Goal: Connect with others: Connect with others

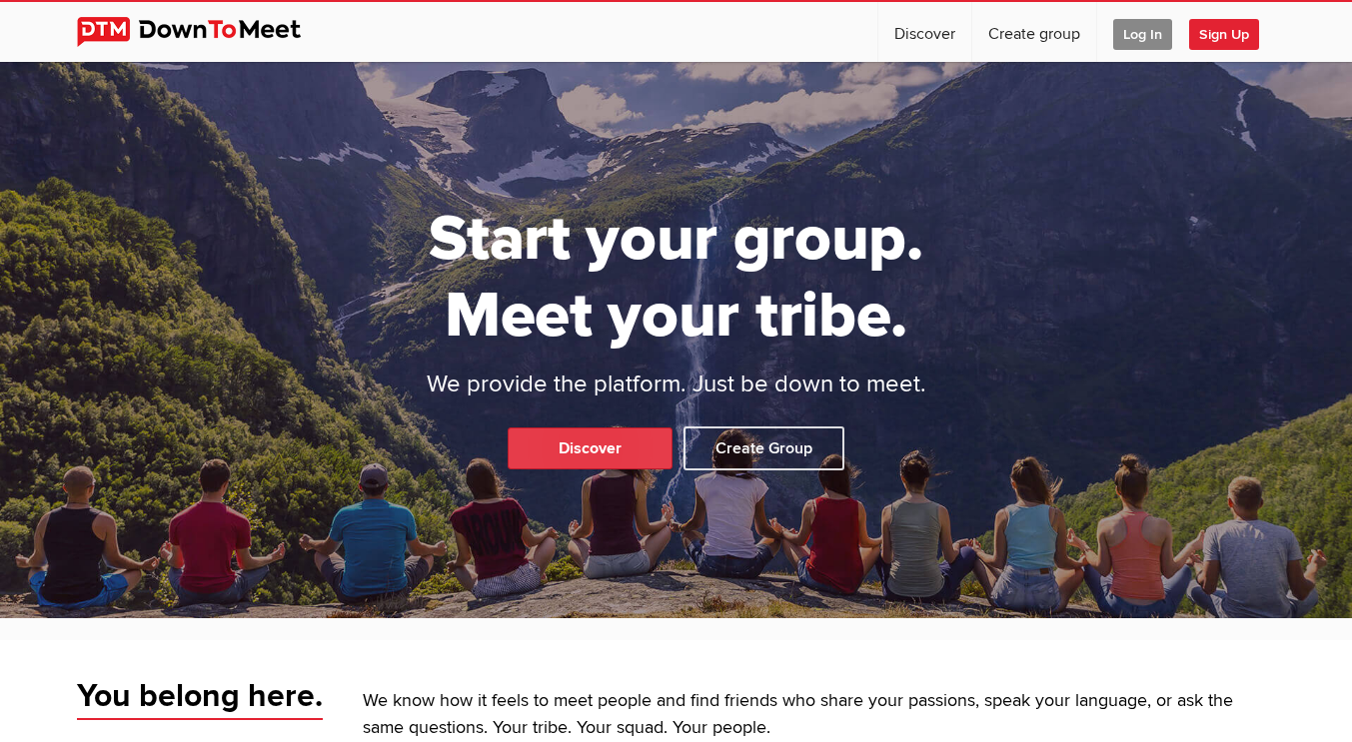
click at [645, 448] on link "Discover" at bounding box center [589, 449] width 165 height 42
select select "null"
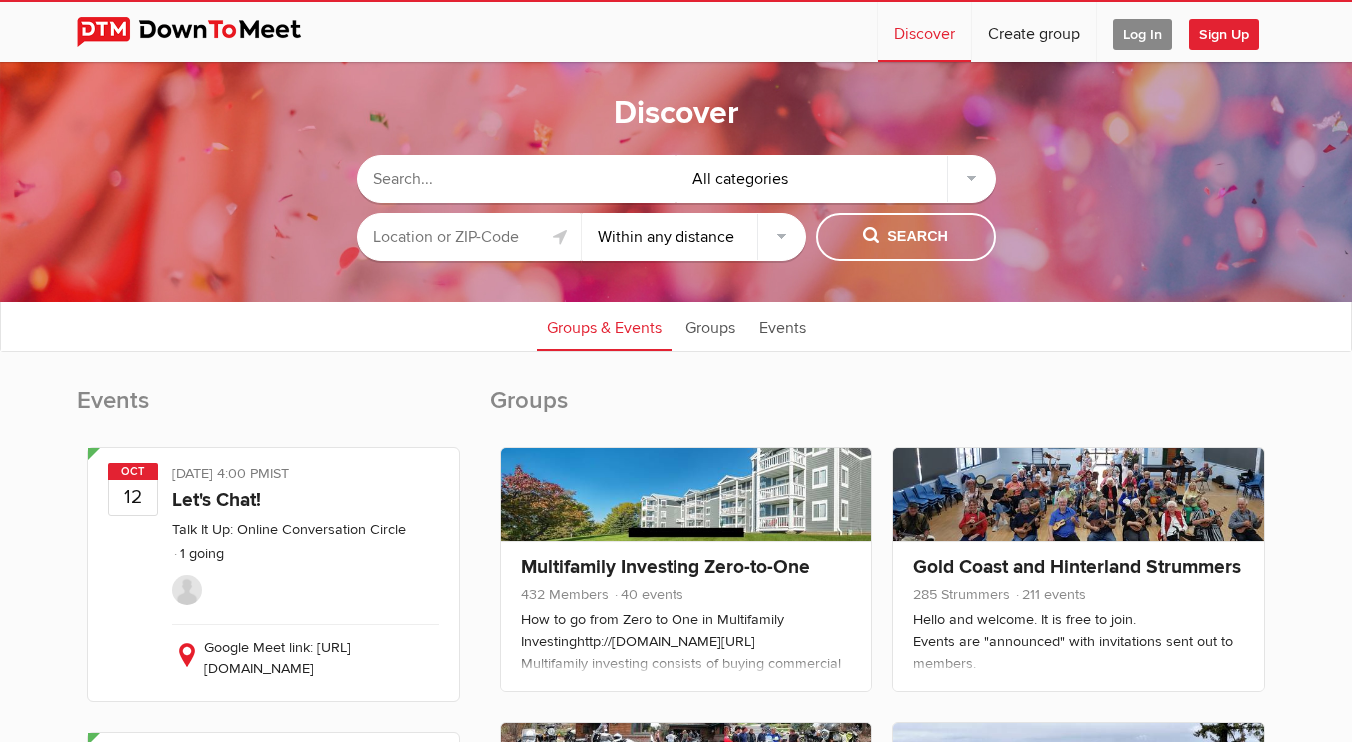
click at [767, 170] on div "All categories" at bounding box center [836, 179] width 320 height 48
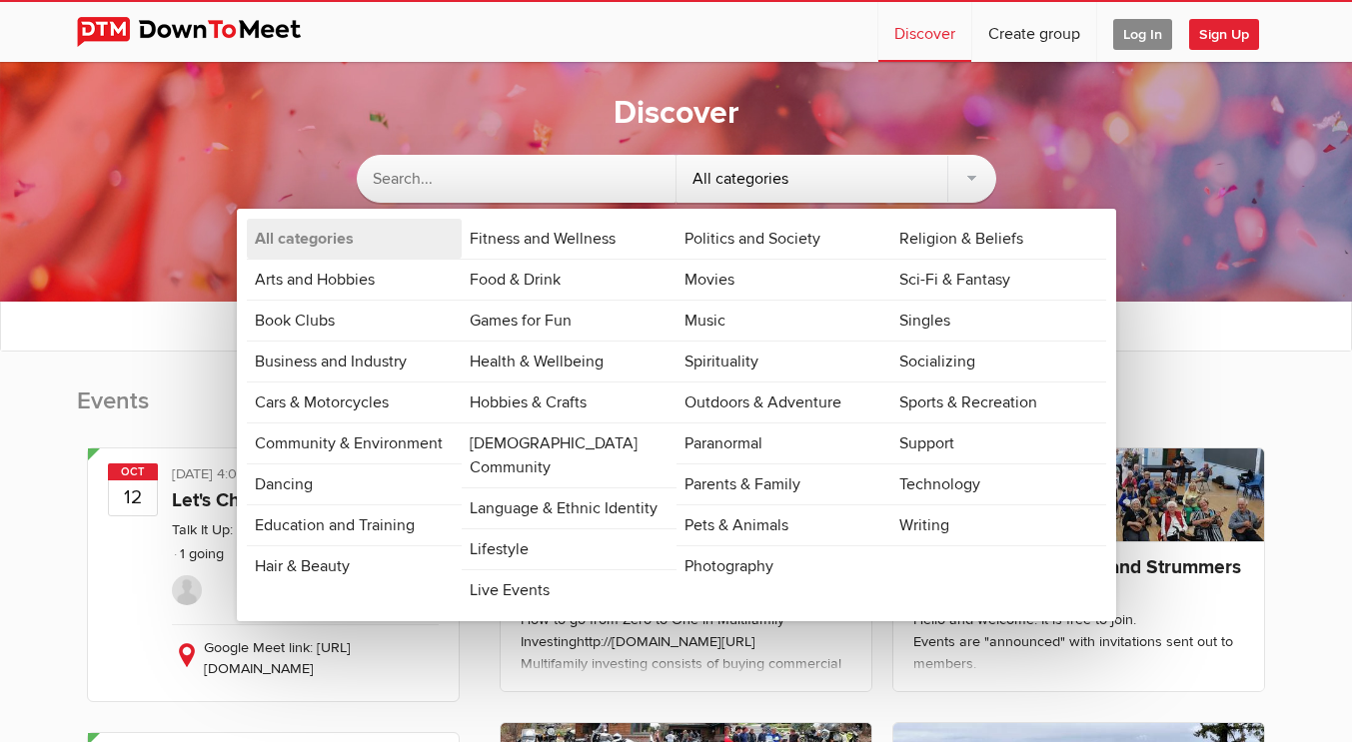
click at [767, 170] on div "All categories" at bounding box center [836, 179] width 320 height 48
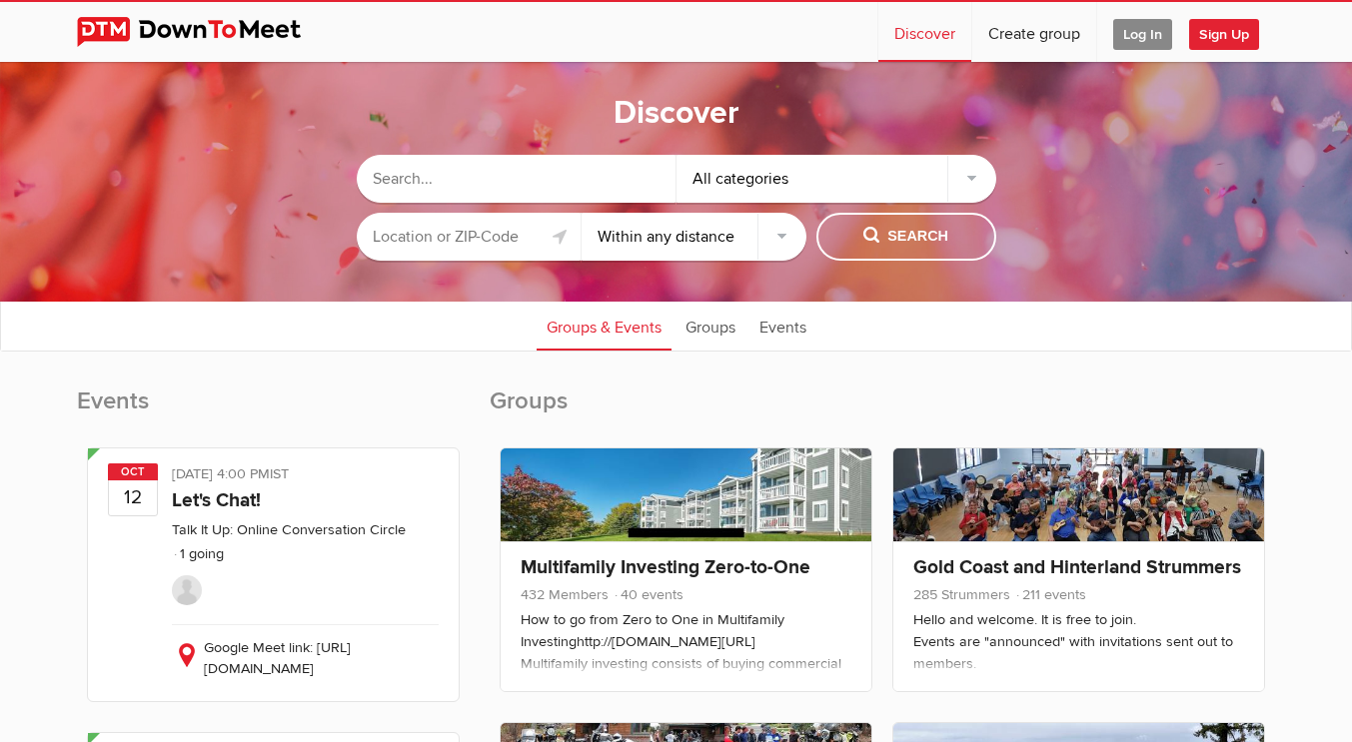
click at [519, 239] on input "text" at bounding box center [469, 237] width 225 height 48
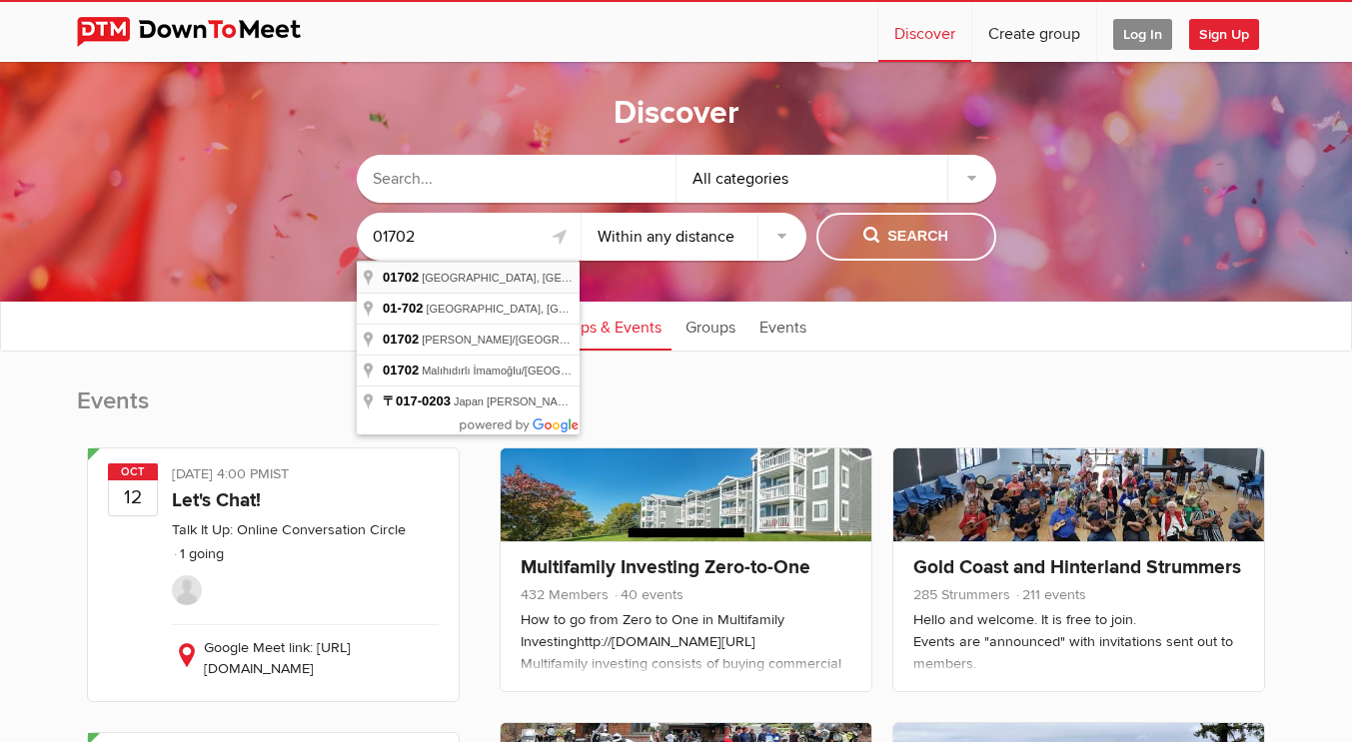
type input "Framingham, MA 01702, USA"
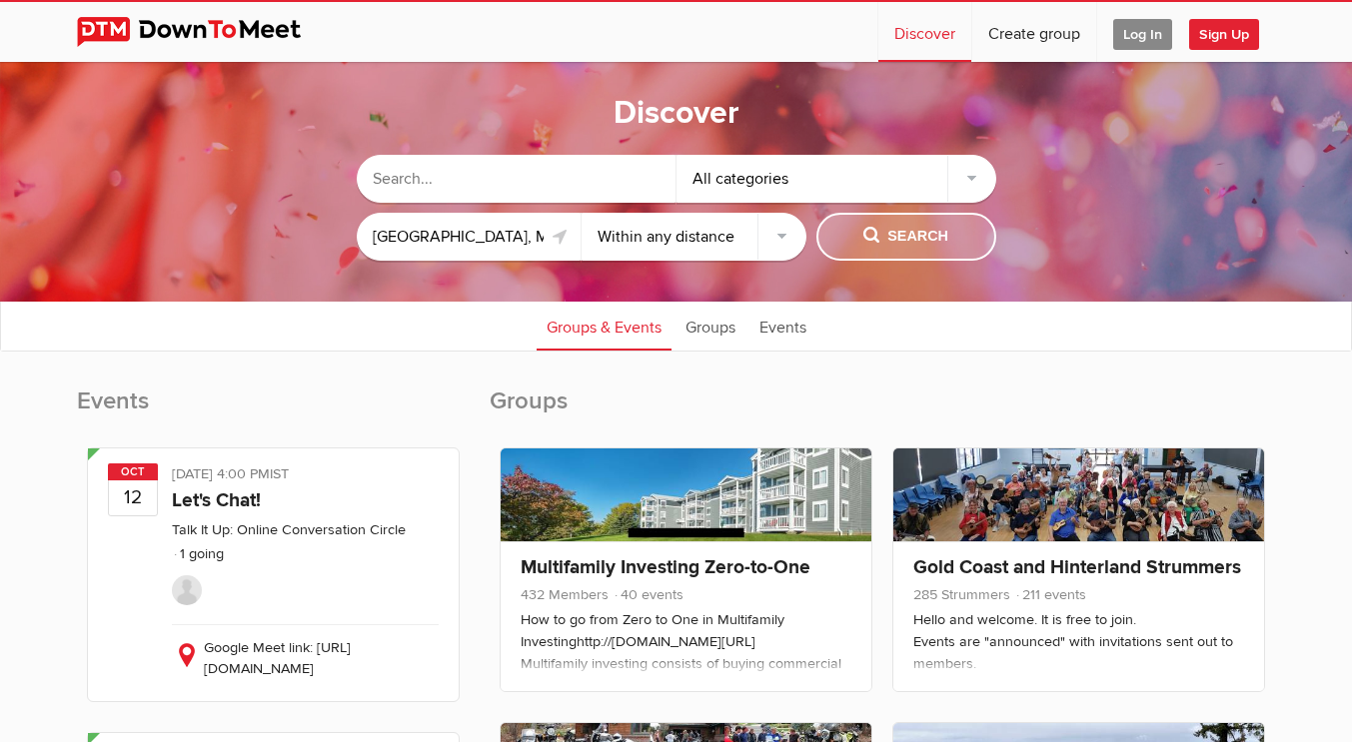
click at [861, 223] on button "Search" at bounding box center [906, 237] width 180 height 48
click at [919, 239] on span "Search" at bounding box center [905, 237] width 85 height 22
click at [595, 182] on input "text" at bounding box center [517, 179] width 320 height 48
type input "metrowest vegan"
click at [877, 233] on span "Search" at bounding box center [905, 237] width 85 height 22
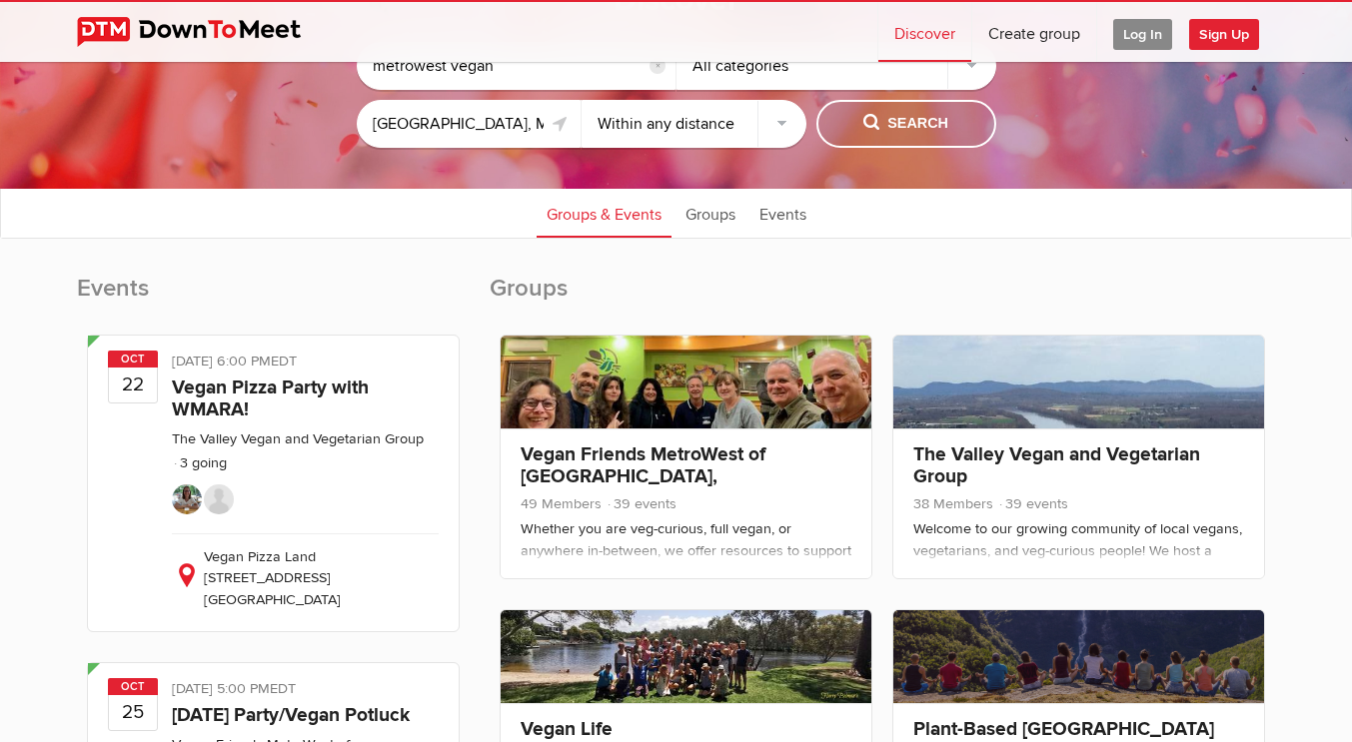
scroll to position [128, 0]
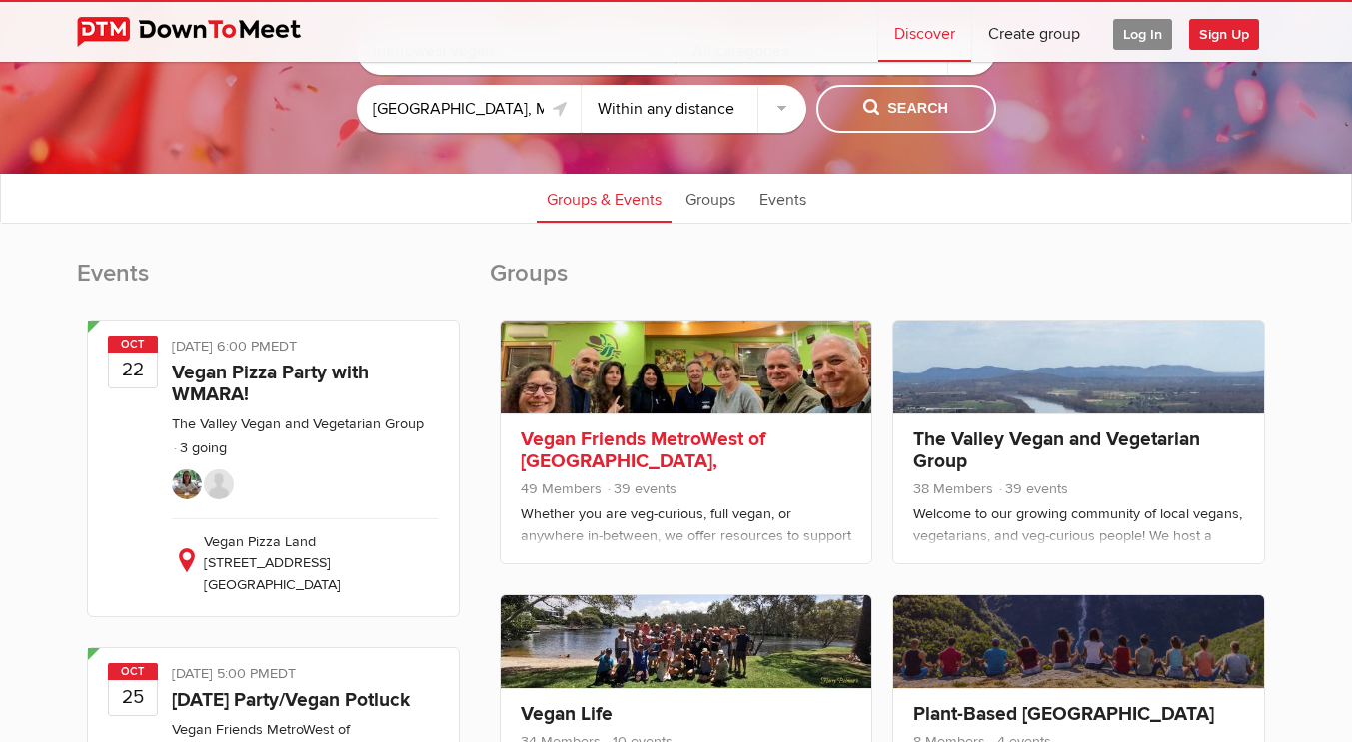
click at [765, 441] on link "Vegan Friends MetroWest of Boston, MA" at bounding box center [642, 462] width 245 height 68
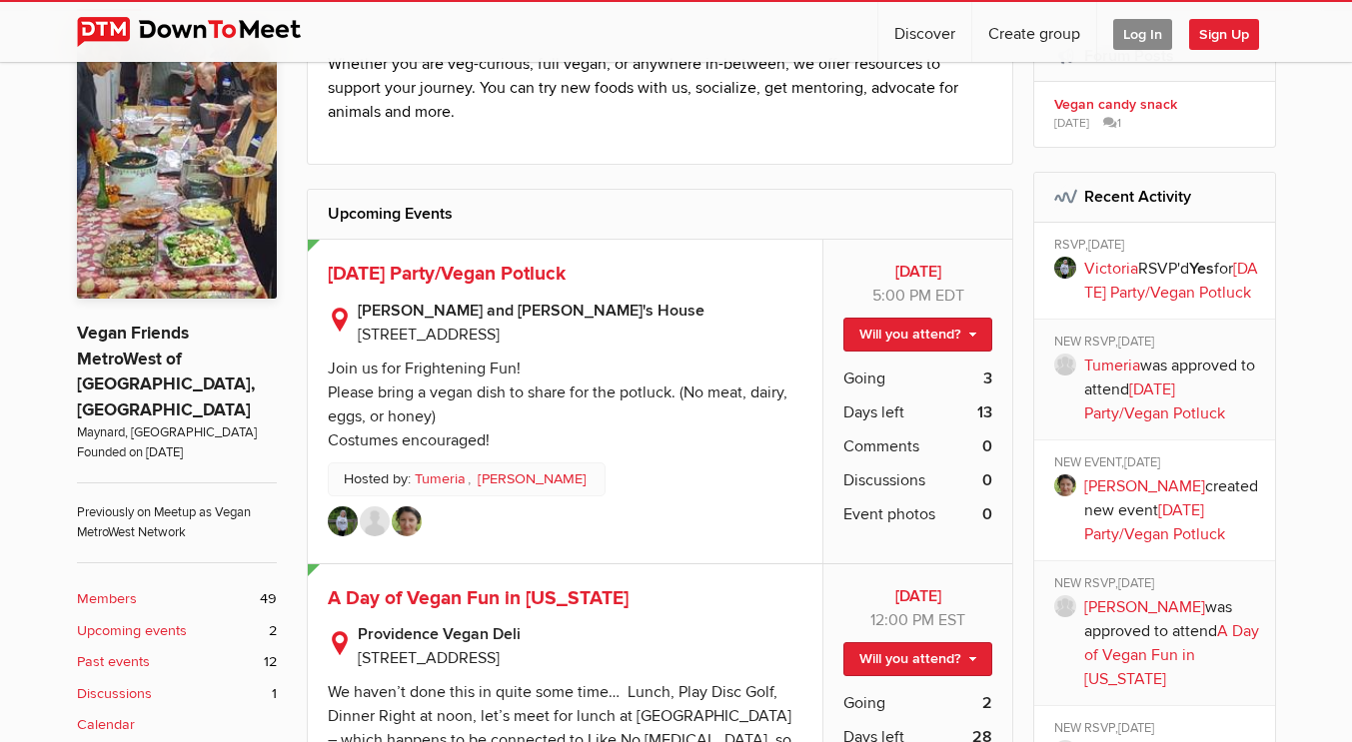
scroll to position [436, 0]
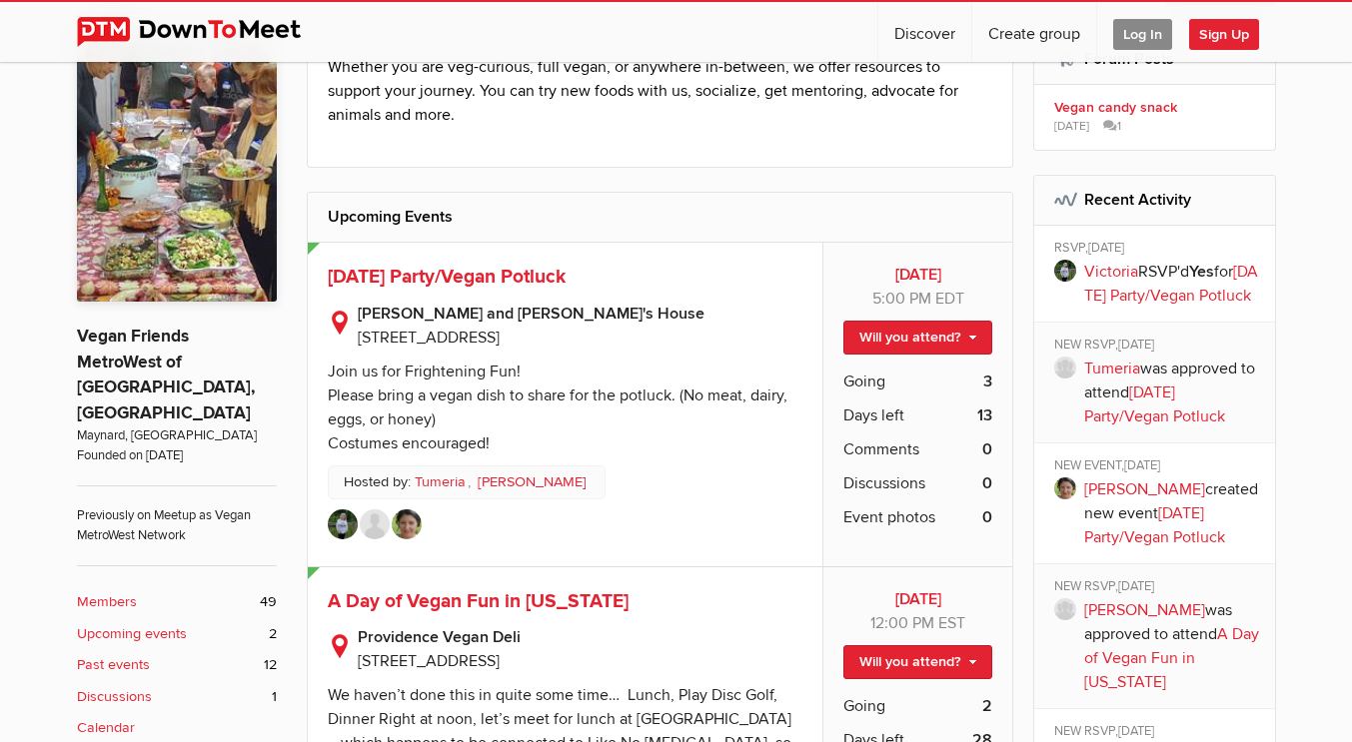
click at [824, 209] on h2 "Upcoming Events" at bounding box center [660, 217] width 665 height 48
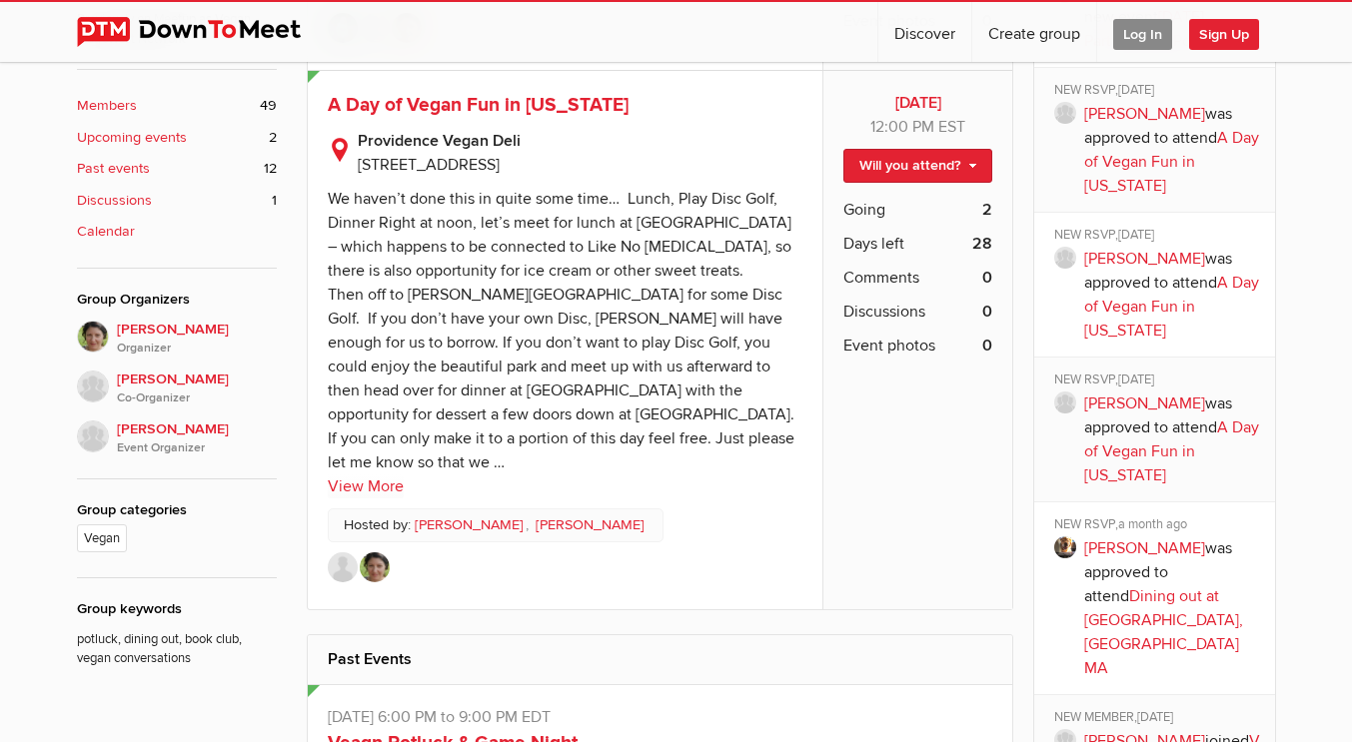
scroll to position [316, 0]
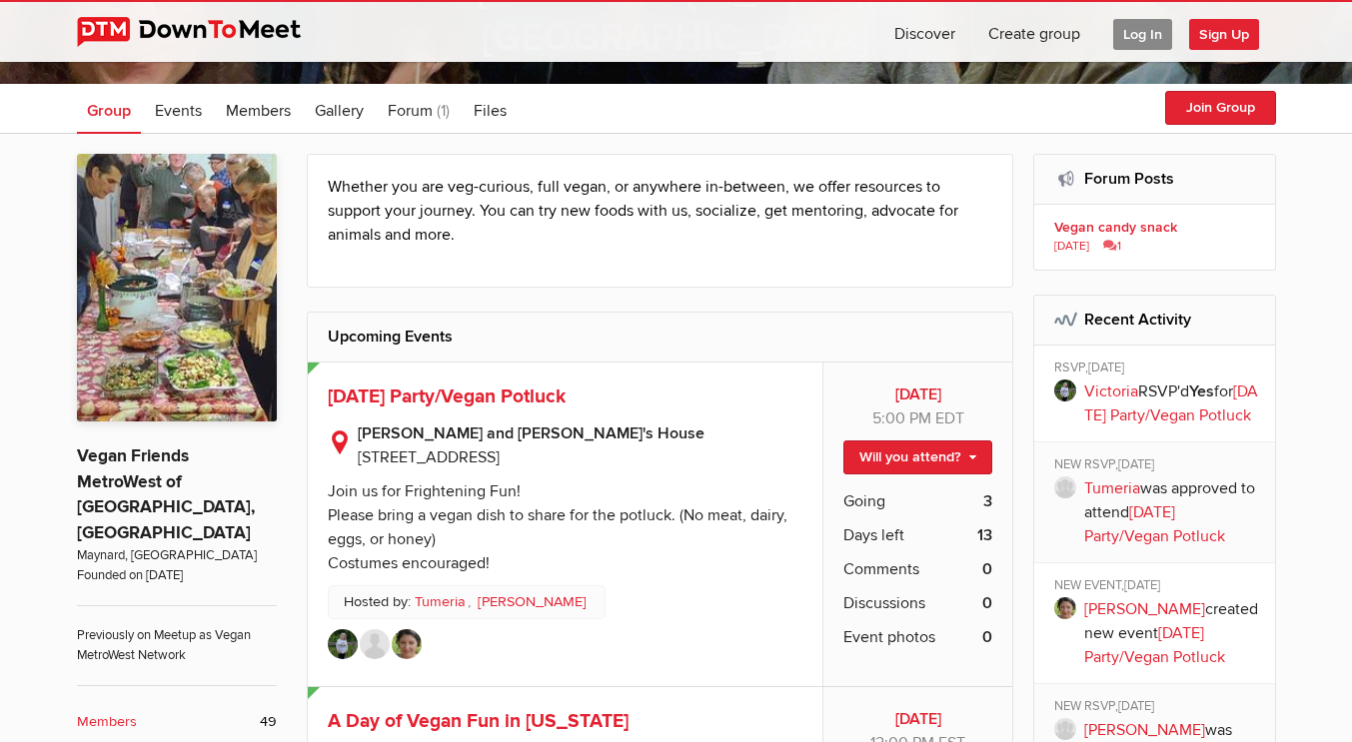
click at [1145, 223] on b "Vegan candy snack" at bounding box center [1157, 228] width 207 height 18
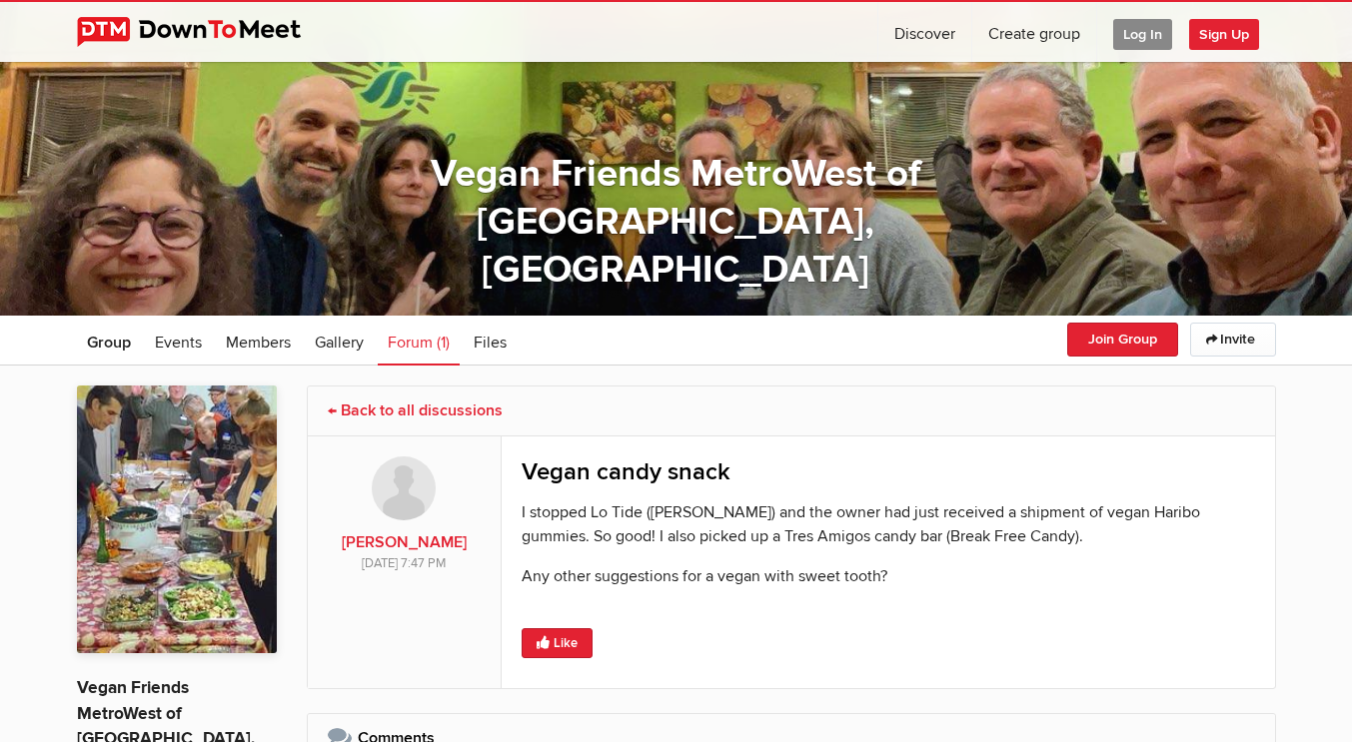
scroll to position [38, 0]
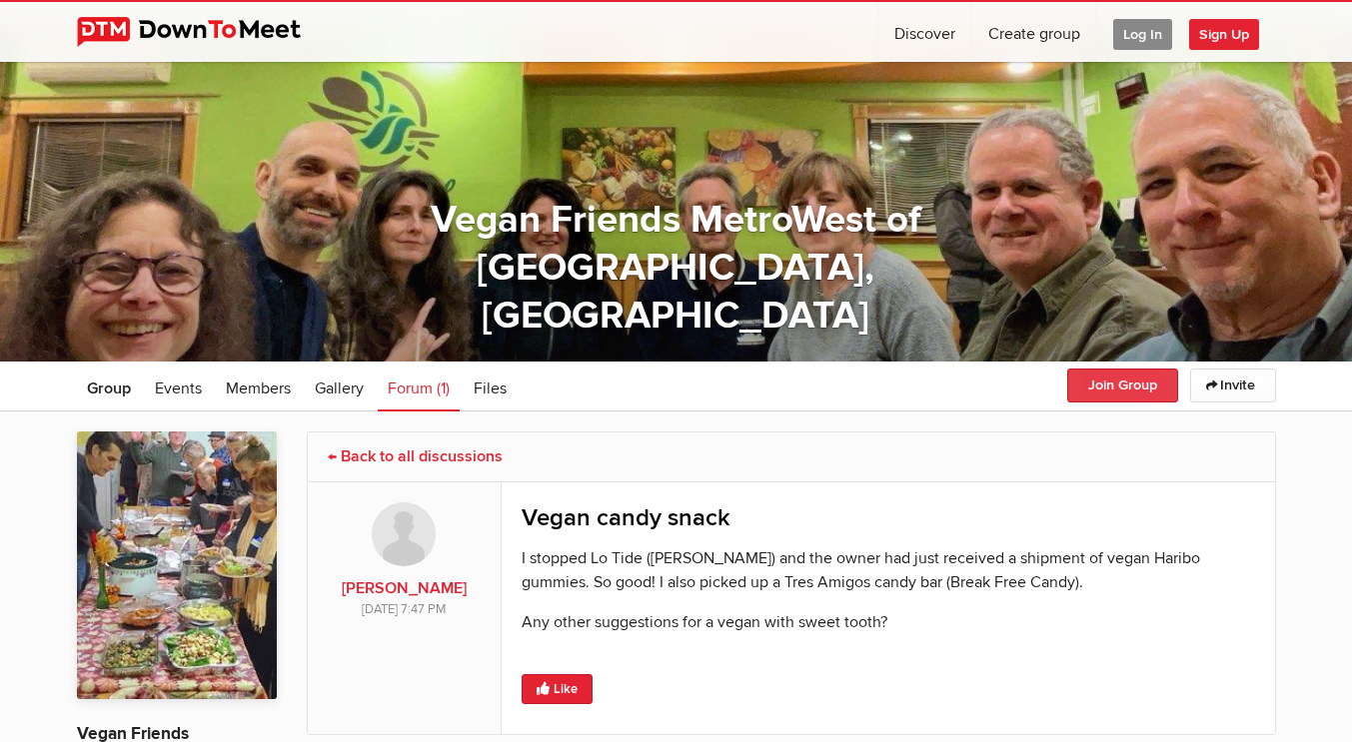
click at [1091, 380] on button "Join Group" at bounding box center [1122, 386] width 111 height 34
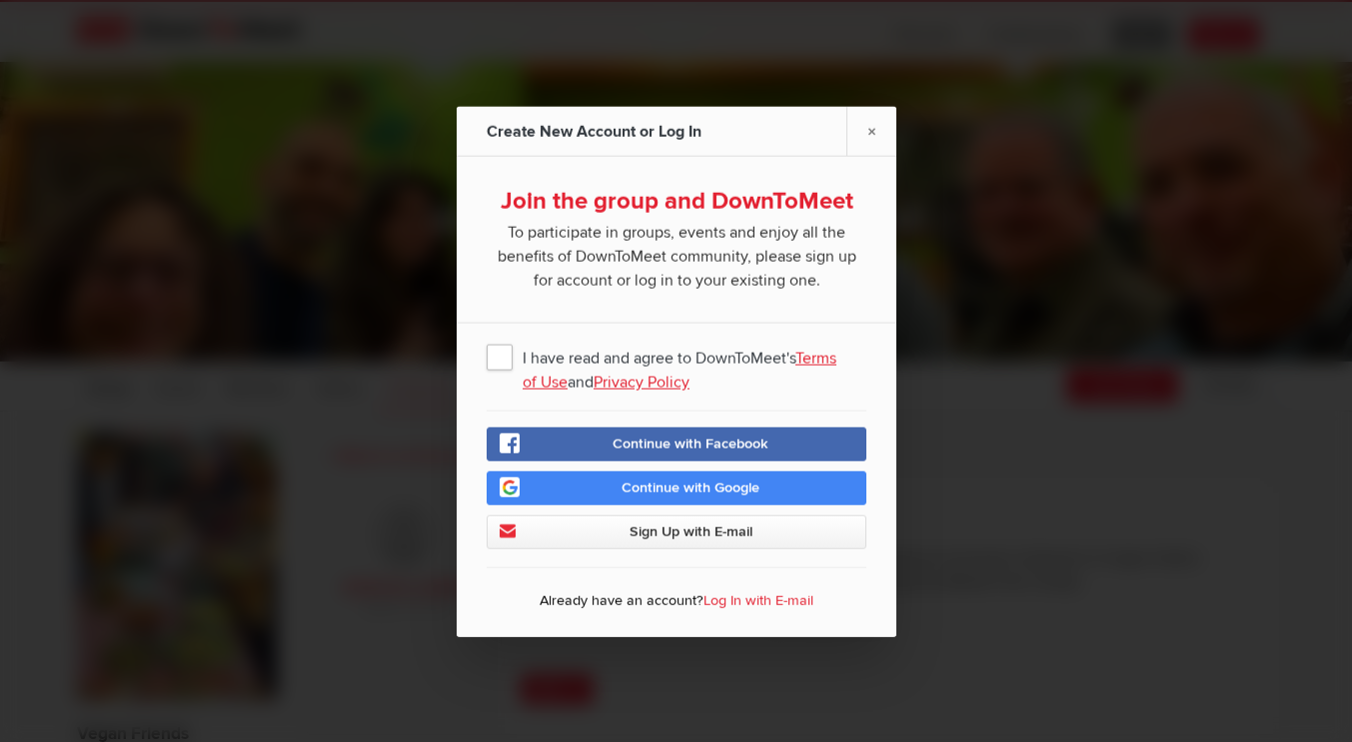
click at [500, 351] on span "I have read and agree to DownToMeet's Terms of Use and Privacy Policy" at bounding box center [676, 356] width 380 height 36
click at [0, 0] on input "I have read and agree to DownToMeet's Terms of Use and Privacy Policy" at bounding box center [0, 0] width 0 height 0
click at [605, 478] on link "Continue with Google" at bounding box center [676, 488] width 380 height 34
click at [666, 536] on span "Sign Up with E-mail" at bounding box center [689, 530] width 123 height 17
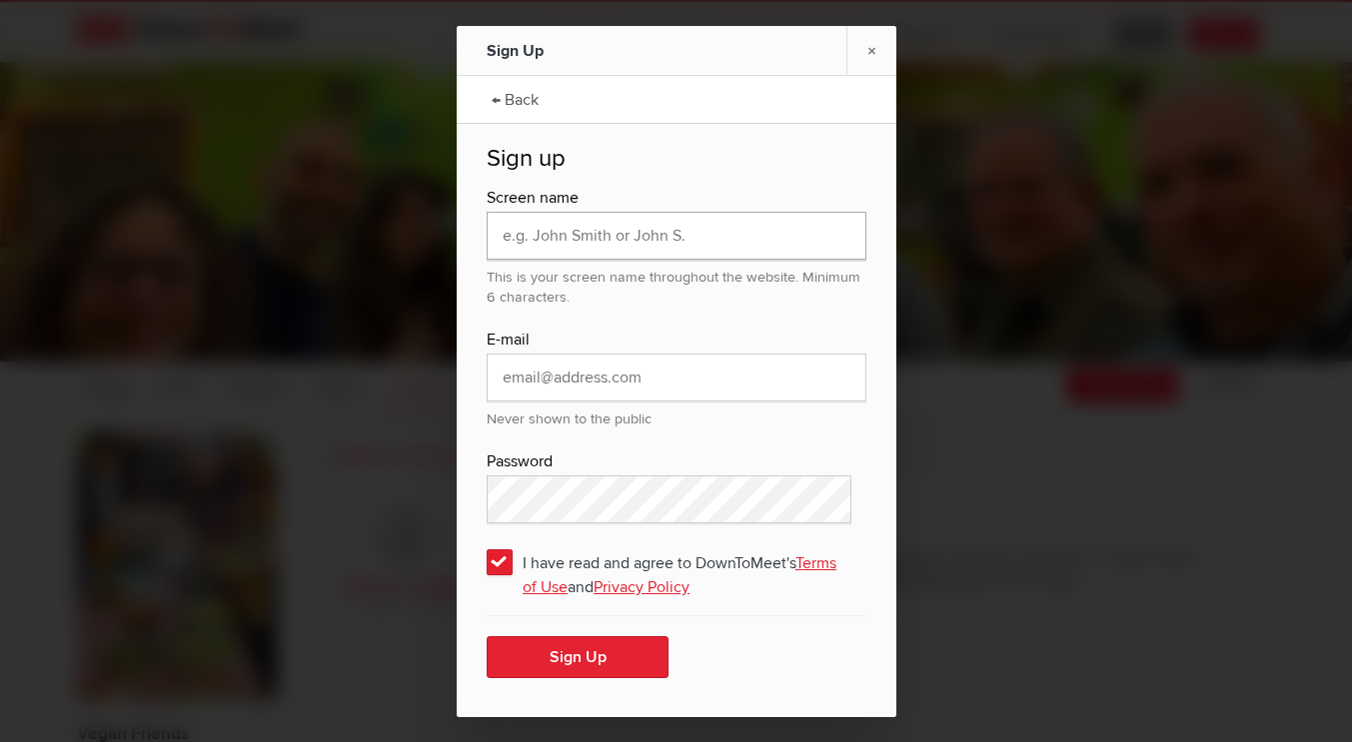
click at [644, 255] on input "text" at bounding box center [676, 236] width 380 height 48
type input "Vedrana"
click at [515, 391] on input "email" at bounding box center [676, 378] width 380 height 48
type input "vedranac@proton.me"
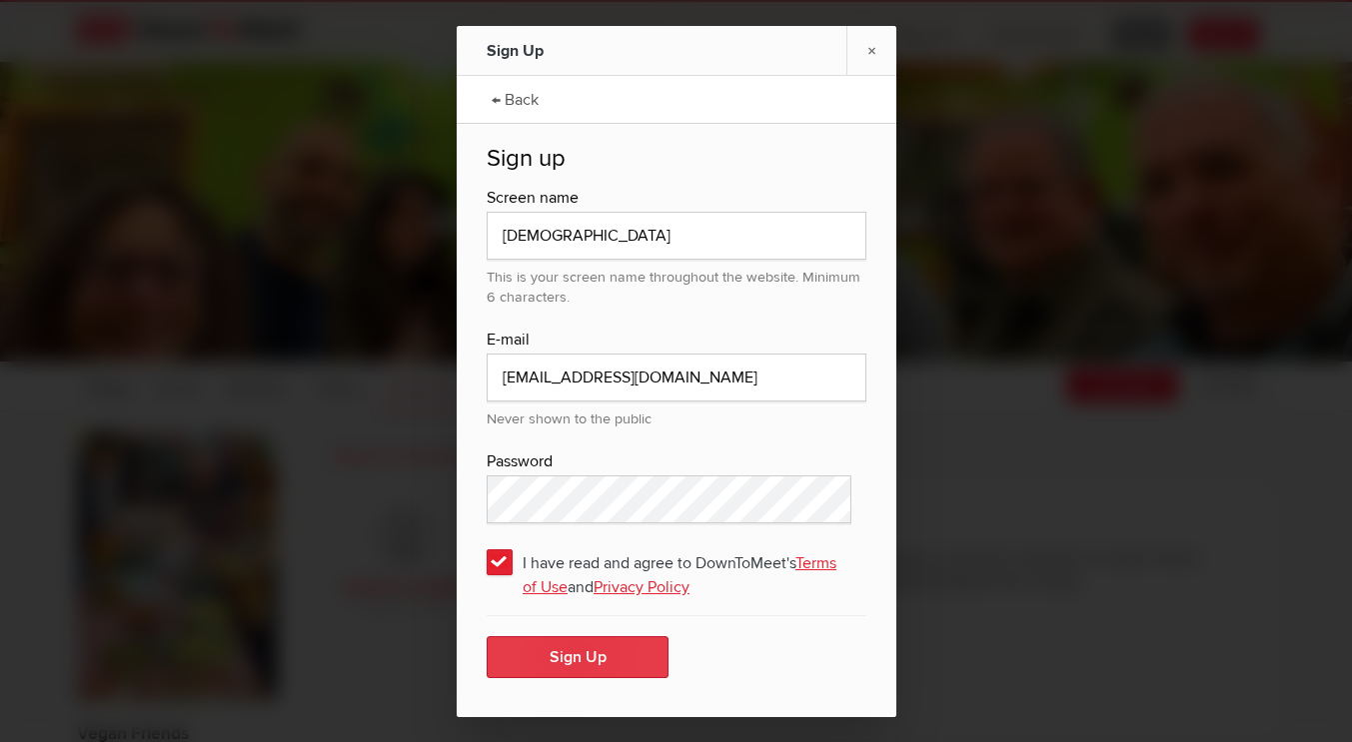
click at [609, 646] on button "Sign Up" at bounding box center [577, 657] width 182 height 42
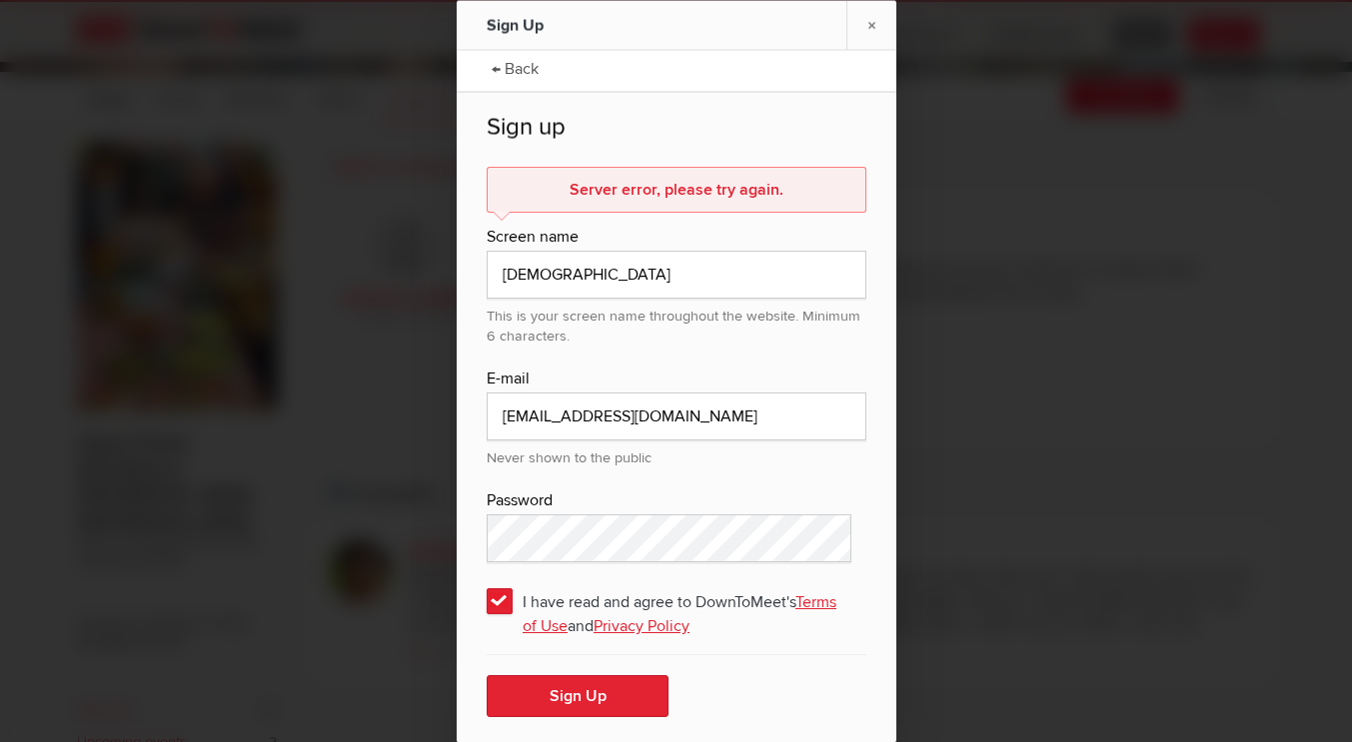
scroll to position [0, 0]
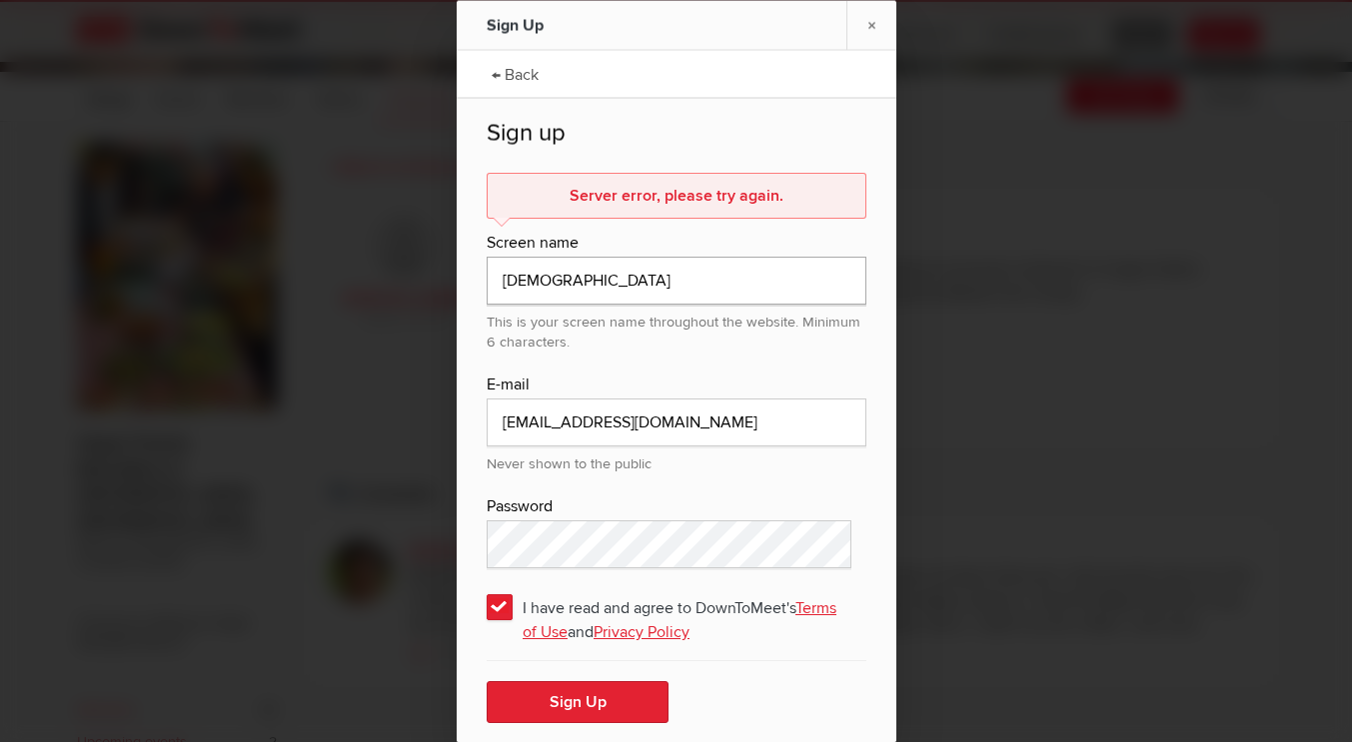
click at [646, 285] on input "Vedrana" at bounding box center [676, 280] width 380 height 48
click at [579, 712] on button "Sign Up" at bounding box center [577, 701] width 182 height 42
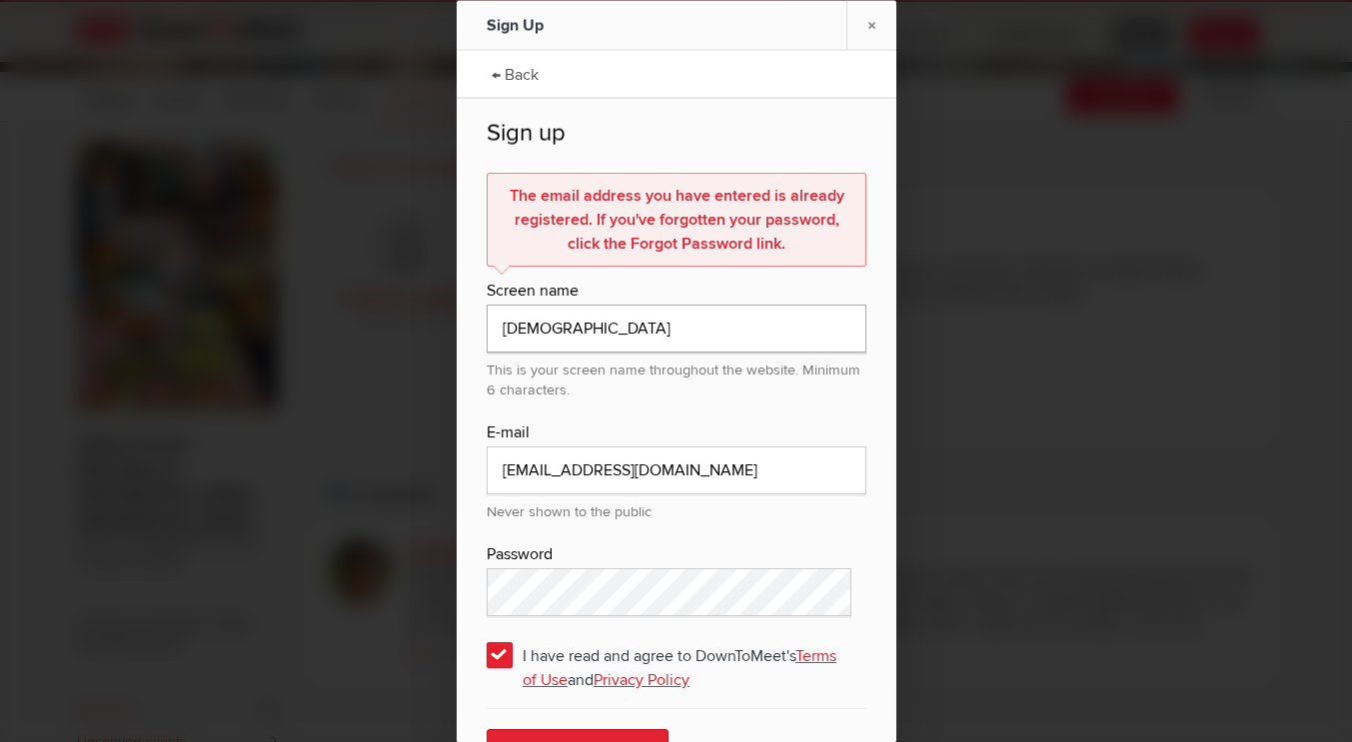
click at [601, 337] on input "Vedrana" at bounding box center [676, 328] width 380 height 48
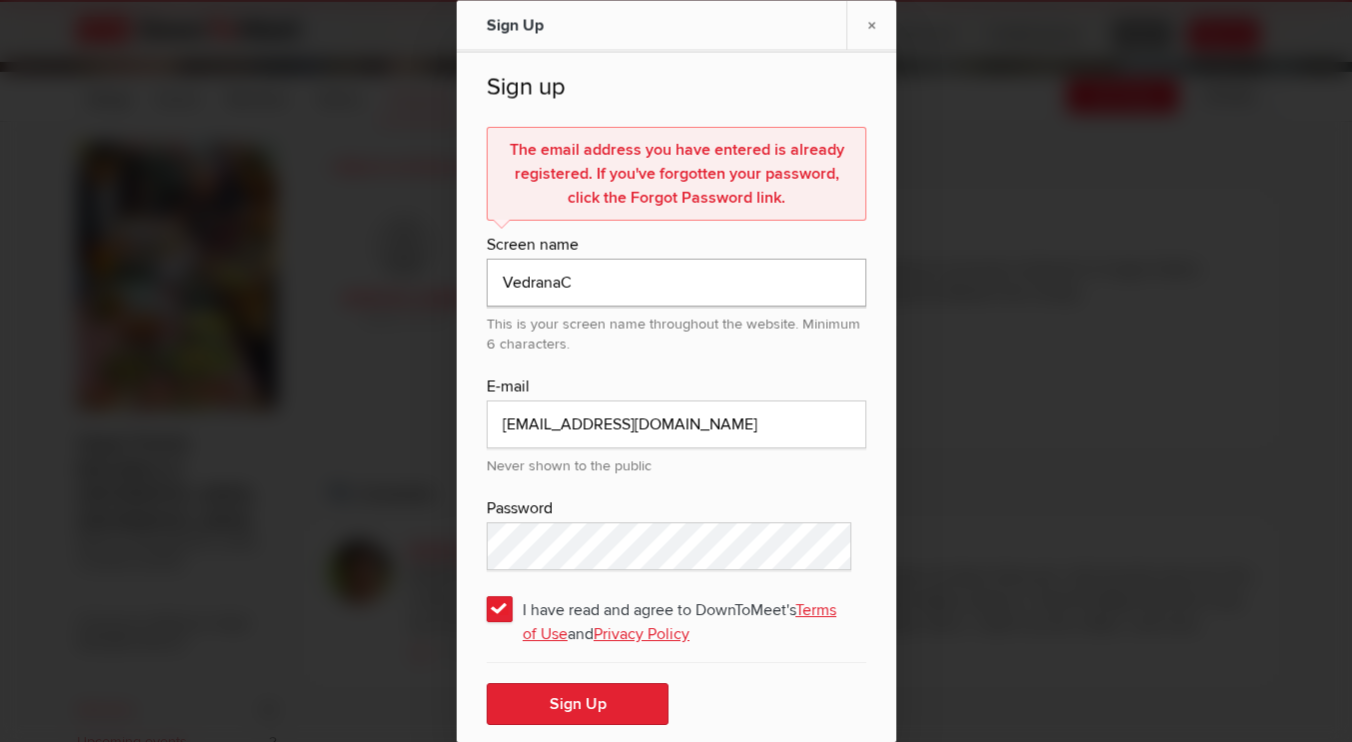
scroll to position [54, 0]
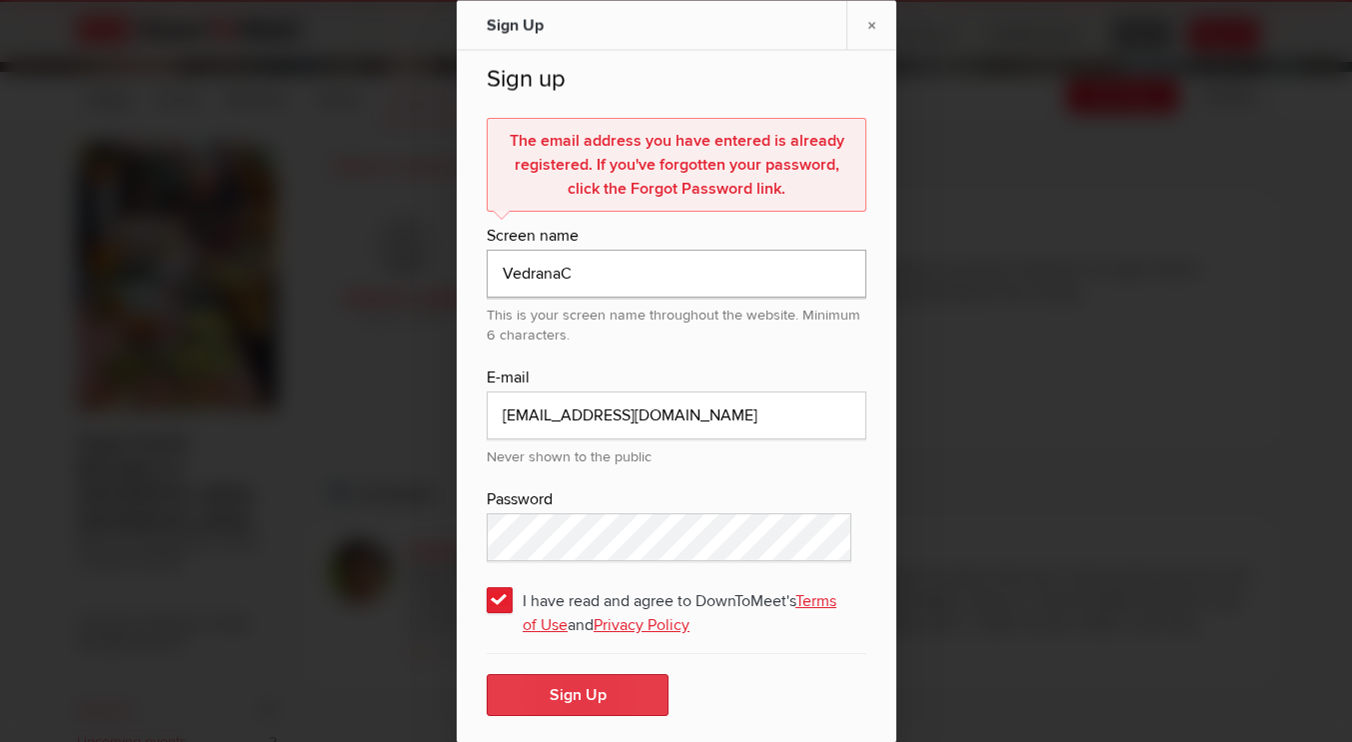
type input "VedranaC"
click at [583, 687] on button "Sign Up" at bounding box center [577, 695] width 182 height 42
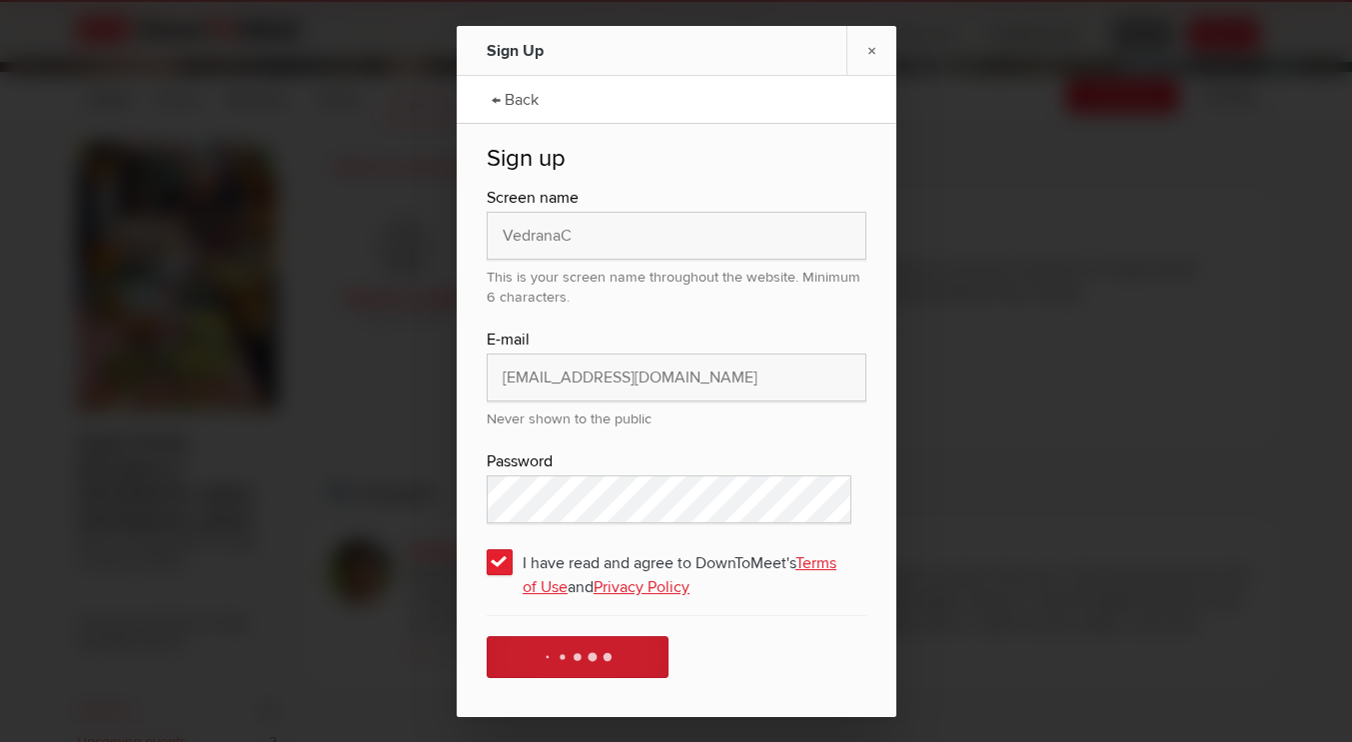
scroll to position [0, 0]
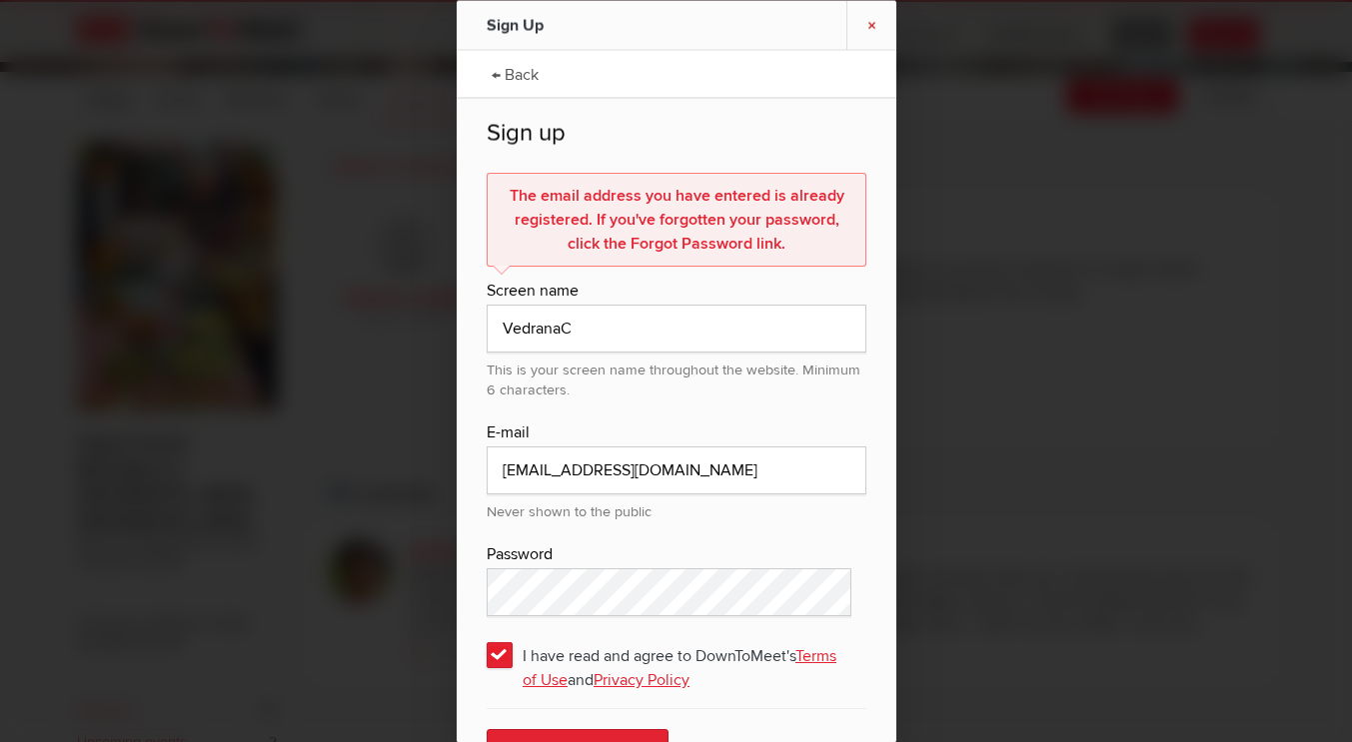
click at [870, 21] on link "×" at bounding box center [871, 24] width 50 height 49
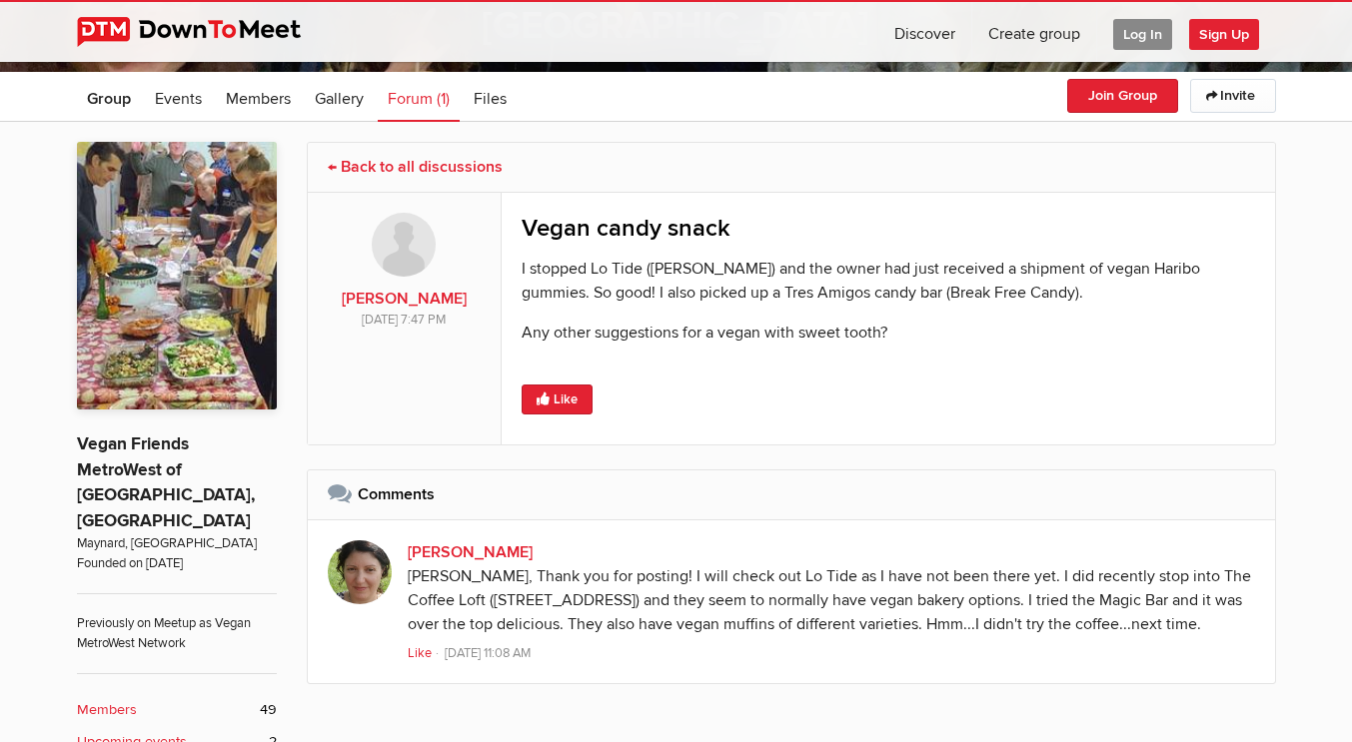
click at [1137, 49] on span "Log In" at bounding box center [1142, 34] width 59 height 31
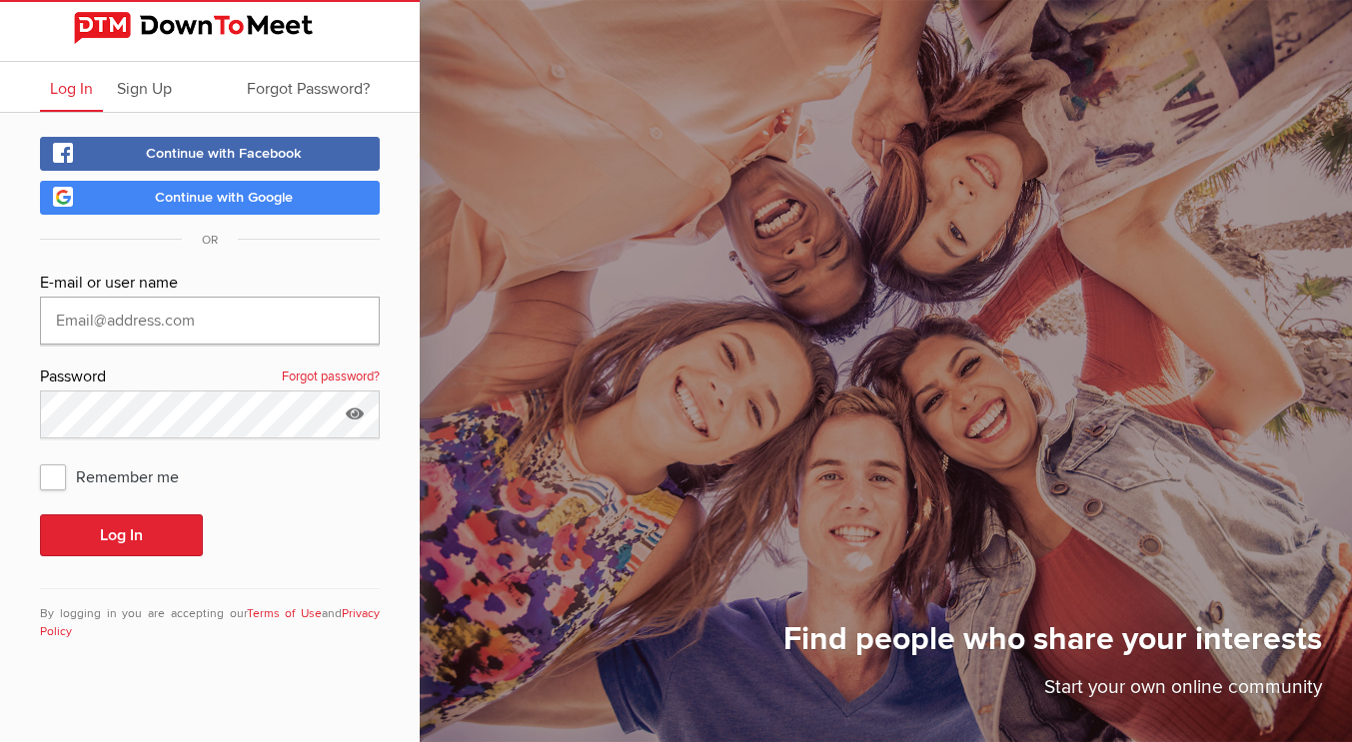
click at [269, 335] on input "text" at bounding box center [210, 321] width 340 height 48
type input "vedranac@proton.me"
click at [120, 549] on button "Log In" at bounding box center [121, 535] width 163 height 42
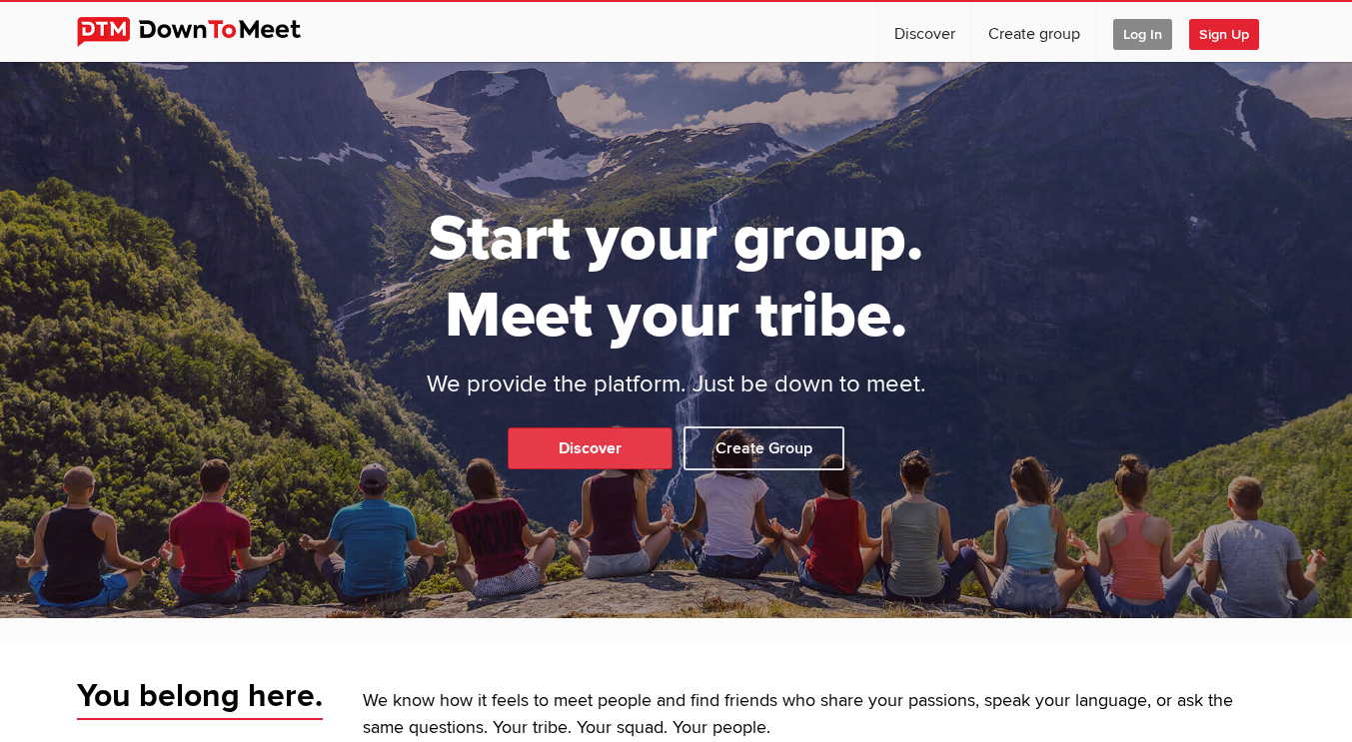
click at [600, 445] on link "Discover" at bounding box center [589, 449] width 165 height 42
select select "null"
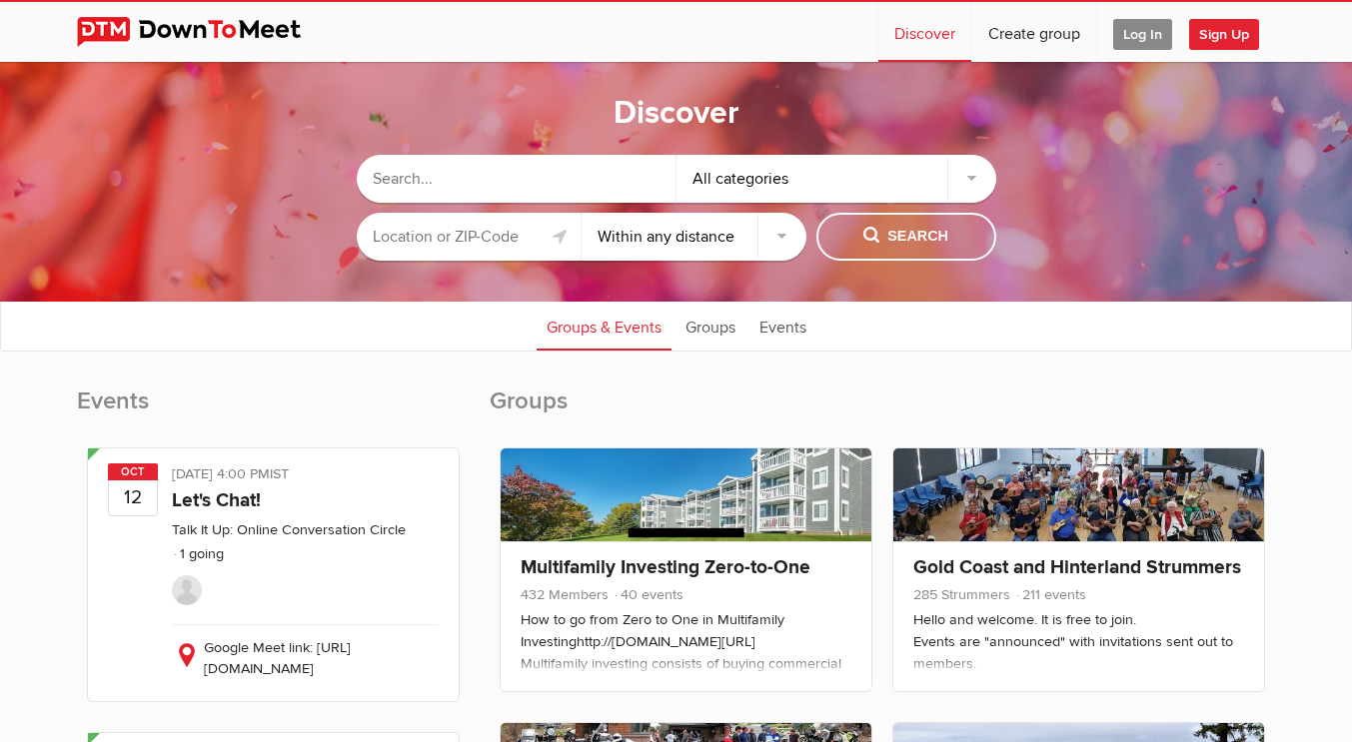
click at [516, 186] on input "text" at bounding box center [517, 179] width 320 height 48
type input "vegan metrowest"
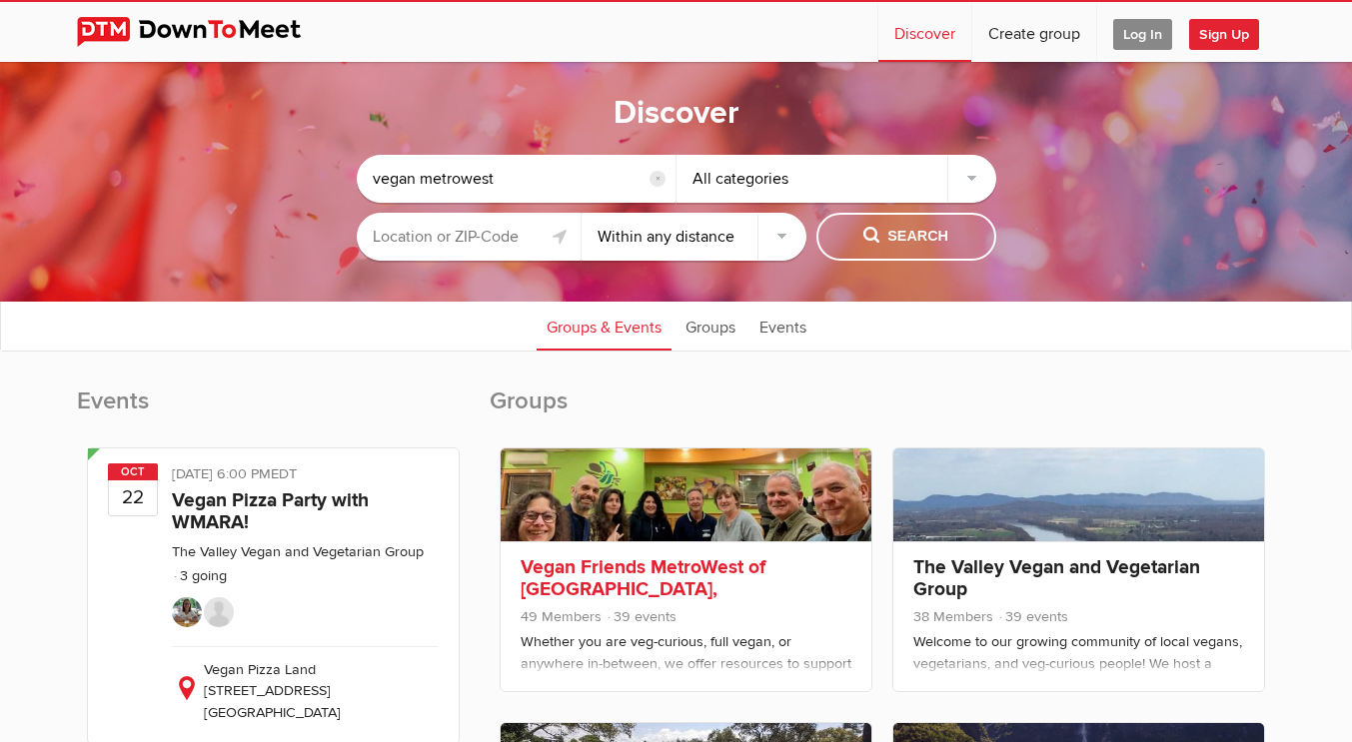
click at [717, 554] on div "Vegan Friends MetroWest of Boston, MA 49 Members 39 events Whether you are veg-…" at bounding box center [685, 616] width 371 height 150
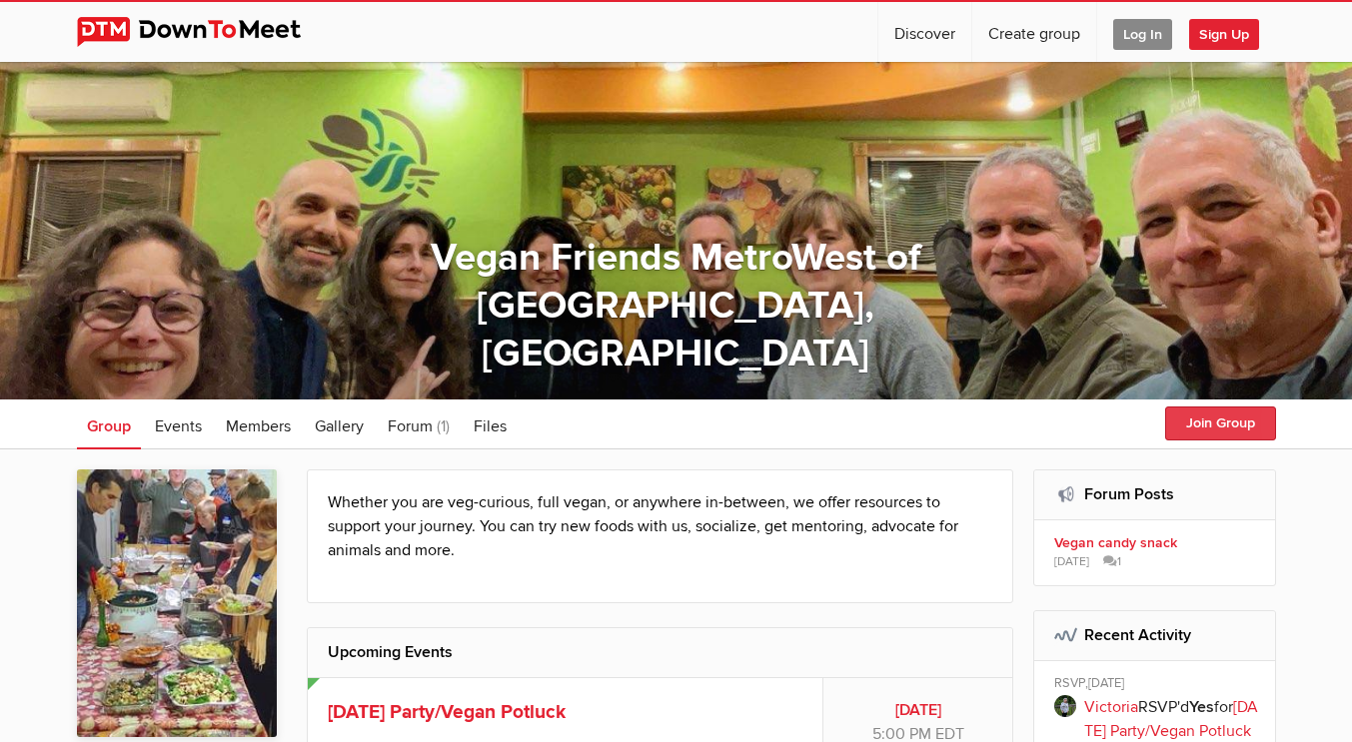
click at [1190, 430] on button "Join Group" at bounding box center [1220, 424] width 111 height 34
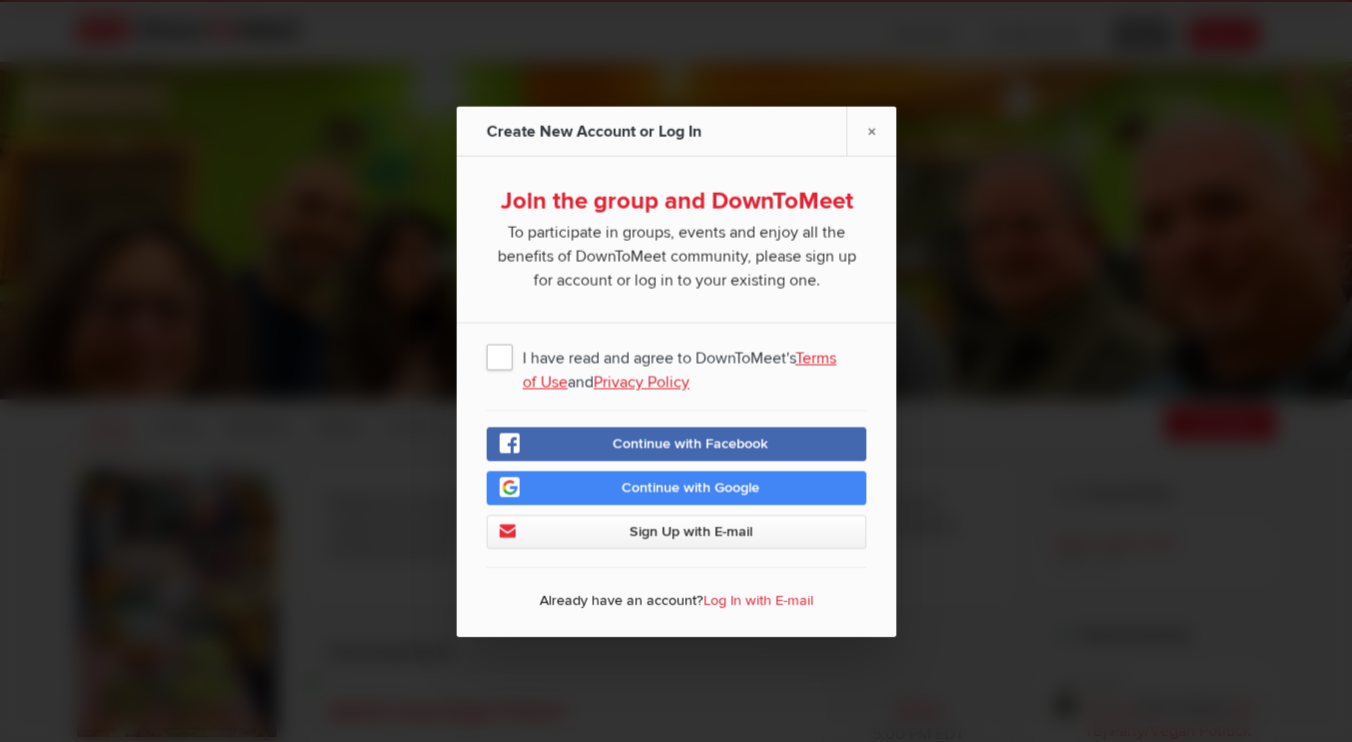
click at [497, 356] on span "I have read and agree to DownToMeet's Terms of Use and Privacy Policy" at bounding box center [676, 356] width 380 height 36
click at [0, 0] on input "I have read and agree to DownToMeet's Terms of Use and Privacy Policy" at bounding box center [0, 0] width 0 height 0
click at [730, 598] on link "Log In with E-mail" at bounding box center [758, 599] width 110 height 17
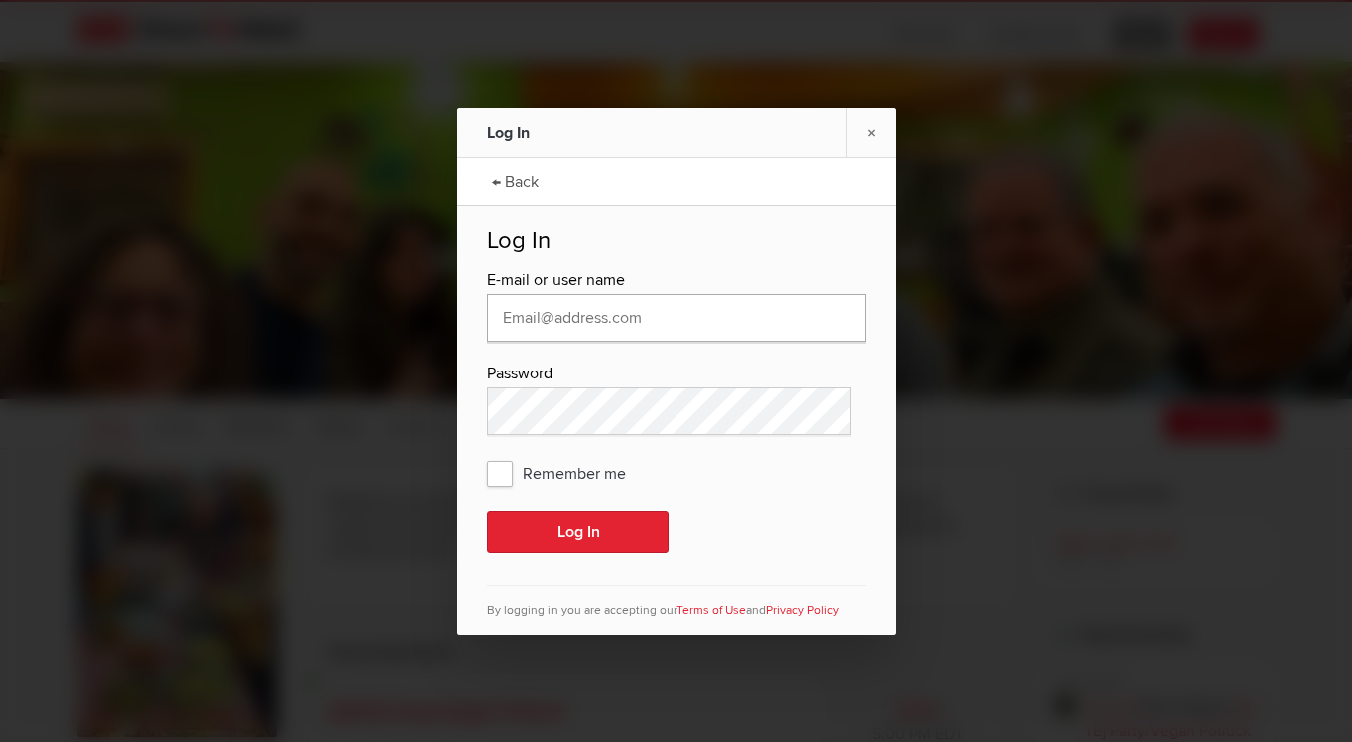
click at [626, 326] on input "text" at bounding box center [676, 318] width 380 height 48
type input "vedranac@proton.me"
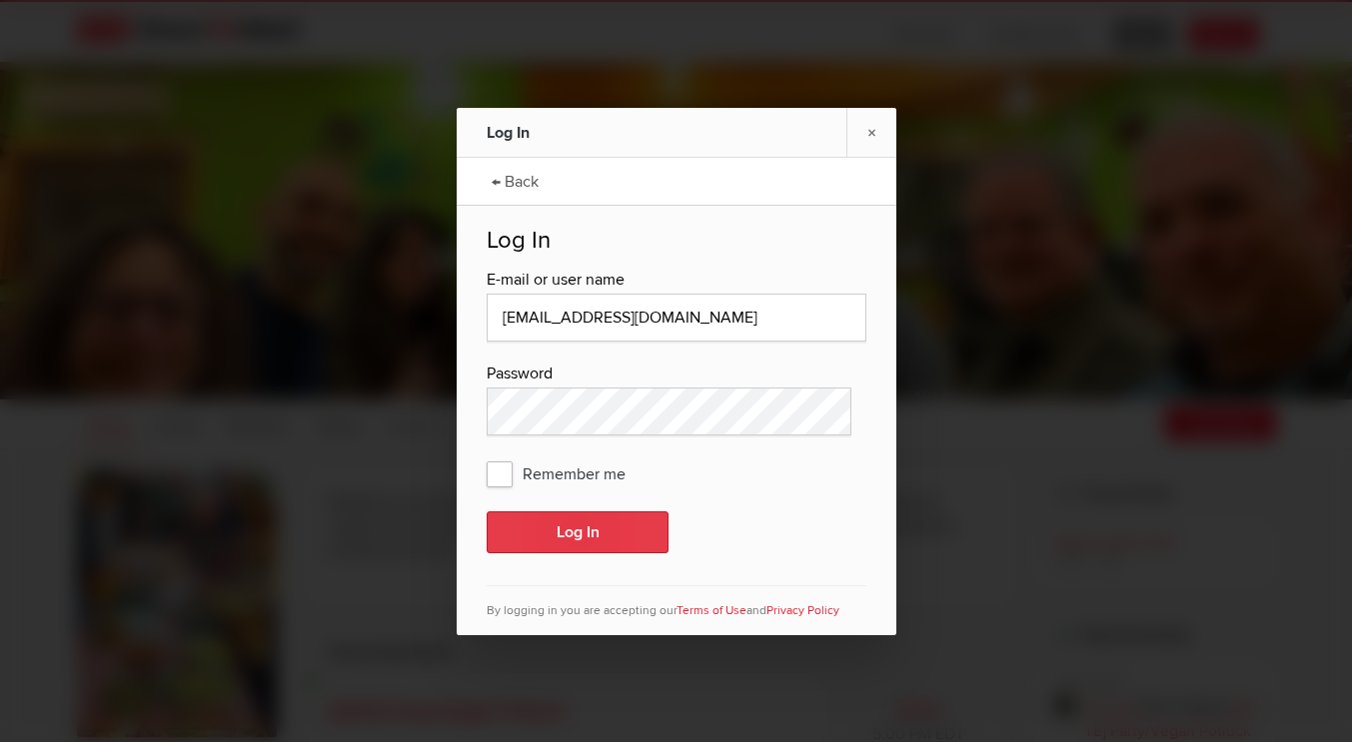
click at [592, 530] on button "Log In" at bounding box center [577, 532] width 182 height 42
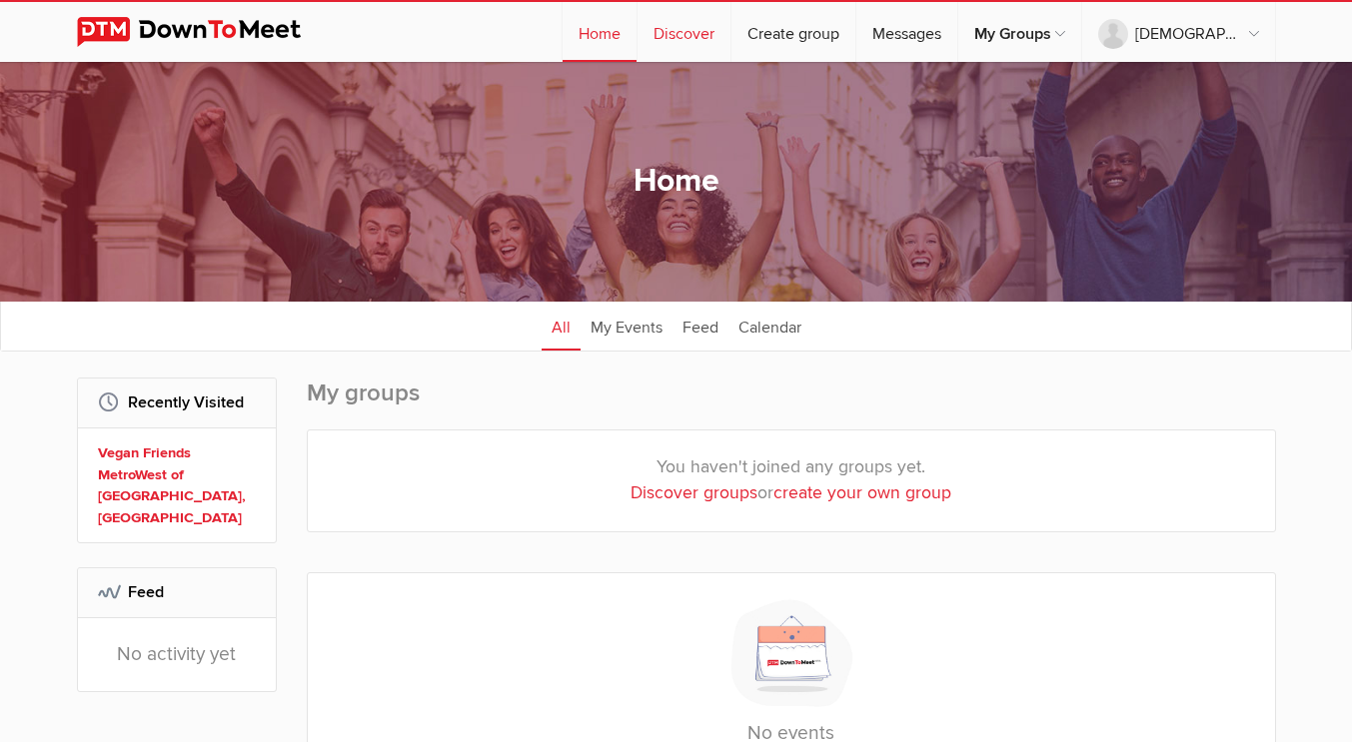
click at [713, 22] on link "Discover" at bounding box center [683, 32] width 93 height 60
select select "null"
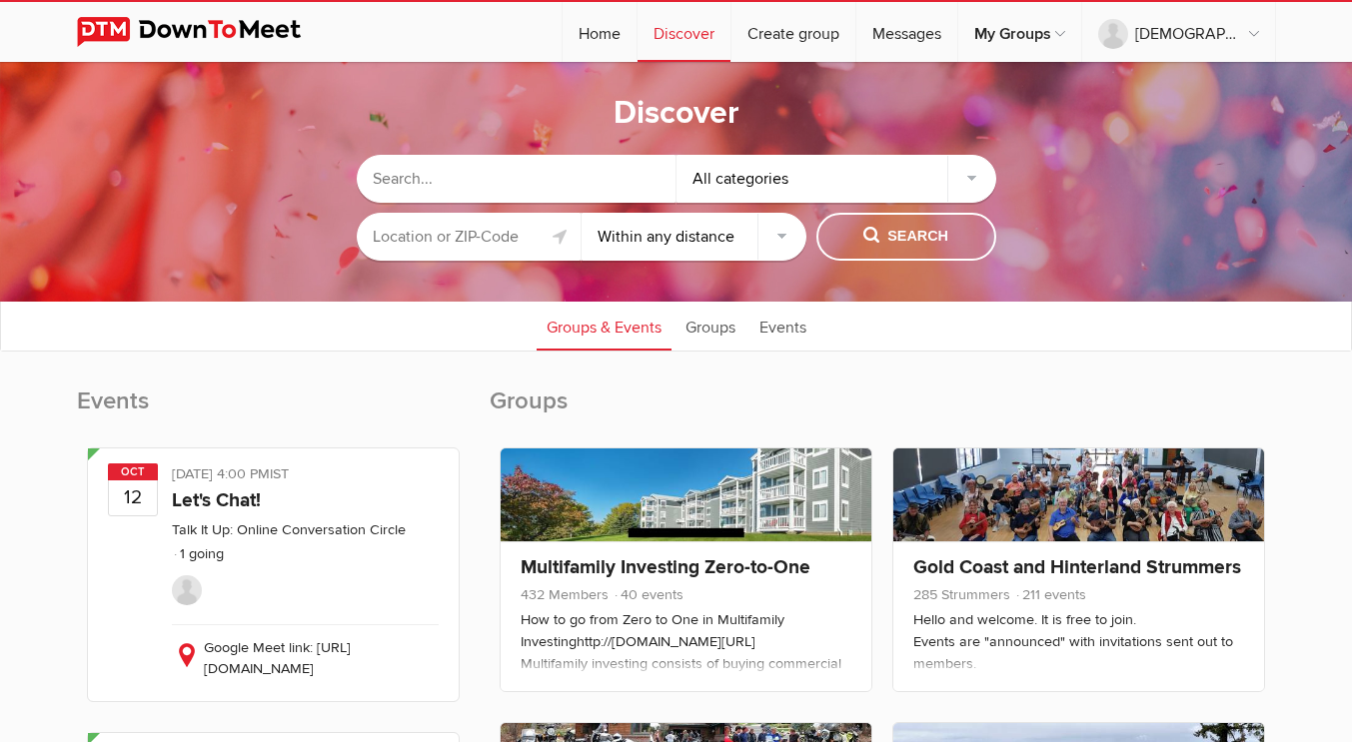
click at [627, 169] on input "text" at bounding box center [517, 179] width 320 height 48
type input "vegan metrowest"
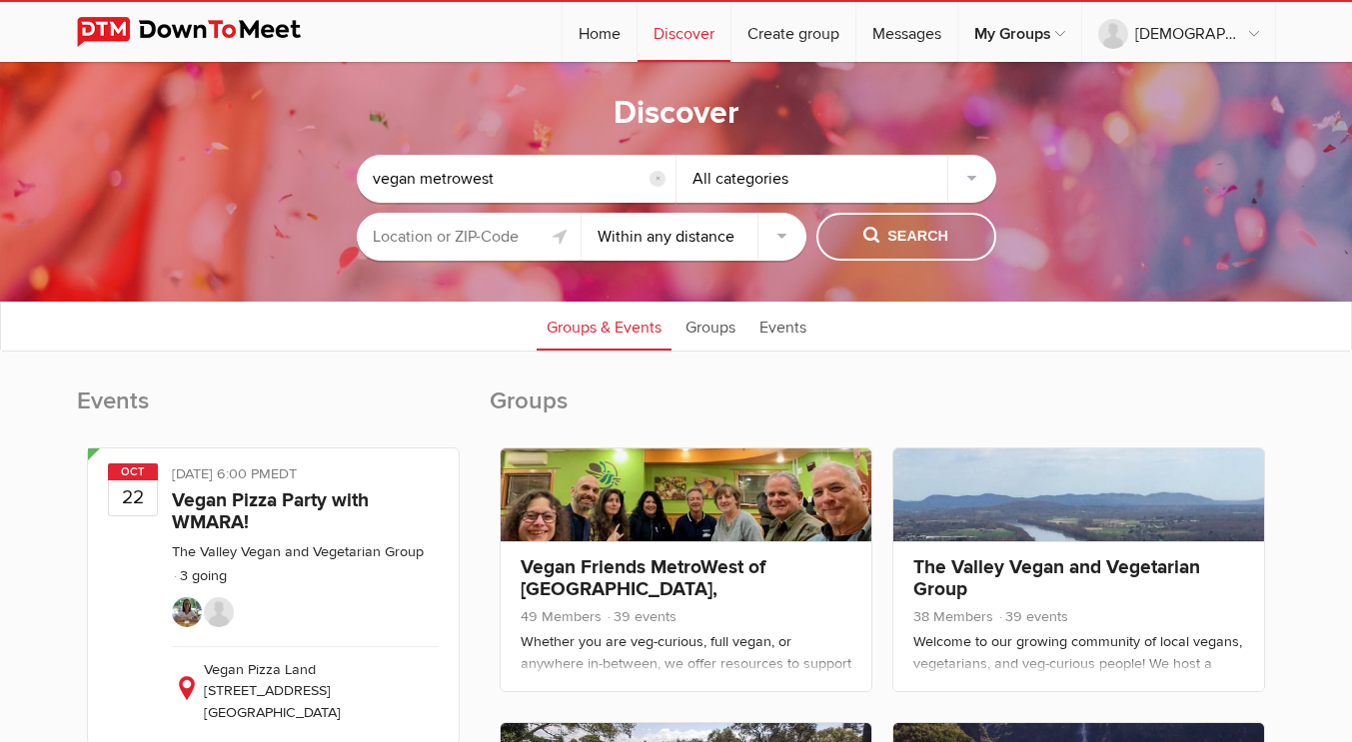
drag, startPoint x: 862, startPoint y: 229, endPoint x: 843, endPoint y: 376, distance: 148.1
click at [735, 562] on link "Vegan Friends MetroWest of Boston, MA" at bounding box center [642, 589] width 245 height 68
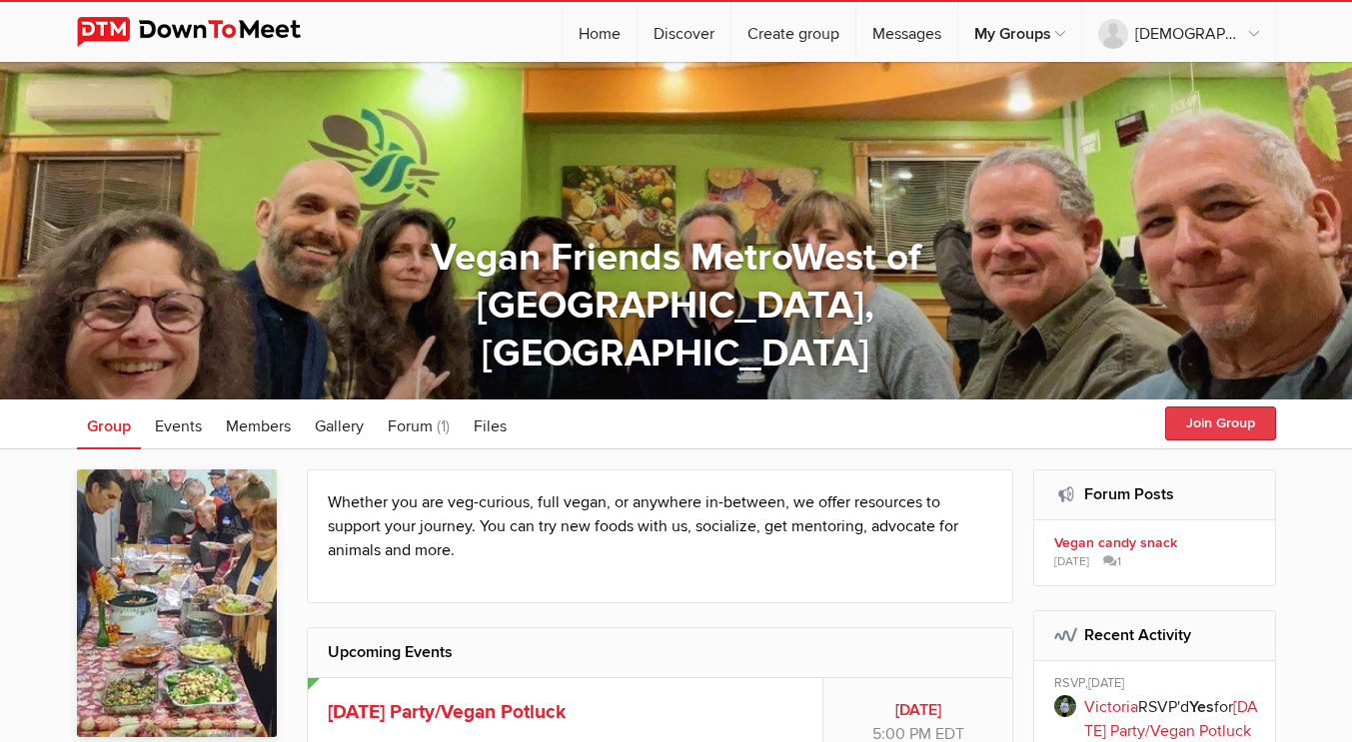
click at [1194, 426] on button "Join Group" at bounding box center [1220, 424] width 111 height 34
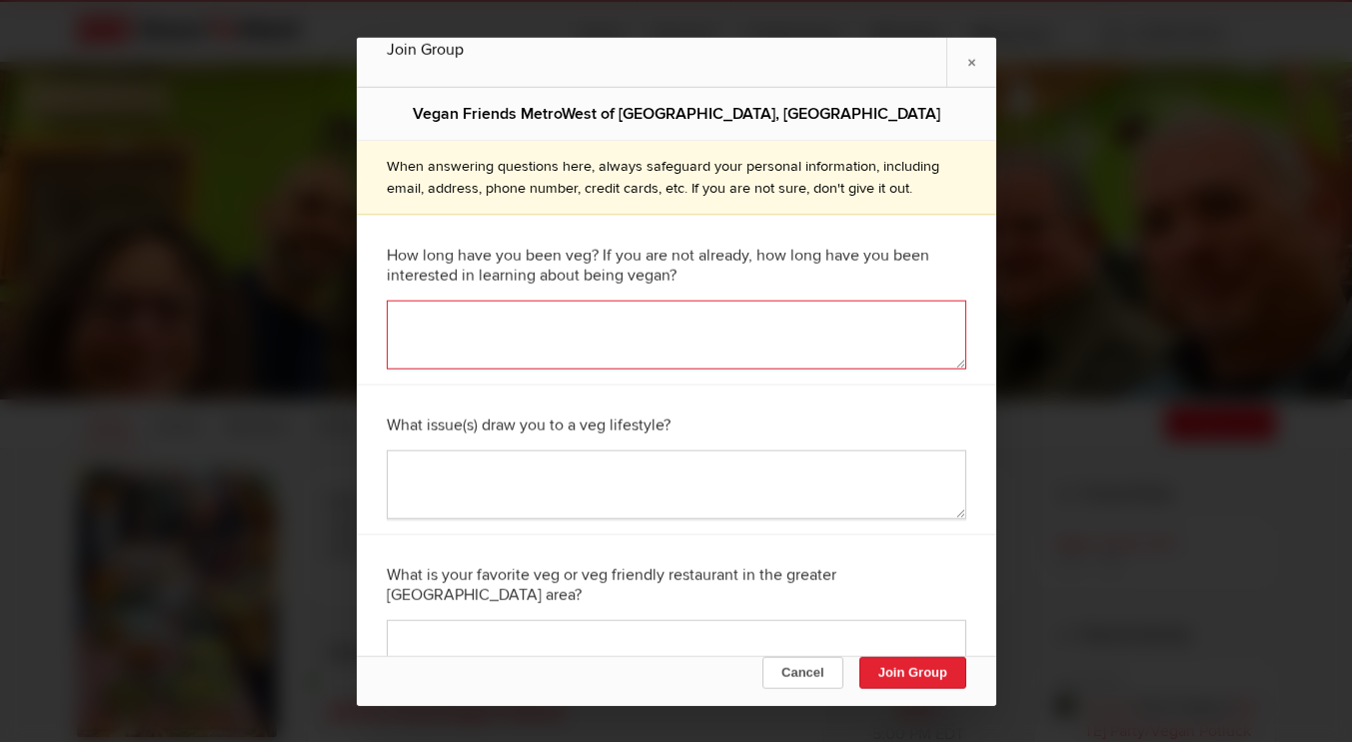
click at [751, 338] on textarea at bounding box center [676, 334] width 579 height 69
type textarea "15 years vegan"
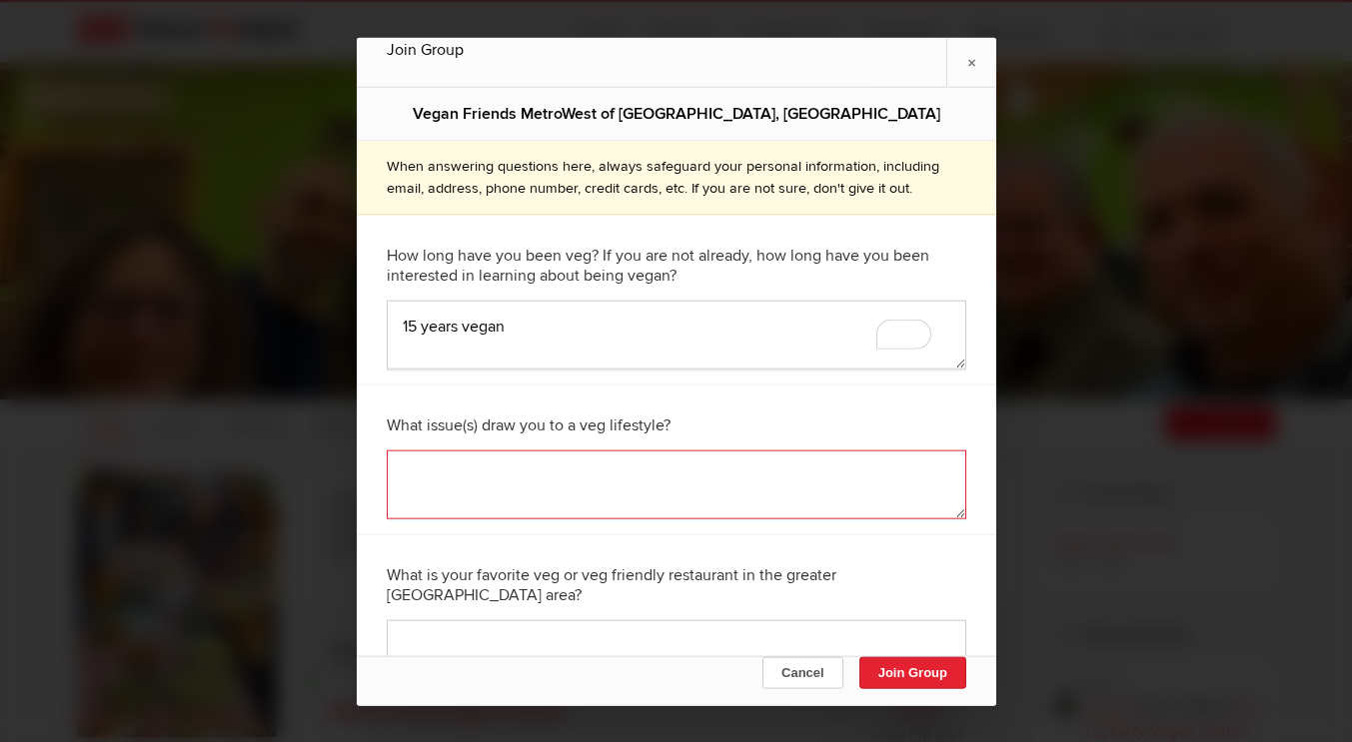
click at [632, 507] on textarea at bounding box center [676, 484] width 579 height 69
type textarea "animal welfare, health, environment"
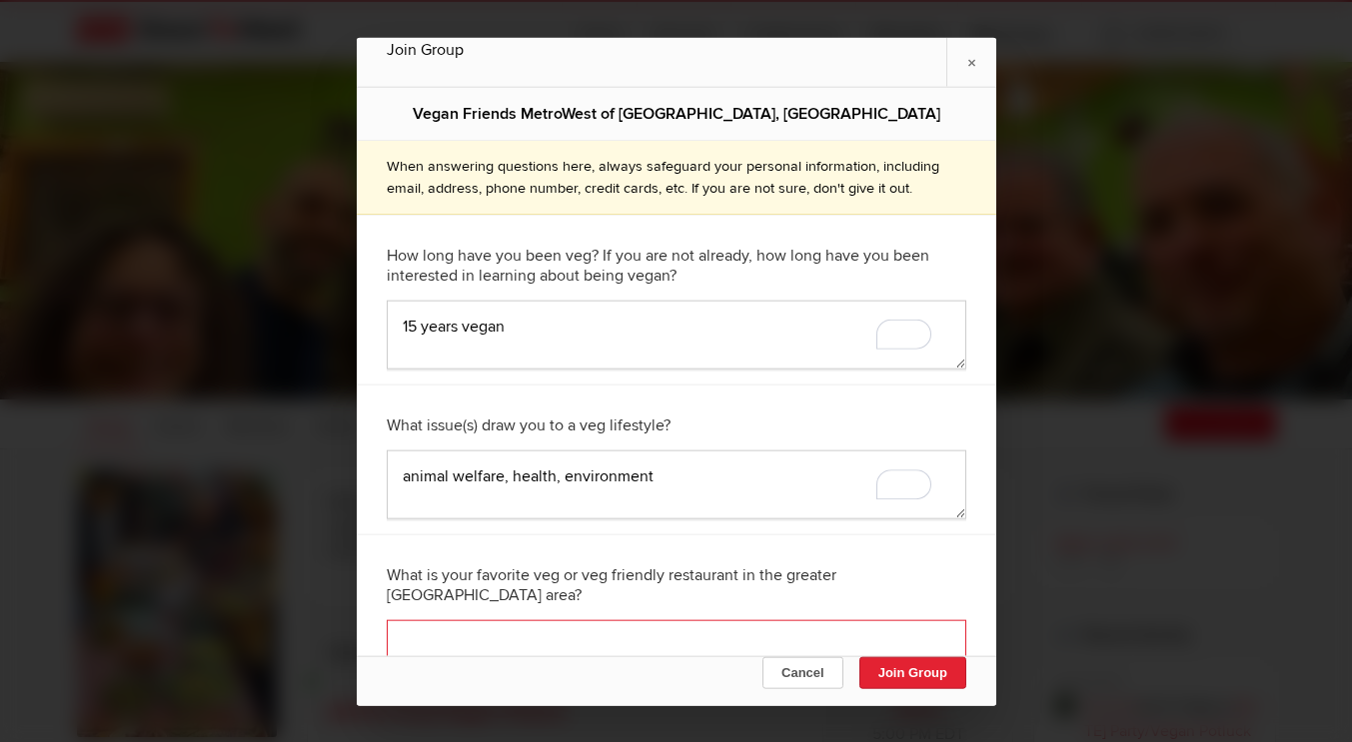
click at [548, 637] on textarea at bounding box center [676, 653] width 579 height 69
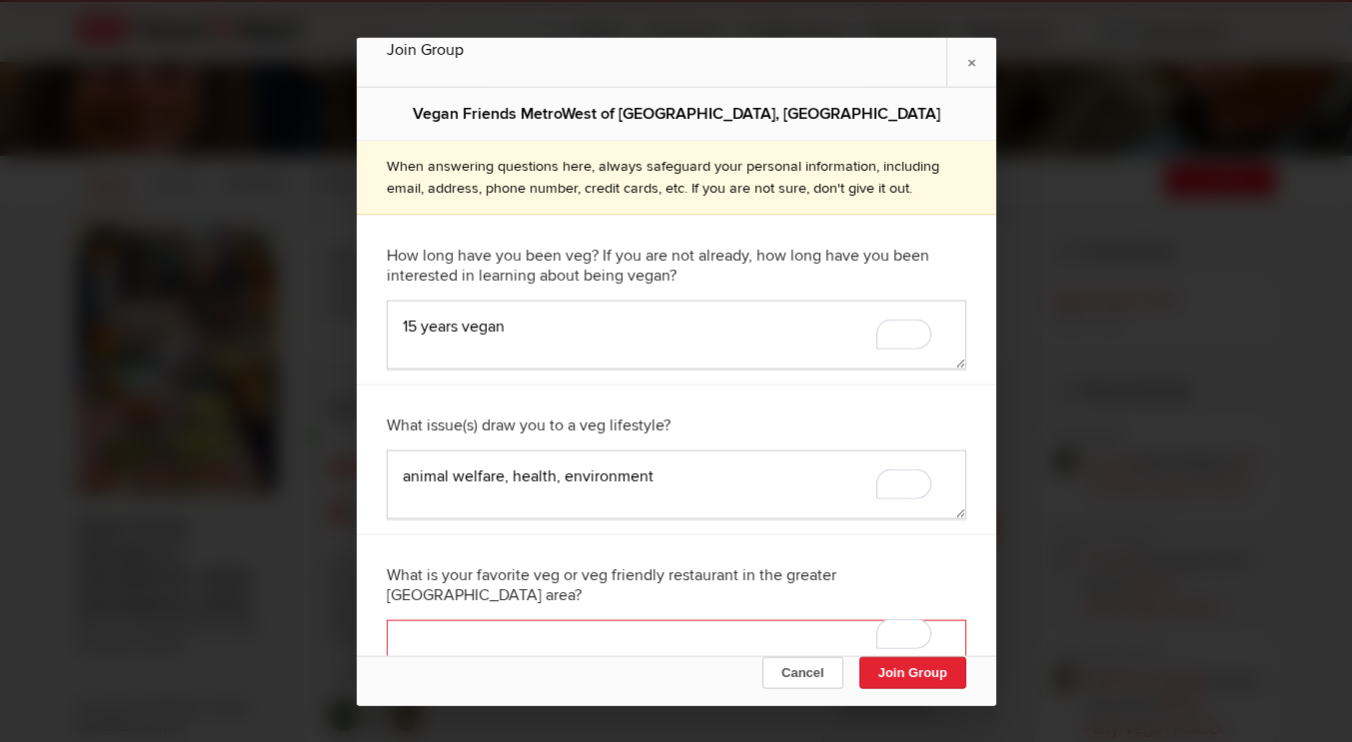
scroll to position [250, 0]
drag, startPoint x: 679, startPoint y: 622, endPoint x: 689, endPoint y: 629, distance: 12.2
click at [689, 629] on textarea "To enrich screen reader interactions, please activate Accessibility in Grammarl…" at bounding box center [676, 653] width 579 height 69
drag, startPoint x: 683, startPoint y: 581, endPoint x: 727, endPoint y: 581, distance: 44.0
click at [727, 581] on div "What is your favorite veg or veg friendly restaurant in the greater Boston area?" at bounding box center [676, 584] width 579 height 70
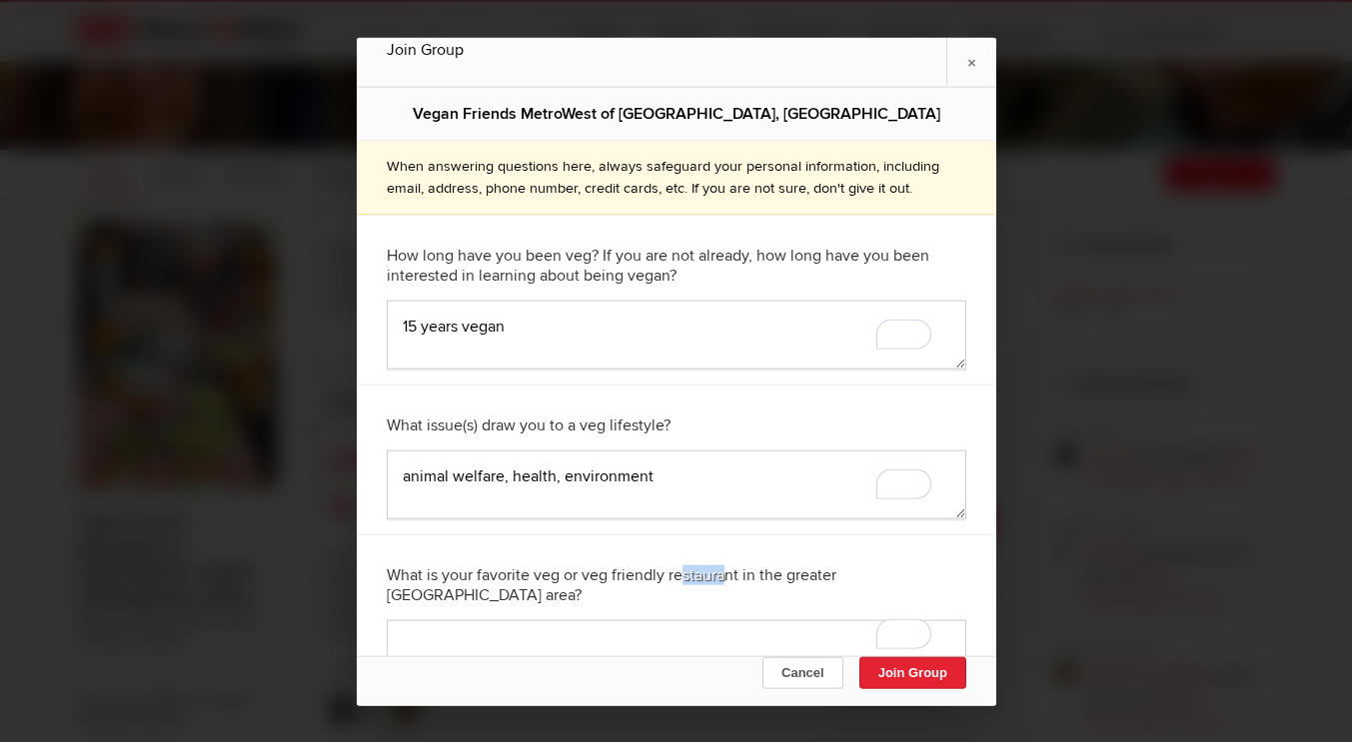
click at [727, 581] on div "What is your favorite veg or veg friendly restaurant in the greater Boston area?" at bounding box center [676, 584] width 579 height 70
click at [619, 619] on textarea "To enrich screen reader interactions, please activate Accessibility in Grammarl…" at bounding box center [676, 653] width 579 height 69
type textarea "b"
type textarea "v"
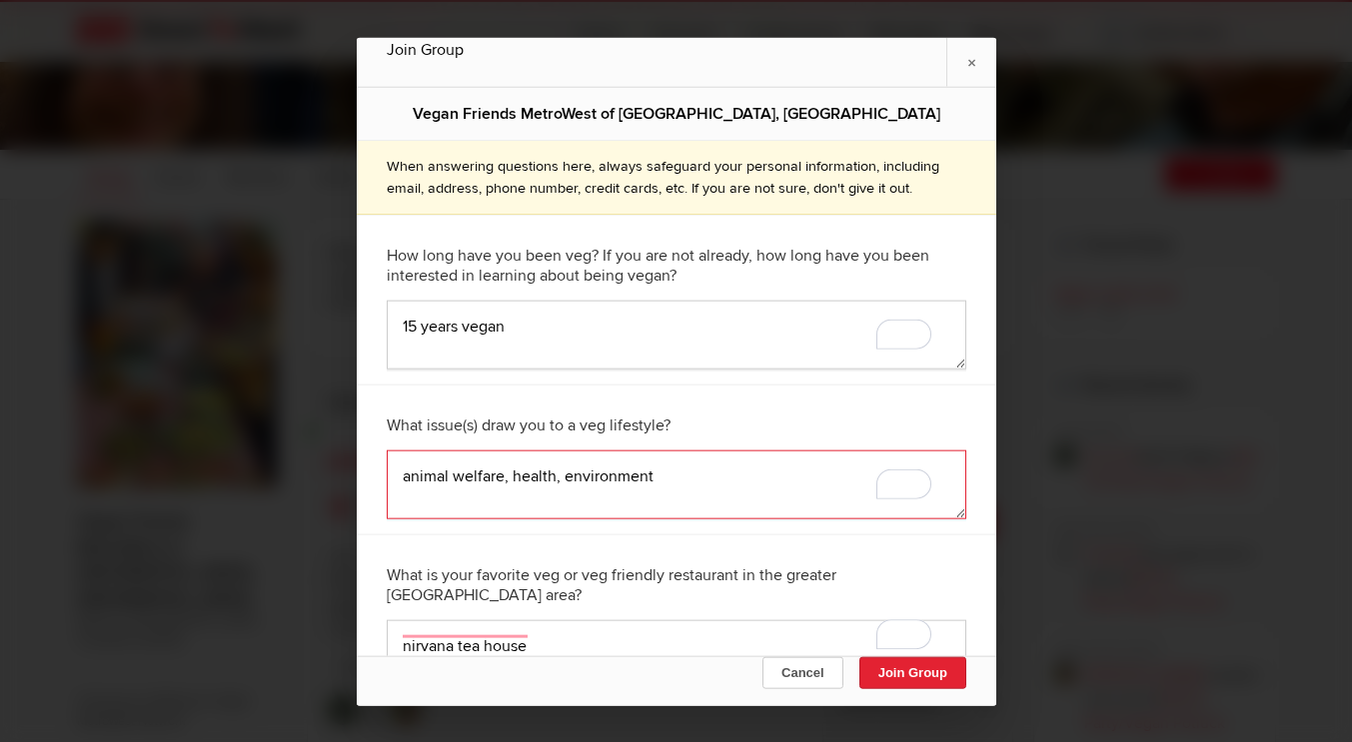
click at [667, 479] on textarea "animal welfare, health, environment" at bounding box center [676, 484] width 579 height 69
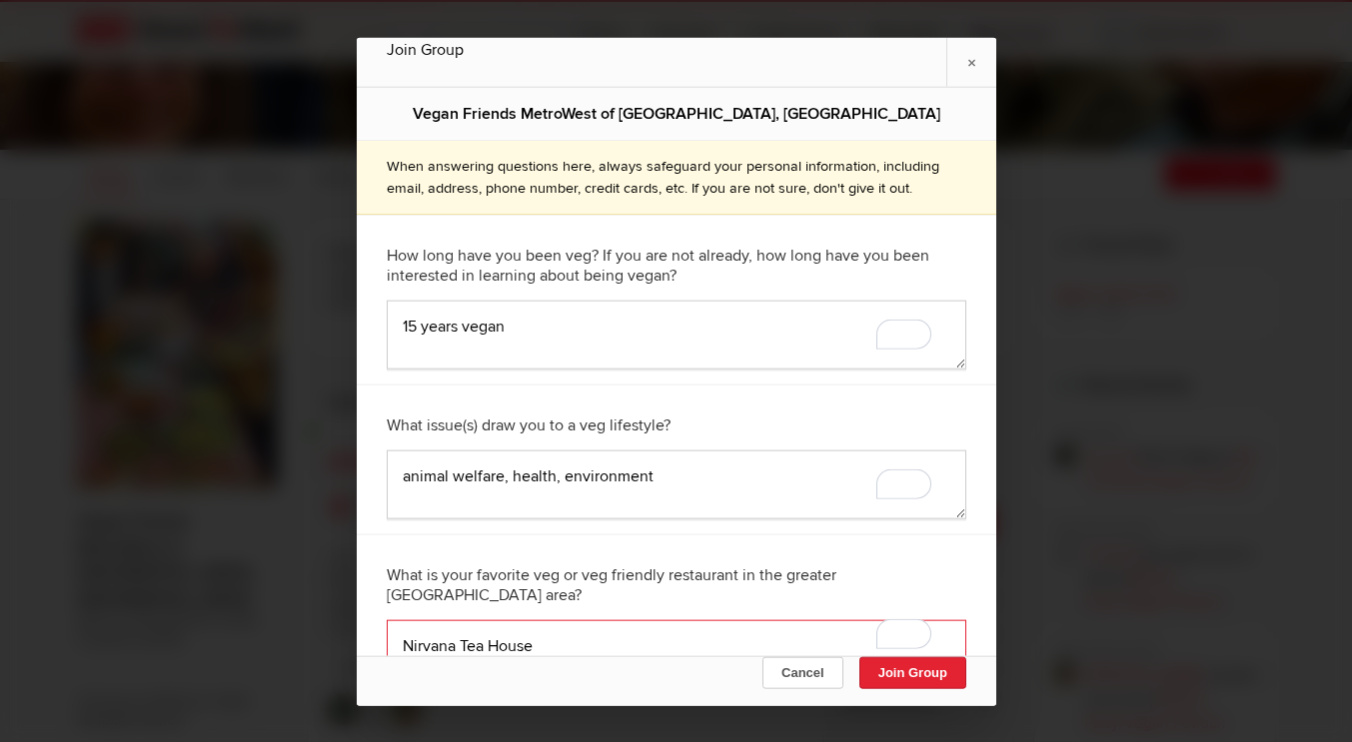
type textarea "Nirvana Tea House"
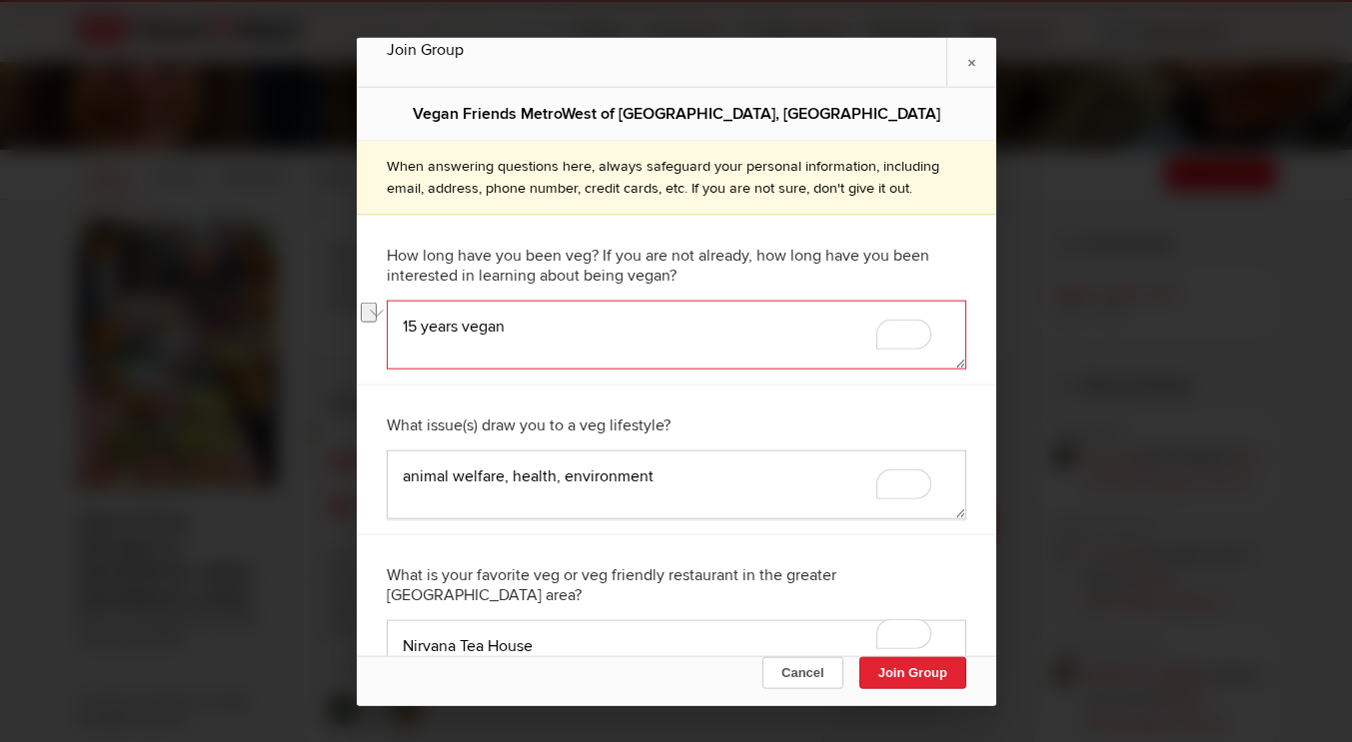
drag, startPoint x: 554, startPoint y: 319, endPoint x: 396, endPoint y: 326, distance: 159.0
click at [396, 326] on textarea "15 years vegan" at bounding box center [676, 334] width 579 height 69
drag, startPoint x: 536, startPoint y: 334, endPoint x: 366, endPoint y: 316, distance: 171.8
click at [366, 316] on div "How long have you been veg? If you are not already, how long have you been inte…" at bounding box center [676, 299] width 639 height 170
type textarea "Vegan for 15 years"
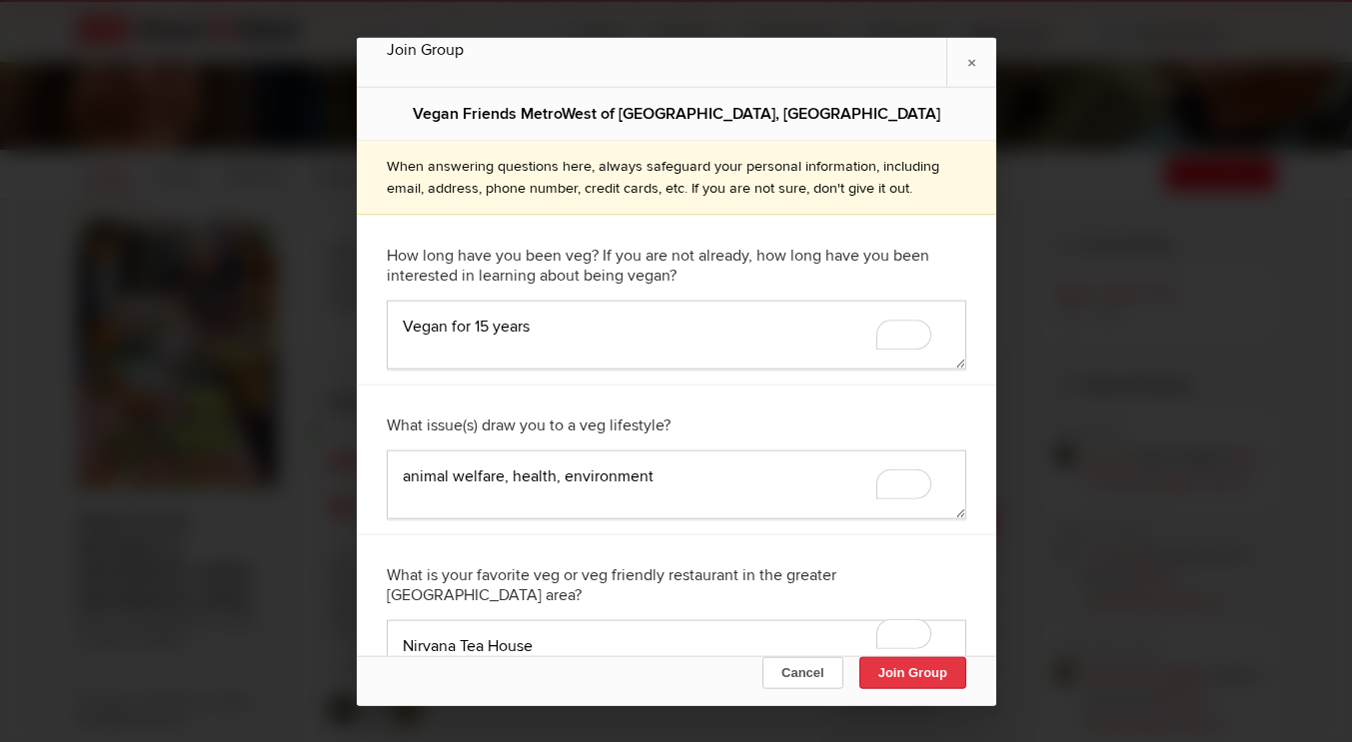
click at [867, 662] on button "Join Group" at bounding box center [911, 672] width 107 height 32
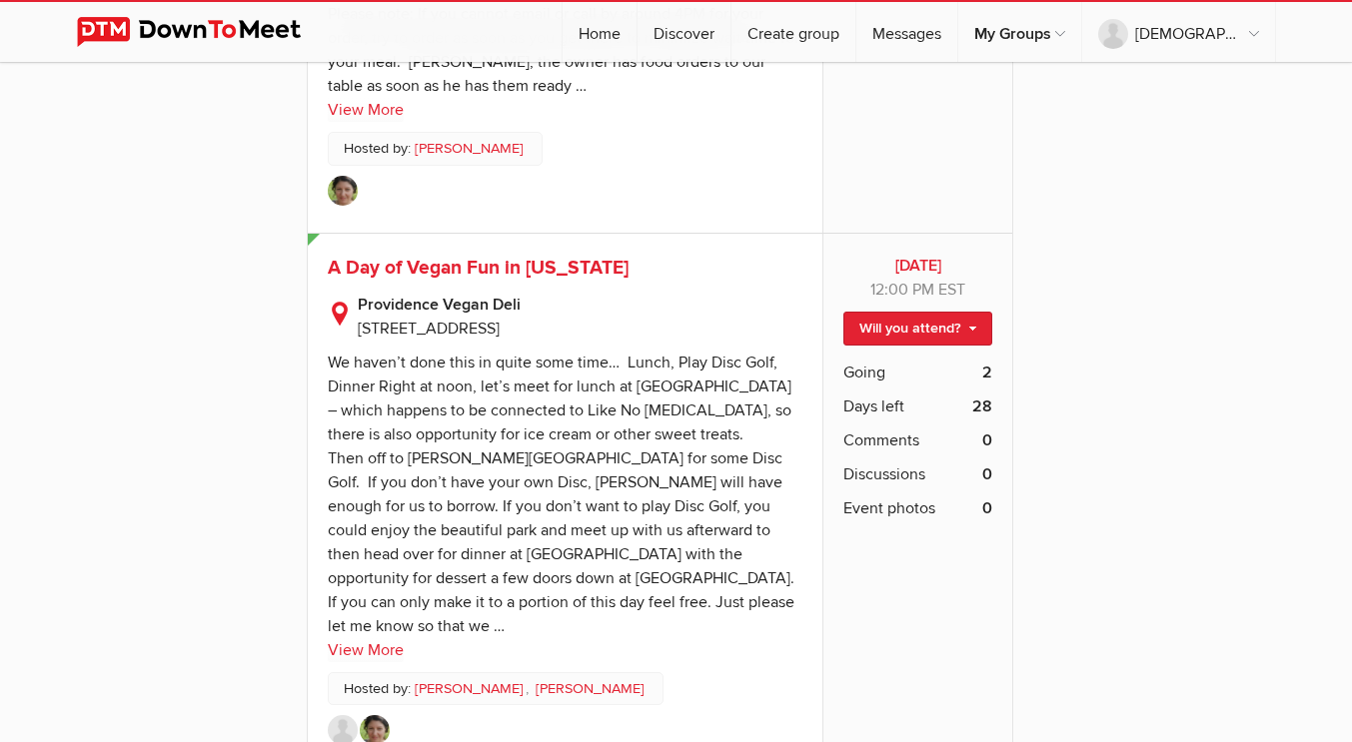
scroll to position [1838, 0]
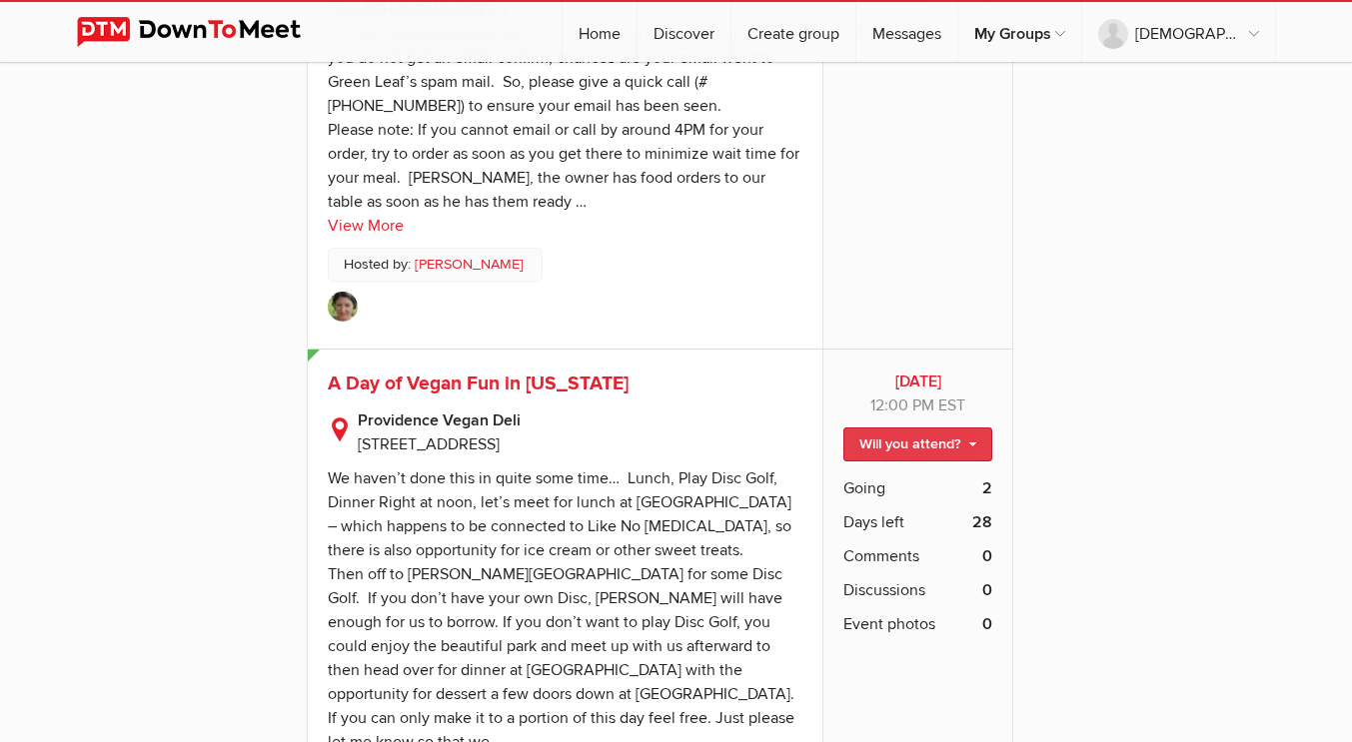
click at [976, 428] on link "Will you attend?" at bounding box center [917, 445] width 149 height 34
click at [548, 457] on sp-text-read-more "We haven’t done this in quite some time… Lunch, Play Disc Golf, Dinner Right at…" at bounding box center [566, 618] width 476 height 322
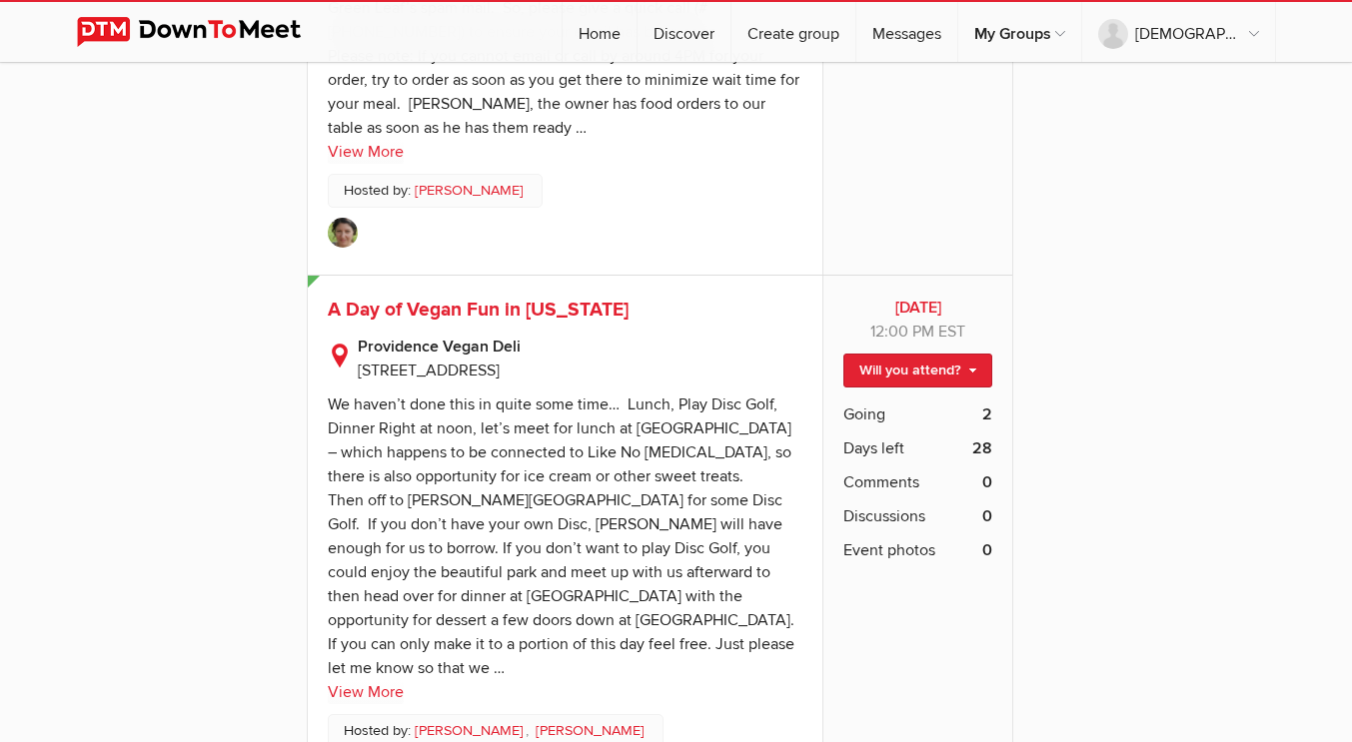
scroll to position [1923, 0]
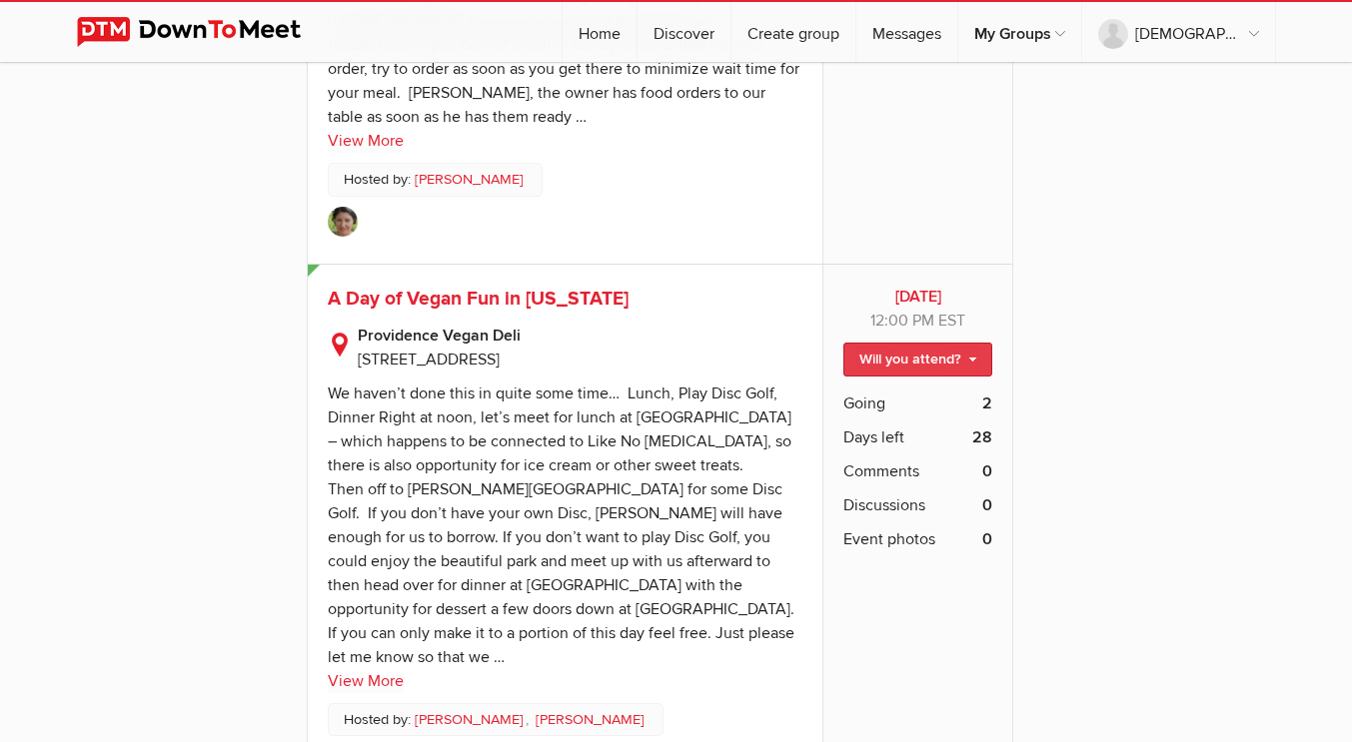
click at [921, 343] on link "Will you attend?" at bounding box center [917, 360] width 149 height 34
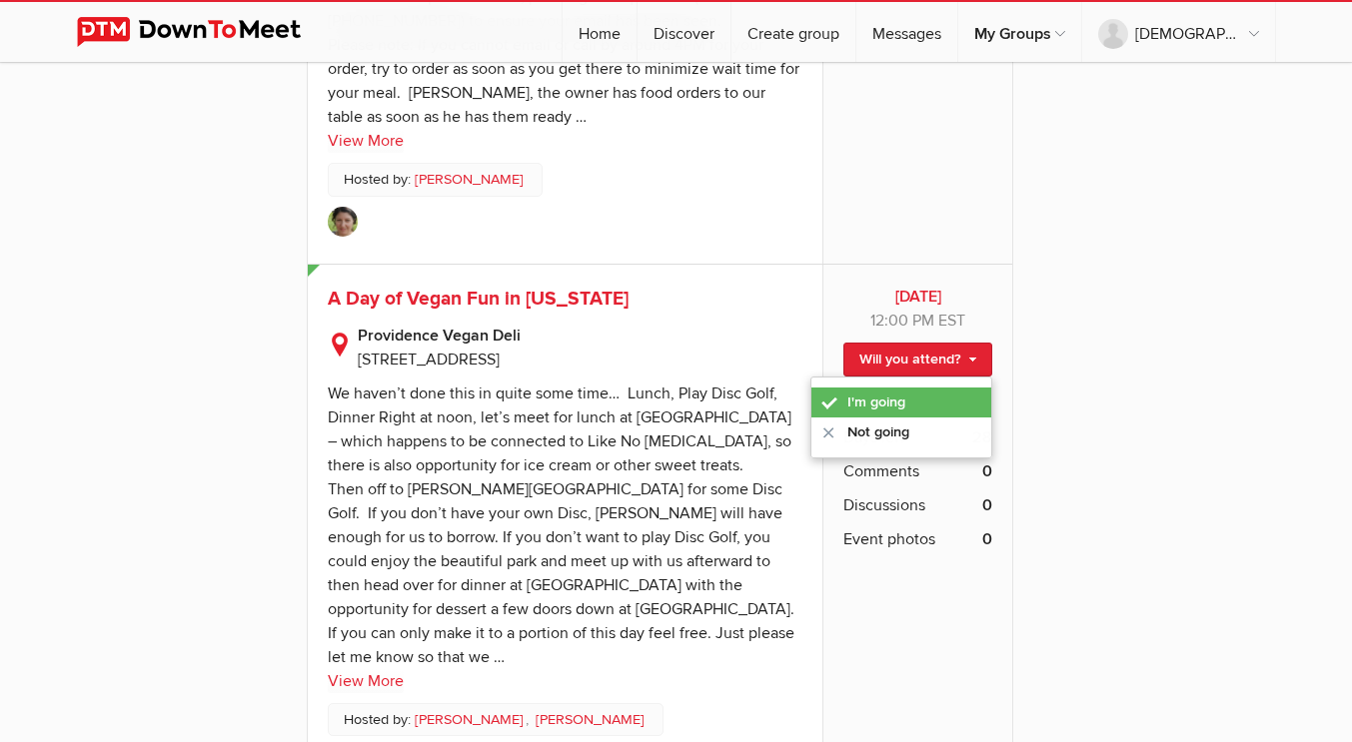
click at [899, 388] on link "I'm going" at bounding box center [901, 403] width 180 height 30
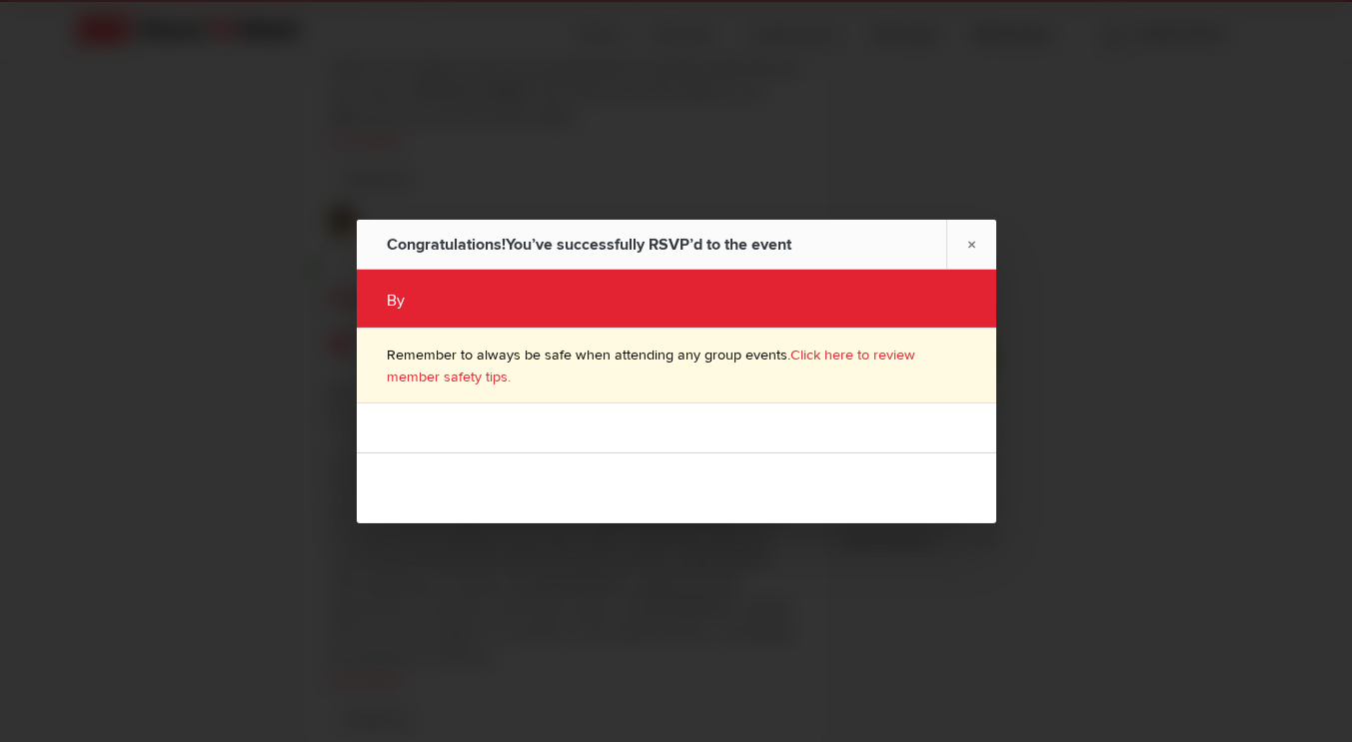
click at [562, 293] on div "By" at bounding box center [561, 300] width 348 height 24
click at [964, 248] on link "×" at bounding box center [971, 243] width 50 height 49
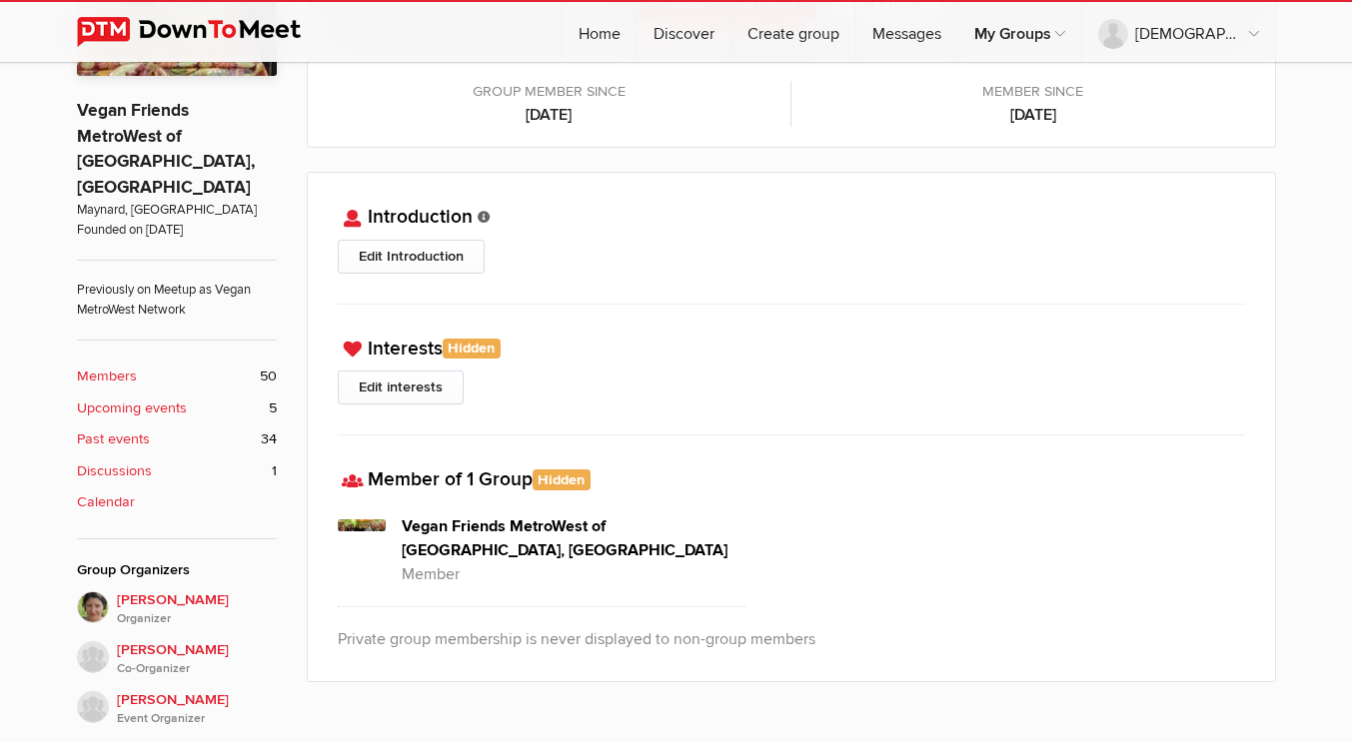
scroll to position [666, 0]
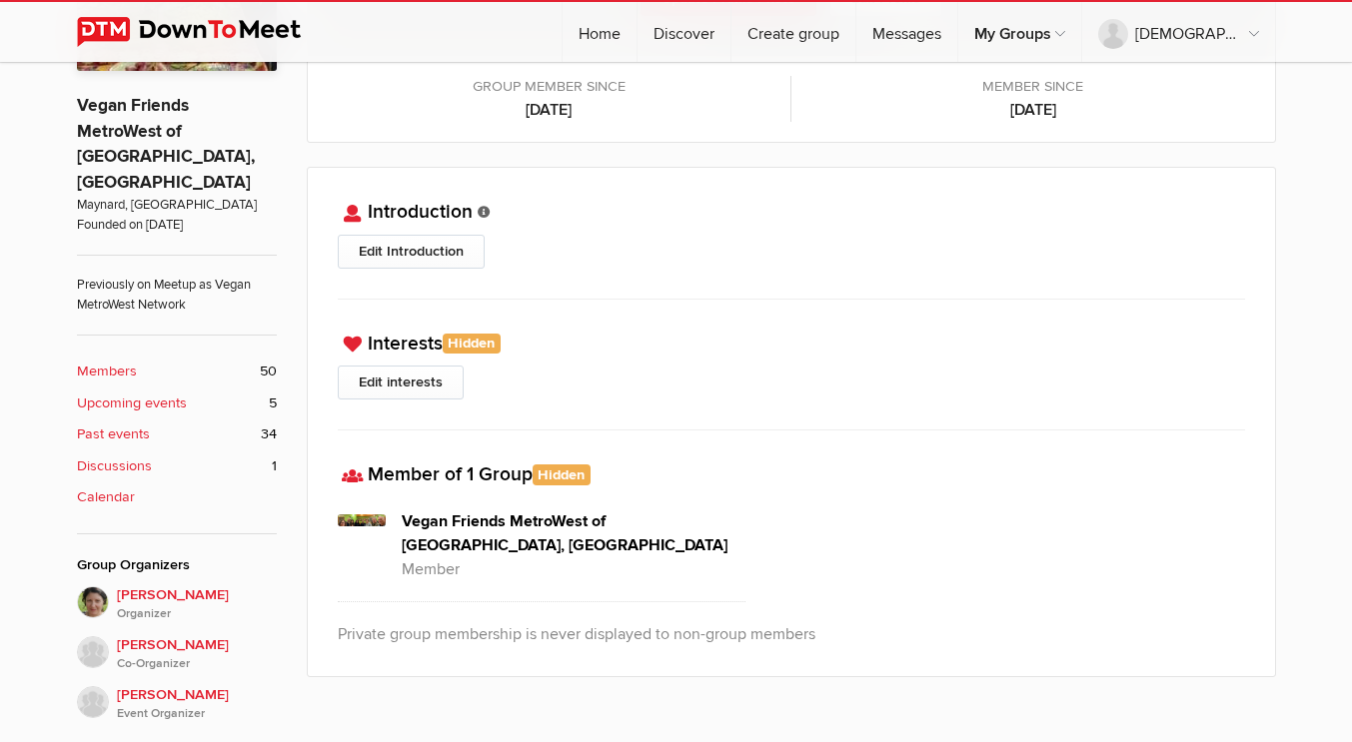
drag, startPoint x: 820, startPoint y: 494, endPoint x: 888, endPoint y: 695, distance: 212.0
click at [888, 695] on div "Update Profile Photo Edit Profile Group member since Oct 11, 2025 Member since …" at bounding box center [791, 264] width 969 height 922
click at [770, 448] on div "Member of 1 Group Hidden Your group memberships are hidden from the public. You…" at bounding box center [791, 538] width 907 height 217
click at [169, 393] on b "Upcoming events" at bounding box center [132, 404] width 110 height 22
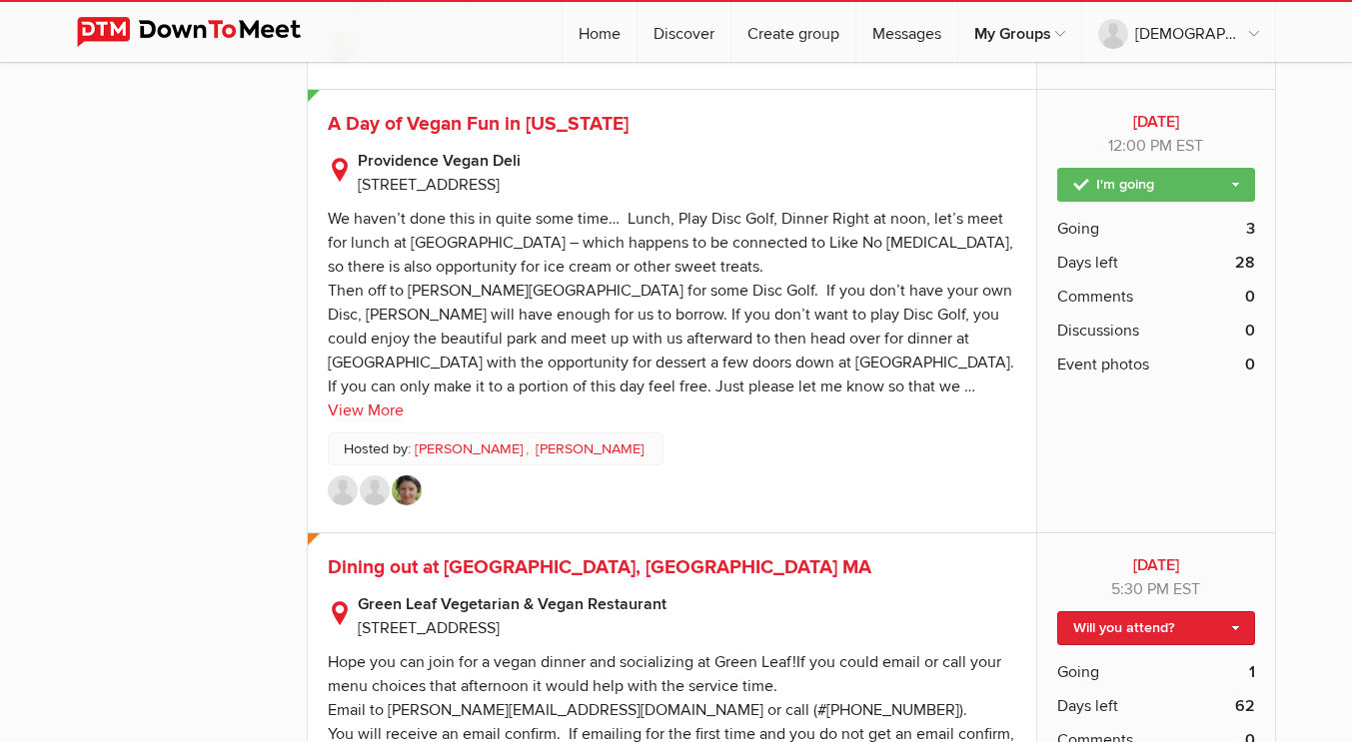
scroll to position [1759, 0]
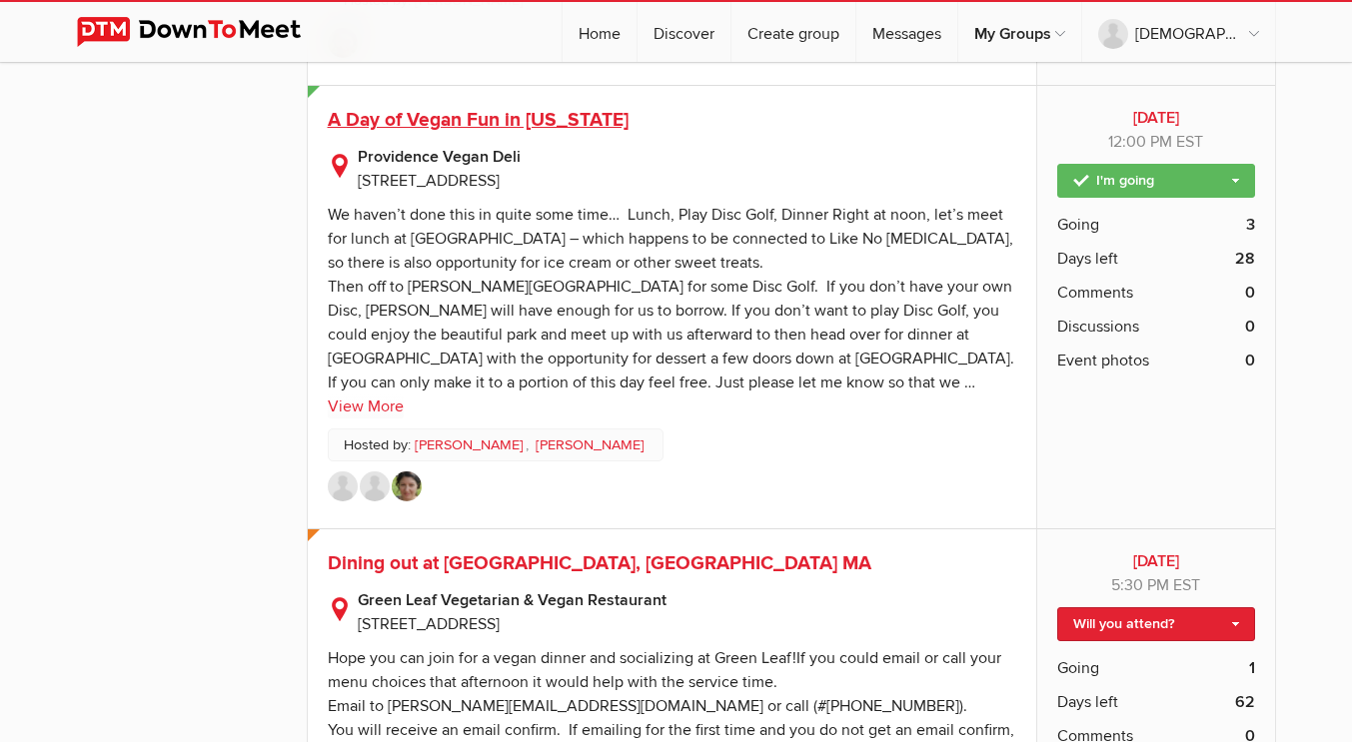
click at [613, 121] on span "A Day of Vegan Fun in Rhode Island" at bounding box center [478, 120] width 301 height 24
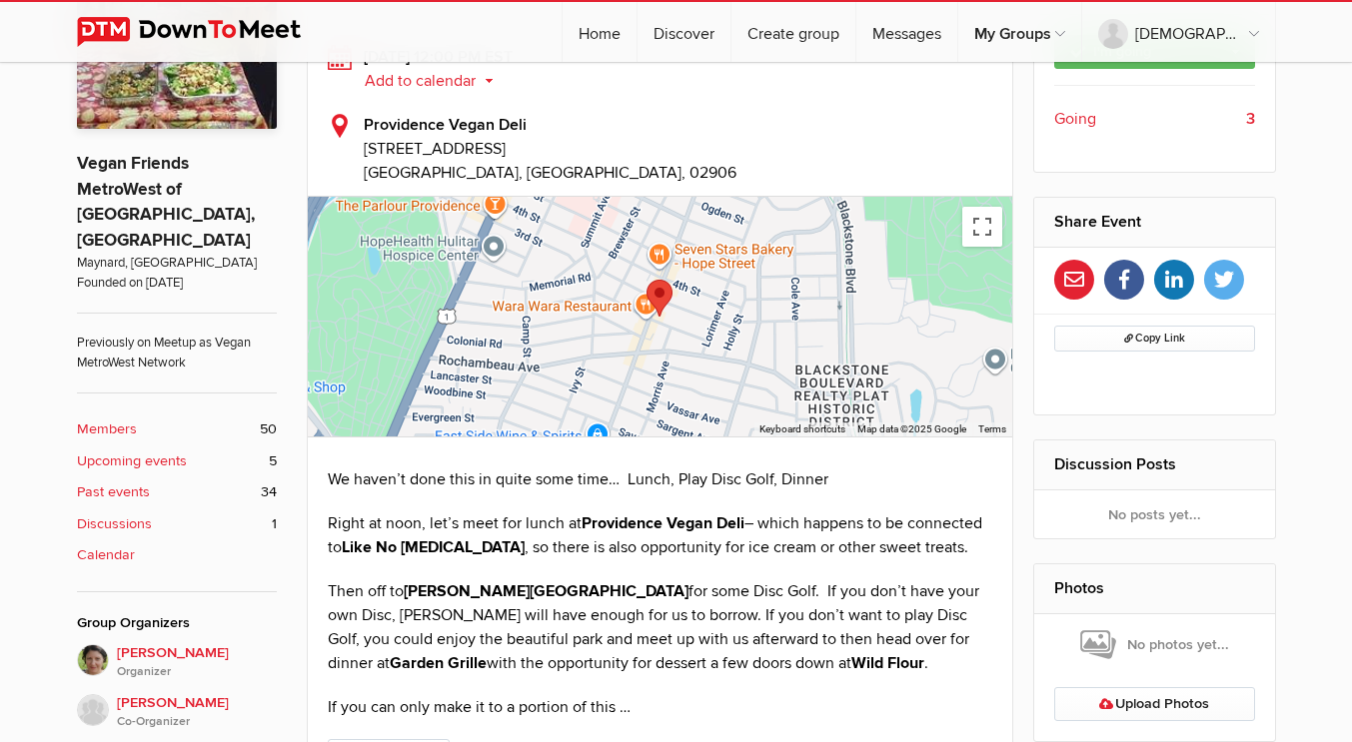
scroll to position [768, 0]
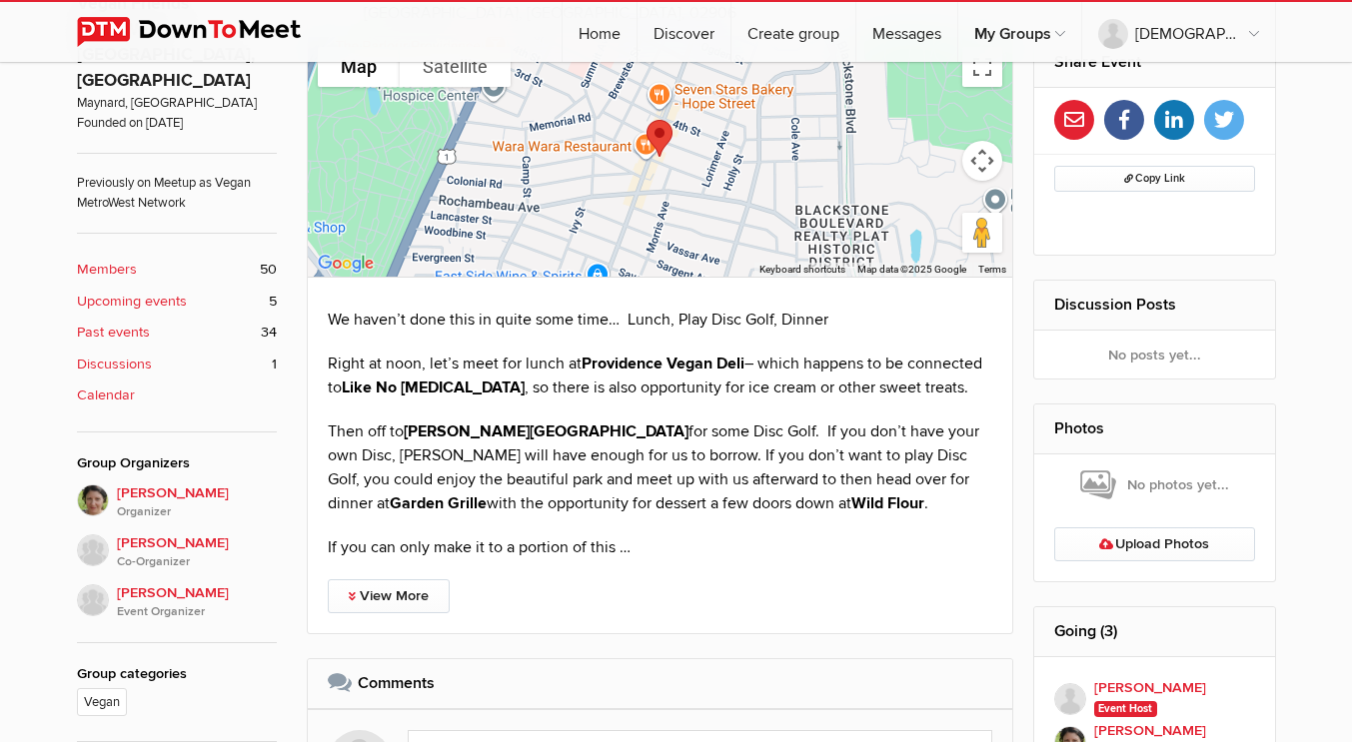
drag, startPoint x: 330, startPoint y: 326, endPoint x: 759, endPoint y: 502, distance: 464.5
click at [759, 502] on div "We haven’t done this in quite some time… Lunch, Play Disc Golf, Dinner Right at…" at bounding box center [660, 434] width 665 height 252
copy div "We haven’t done this in quite some time… Lunch, Play Disc Golf, Dinner Right at…"
click at [380, 589] on link "View More" at bounding box center [389, 596] width 122 height 34
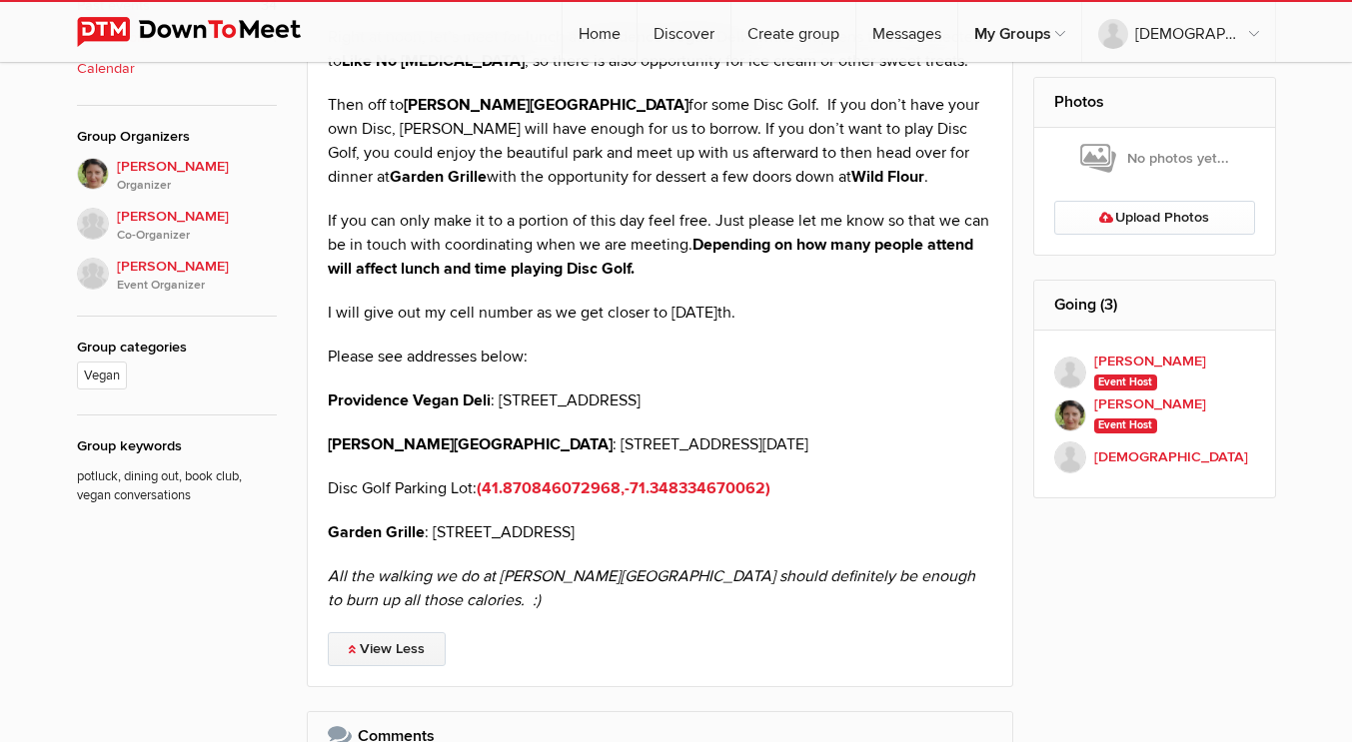
scroll to position [1097, 0]
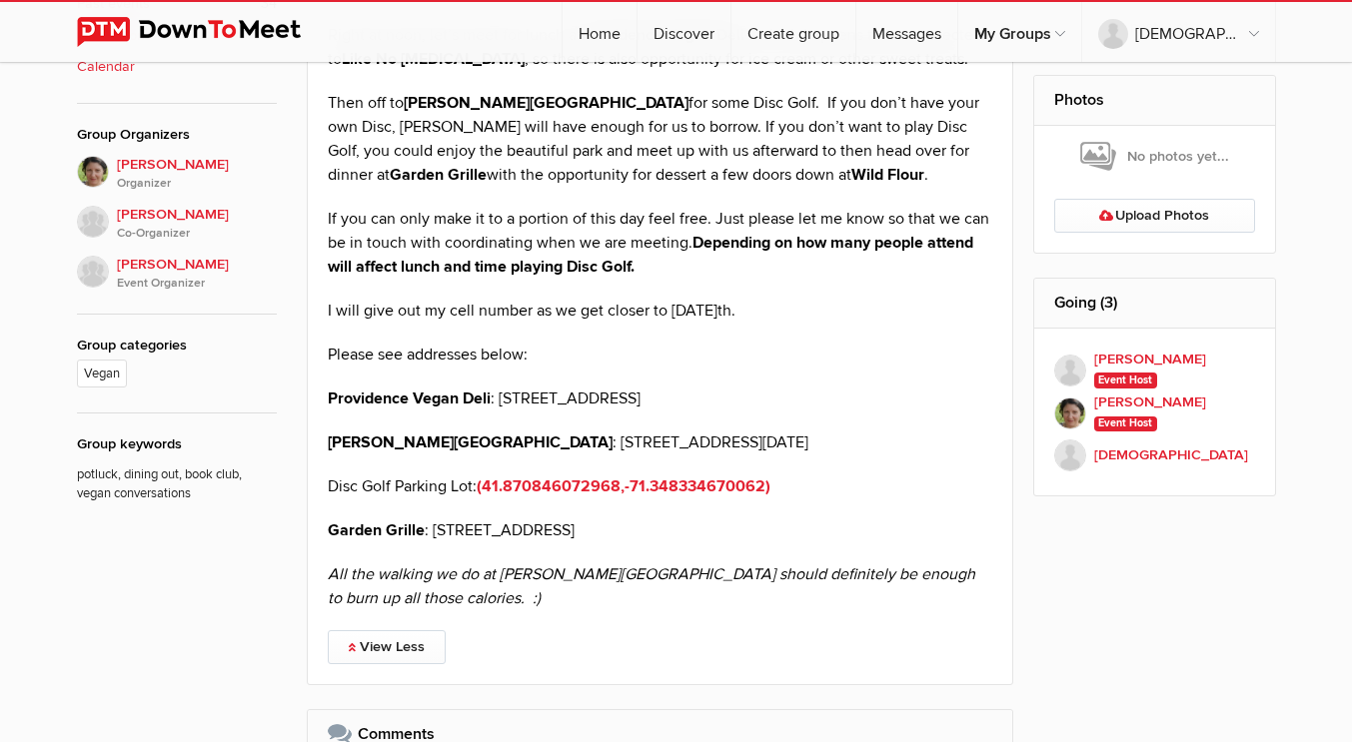
drag, startPoint x: 703, startPoint y: 532, endPoint x: 331, endPoint y: 397, distance: 396.6
click at [331, 397] on div "We haven’t done this in quite some time… Lunch, Play Disc Golf, Dinner Right at…" at bounding box center [660, 294] width 665 height 631
copy div "Providence Vegan Deli : 783 Hope St.,Providence, RI 02906 Slater Memorial Park …"
click at [815, 461] on div "We haven’t done this in quite some time… Lunch, Play Disc Golf, Dinner Right at…" at bounding box center [660, 294] width 665 height 631
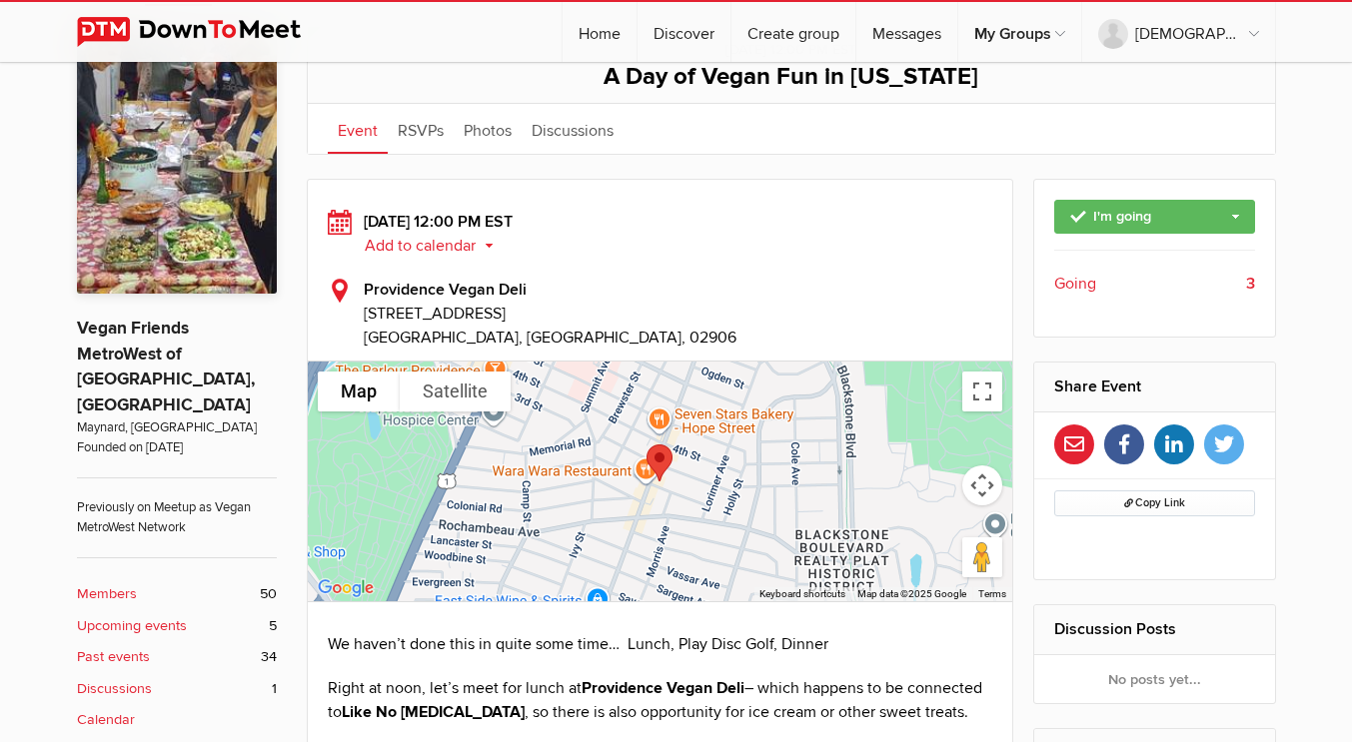
scroll to position [446, 0]
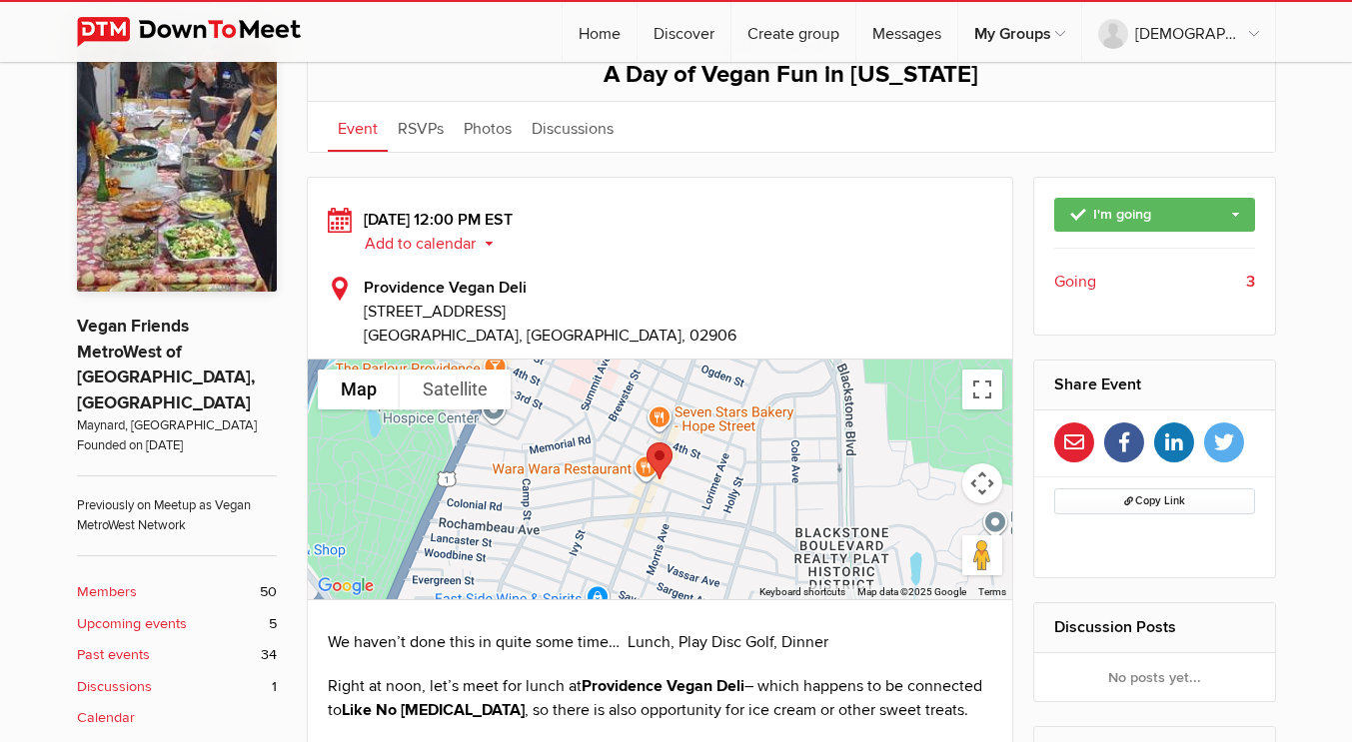
click at [148, 613] on b "Upcoming events" at bounding box center [132, 624] width 110 height 22
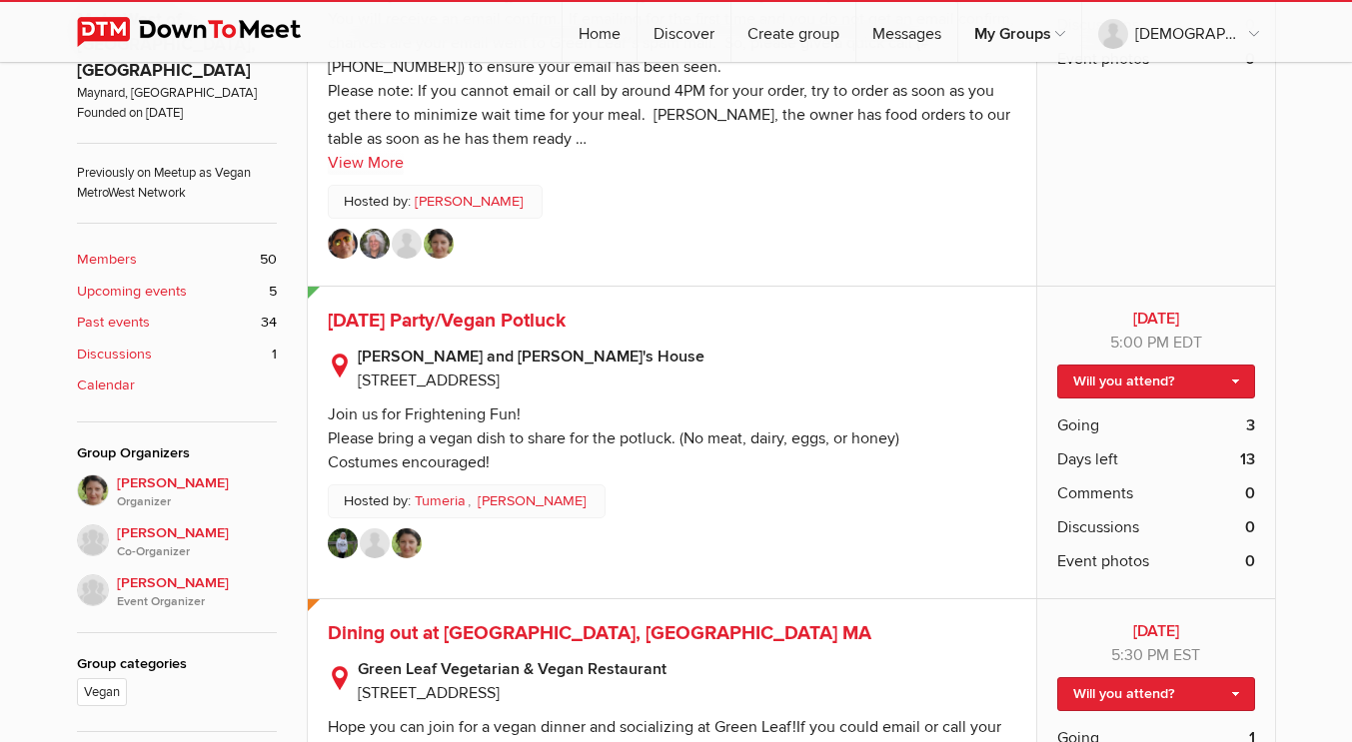
scroll to position [849, 0]
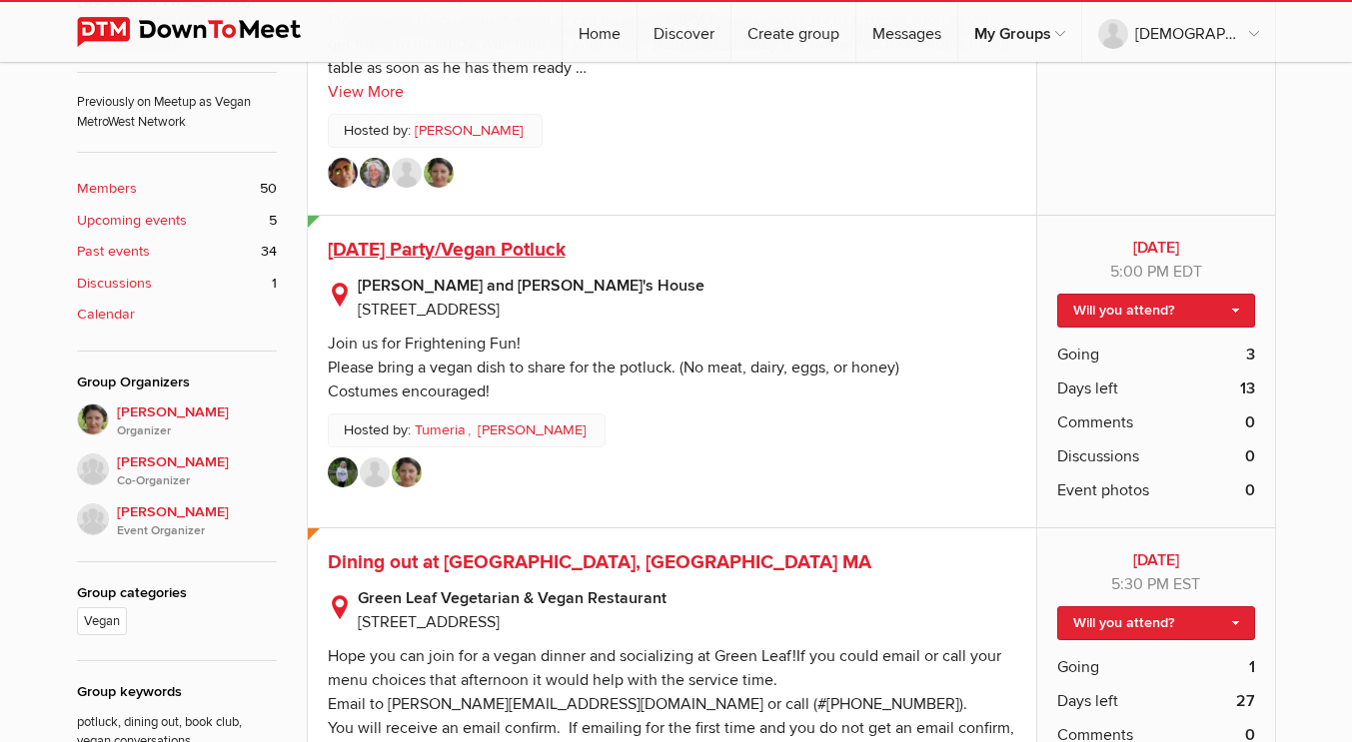
click at [565, 244] on span "Halloween Party/Vegan Potluck" at bounding box center [447, 250] width 238 height 24
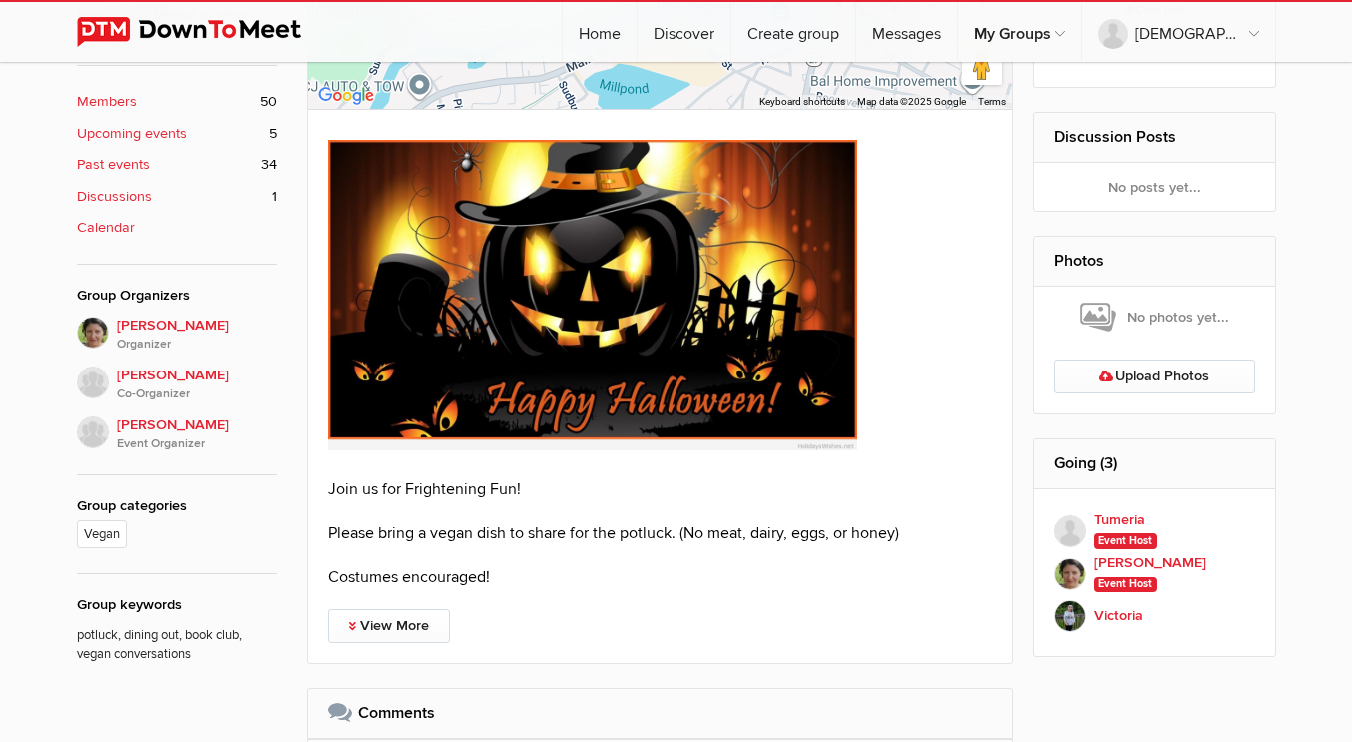
scroll to position [935, 0]
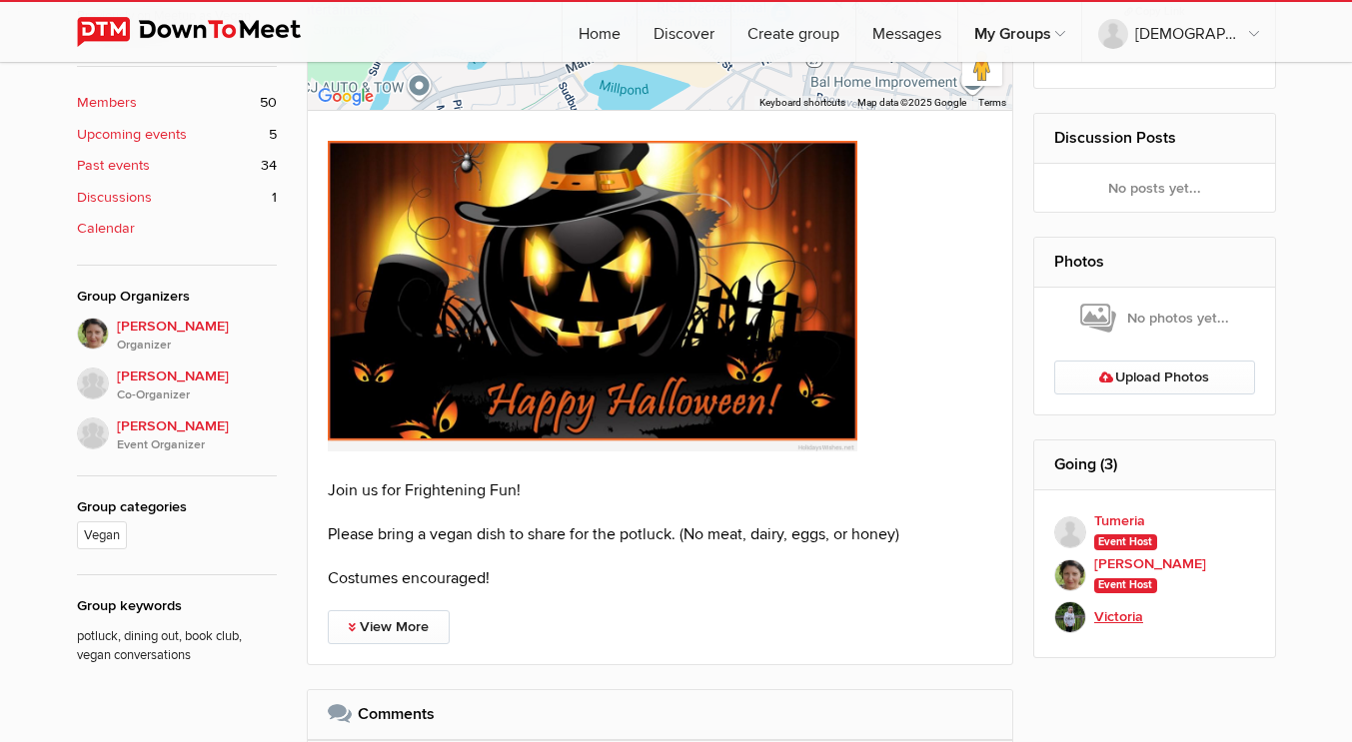
click at [1103, 618] on b "Victoria" at bounding box center [1118, 617] width 49 height 22
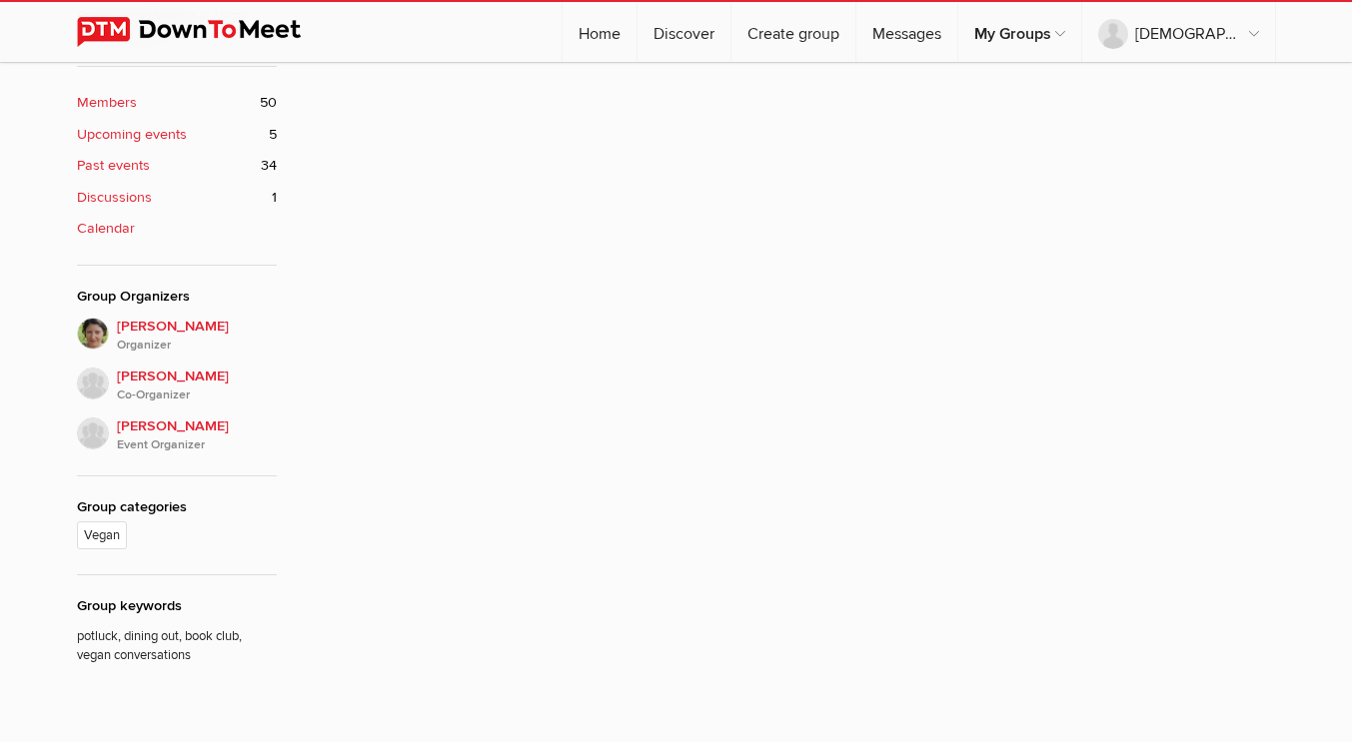
scroll to position [400, 0]
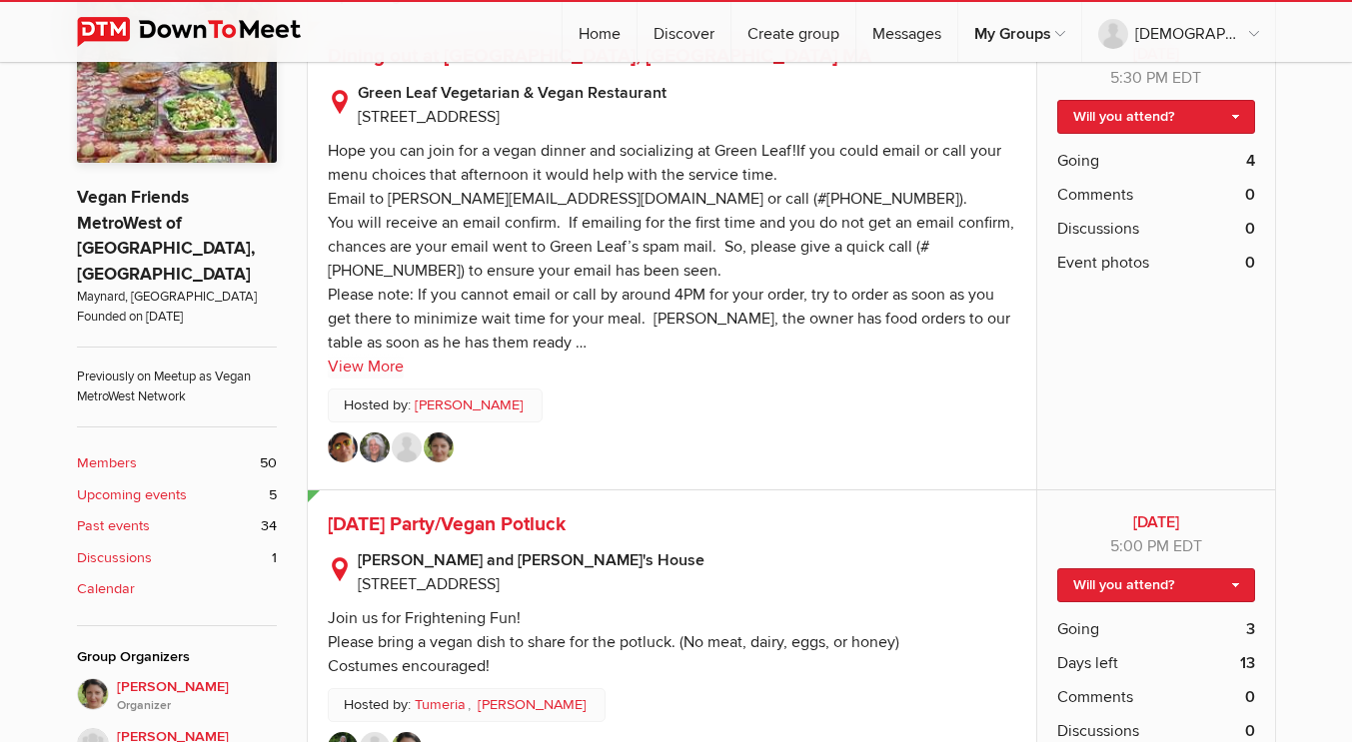
scroll to position [404, 0]
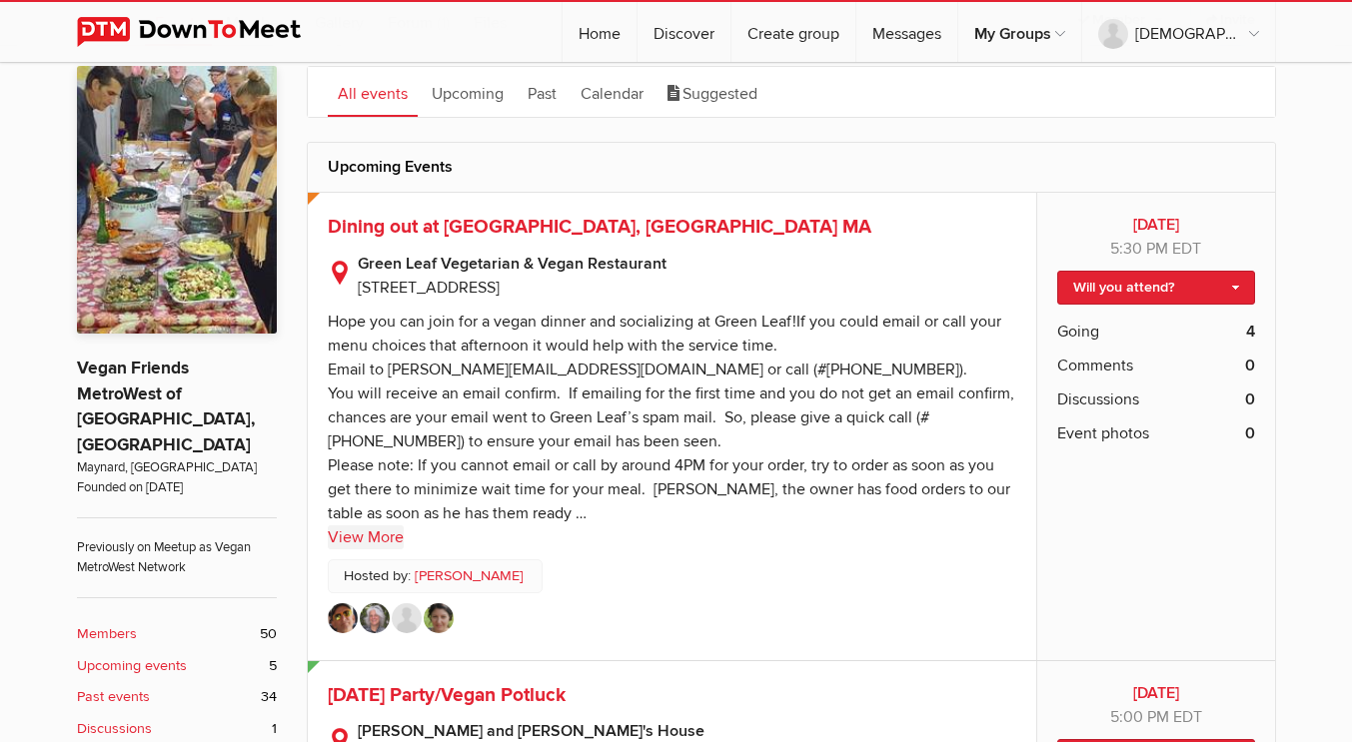
click at [379, 541] on link "View More" at bounding box center [366, 537] width 76 height 24
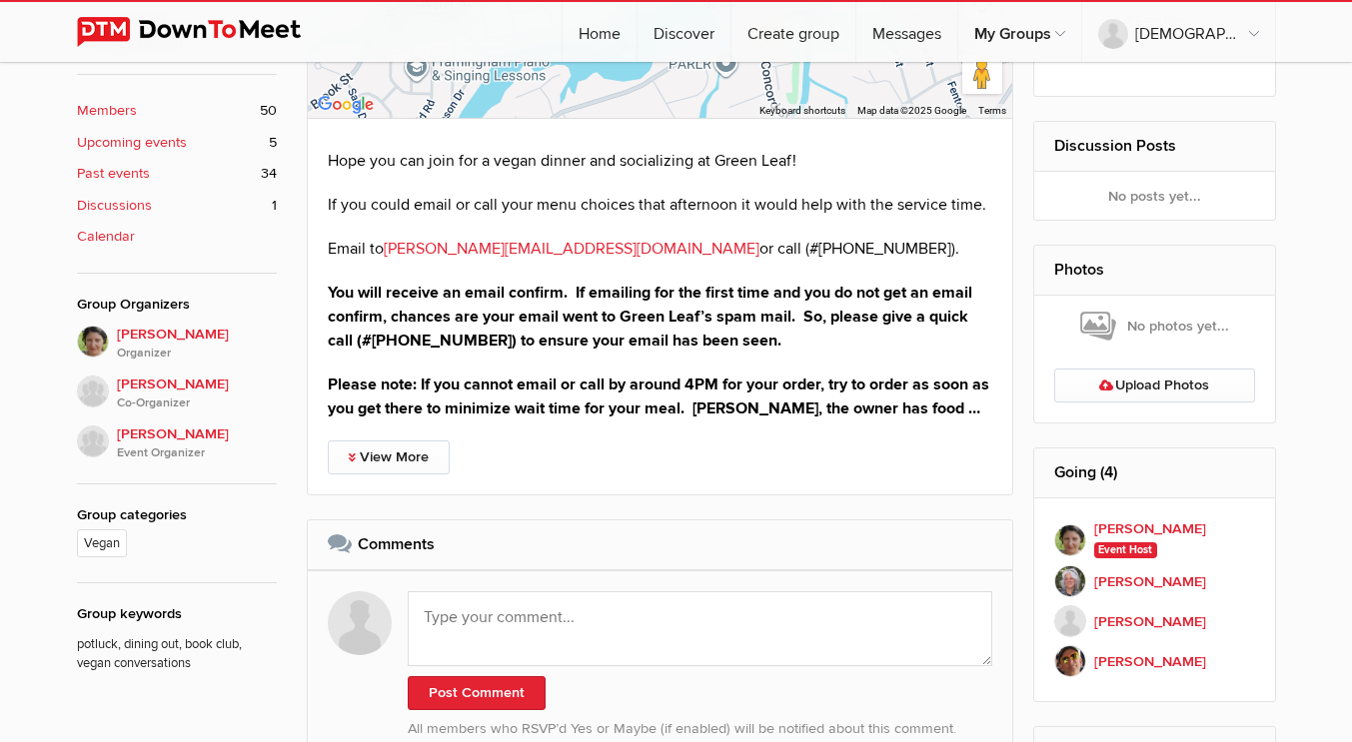
scroll to position [887, 0]
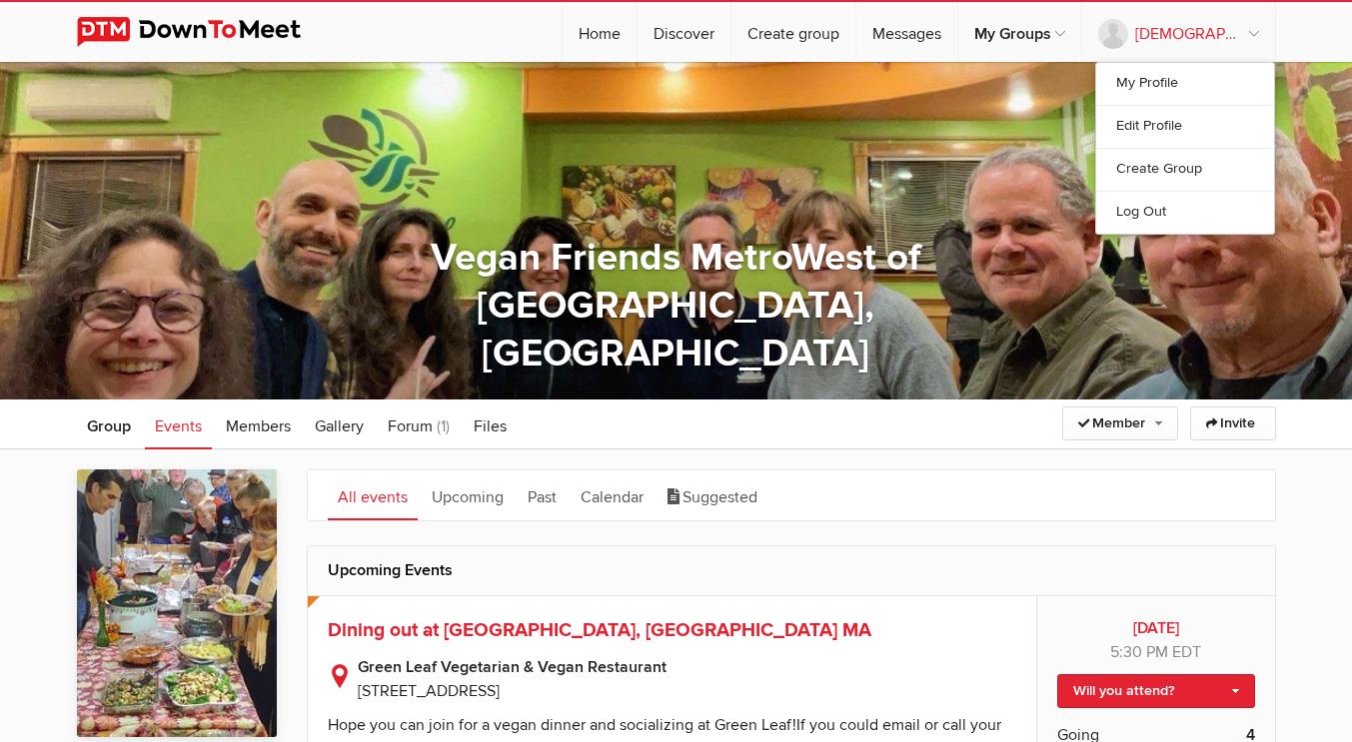
click at [1243, 30] on link "Vedrana" at bounding box center [1178, 32] width 193 height 60
click at [1164, 87] on link "My Profile" at bounding box center [1185, 84] width 178 height 42
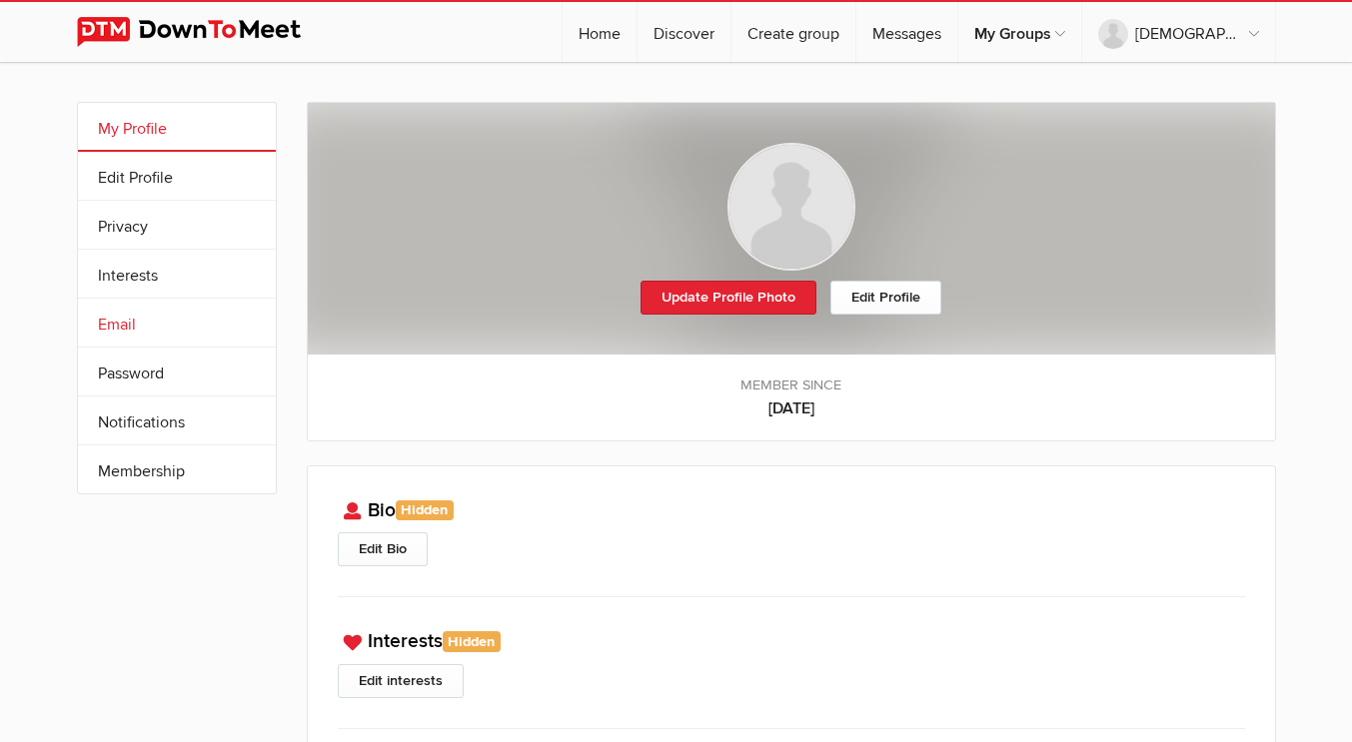
click at [128, 328] on link "Email" at bounding box center [177, 323] width 198 height 48
